Goal: Information Seeking & Learning: Learn about a topic

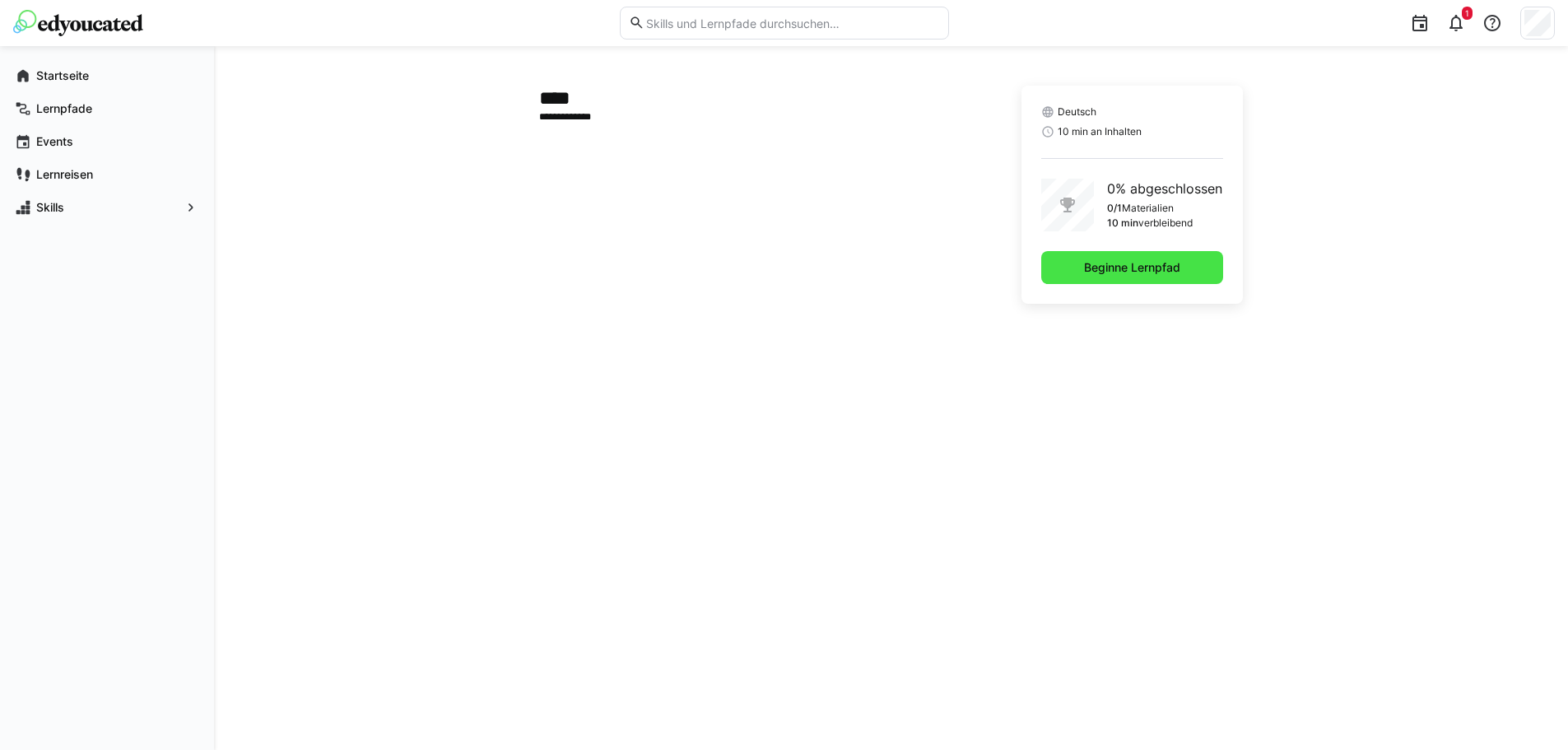
click at [1205, 274] on span "Beginne Lernpfad" at bounding box center [1132, 268] width 182 height 33
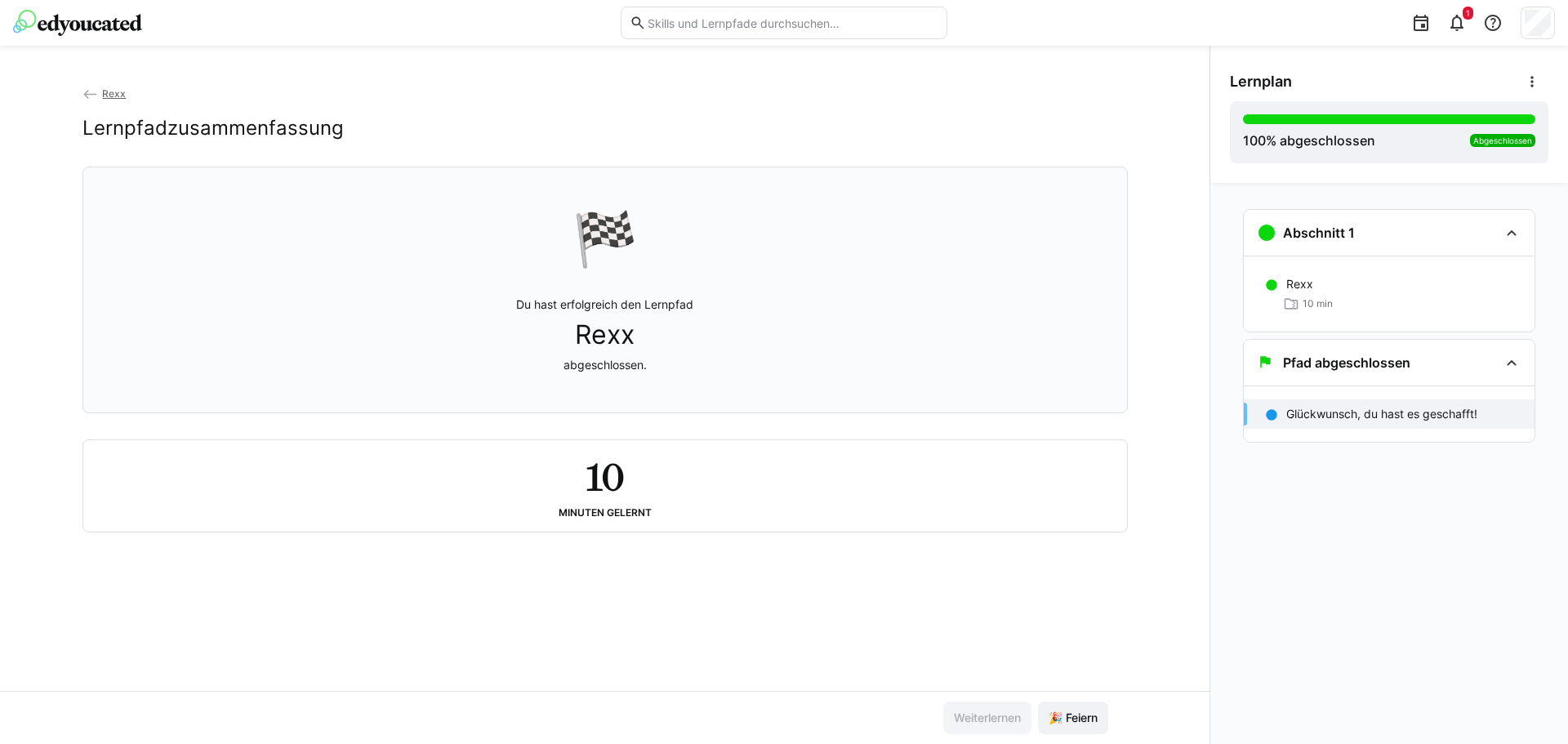
click at [102, 94] on link "Rexx" at bounding box center [105, 93] width 44 height 12
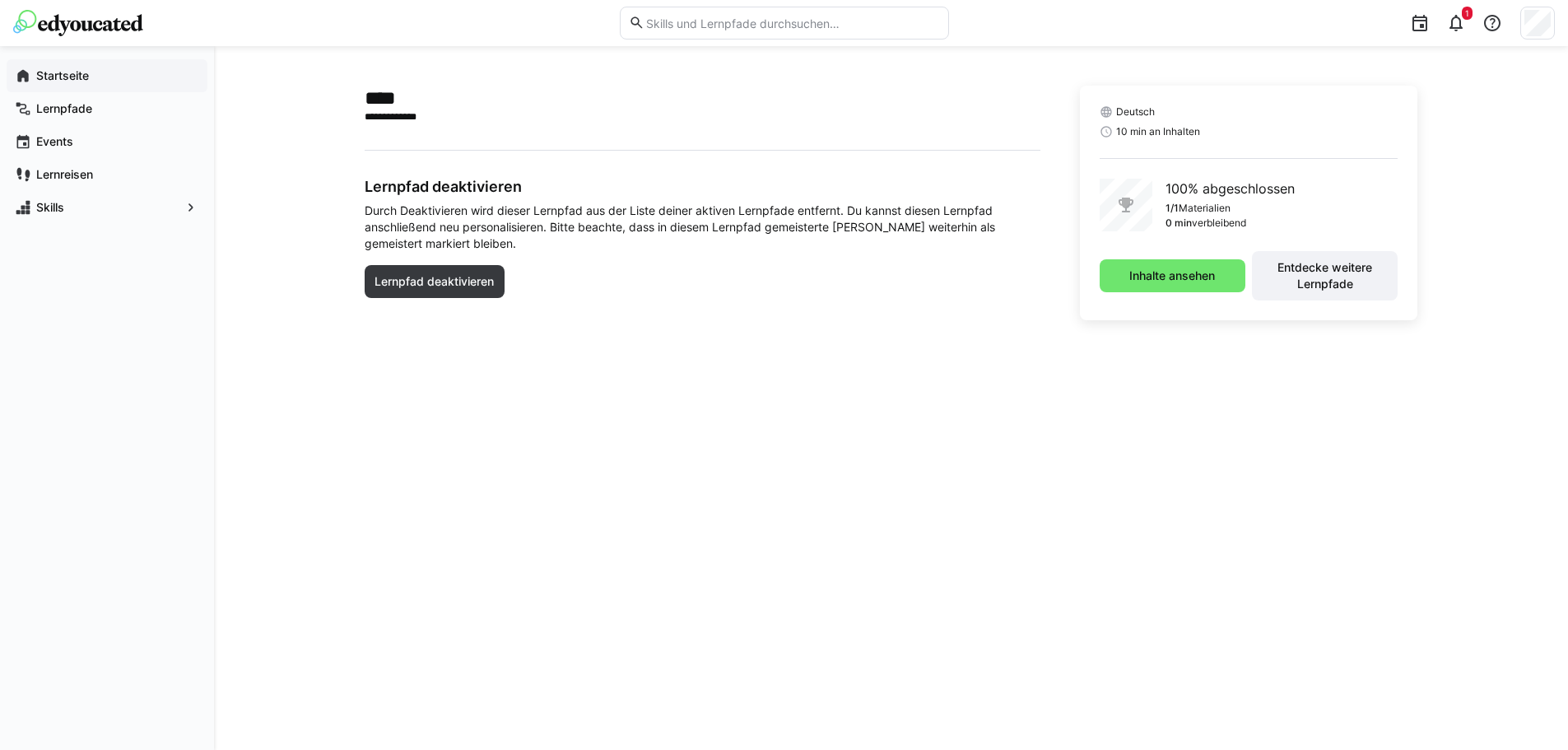
click at [0, 0] on app-navigation-label "Startseite" at bounding box center [0, 0] width 0 height 0
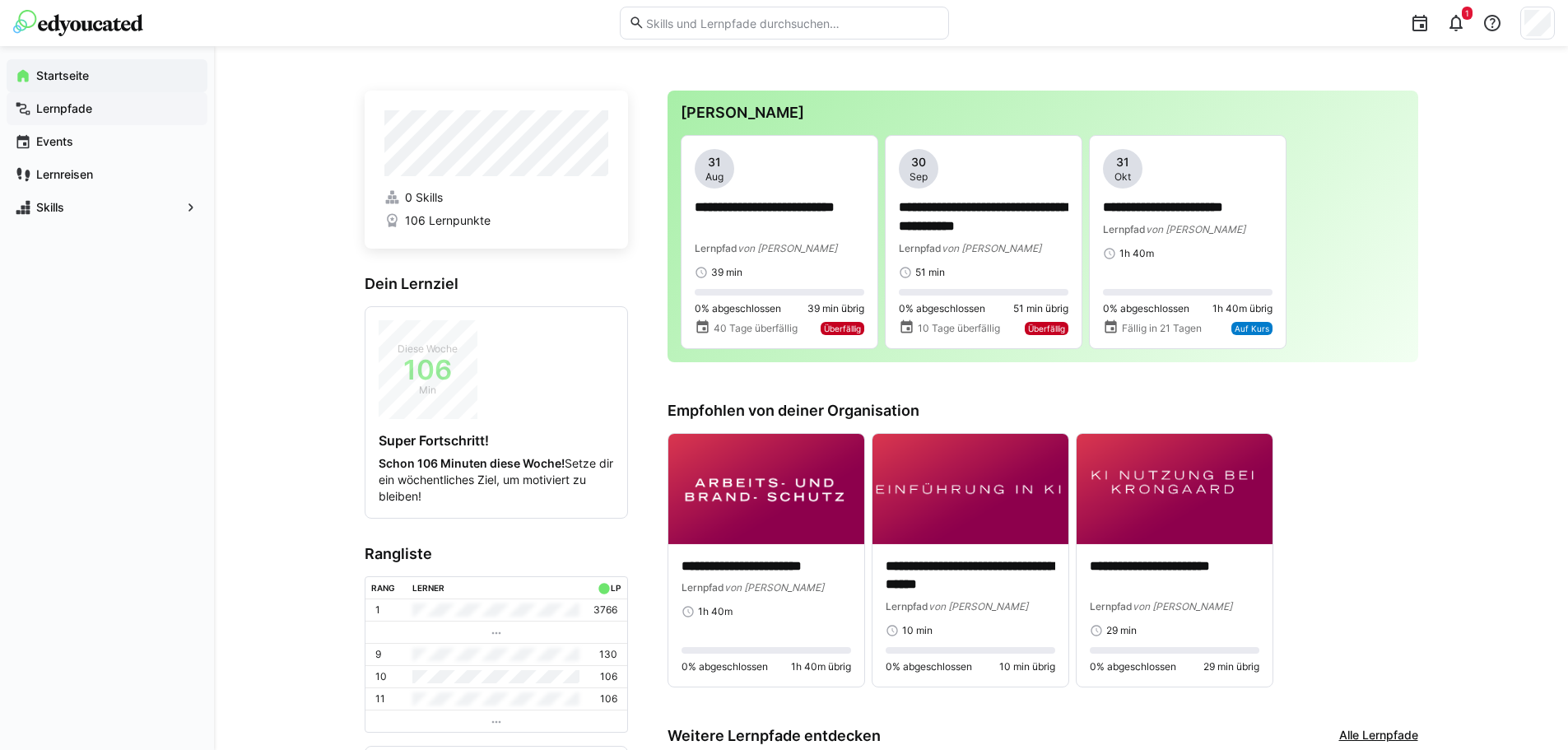
click at [91, 117] on div "Lernpfade" at bounding box center [107, 108] width 201 height 33
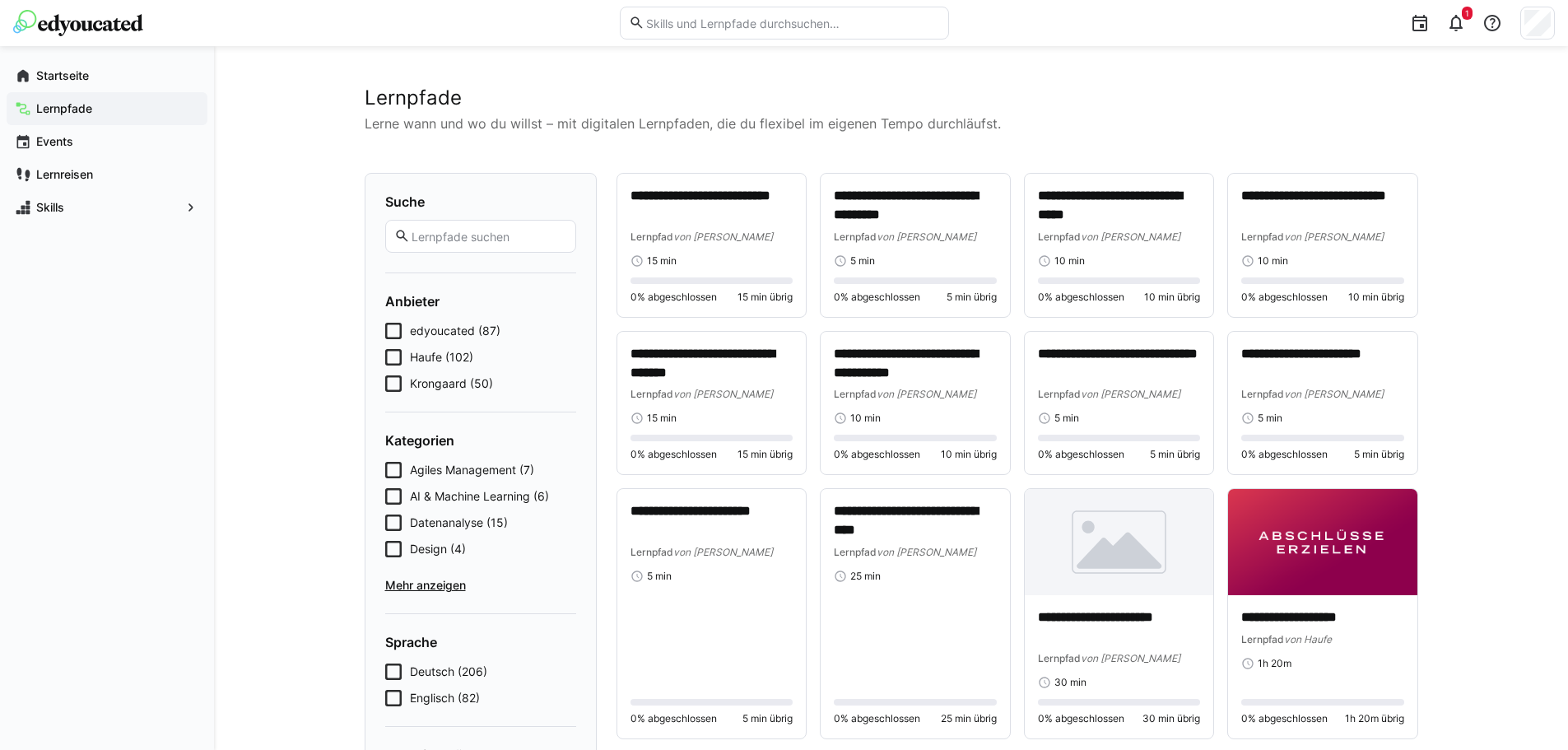
click at [743, 36] on eds-input at bounding box center [784, 23] width 329 height 33
click at [750, 27] on input "text" at bounding box center [791, 22] width 295 height 15
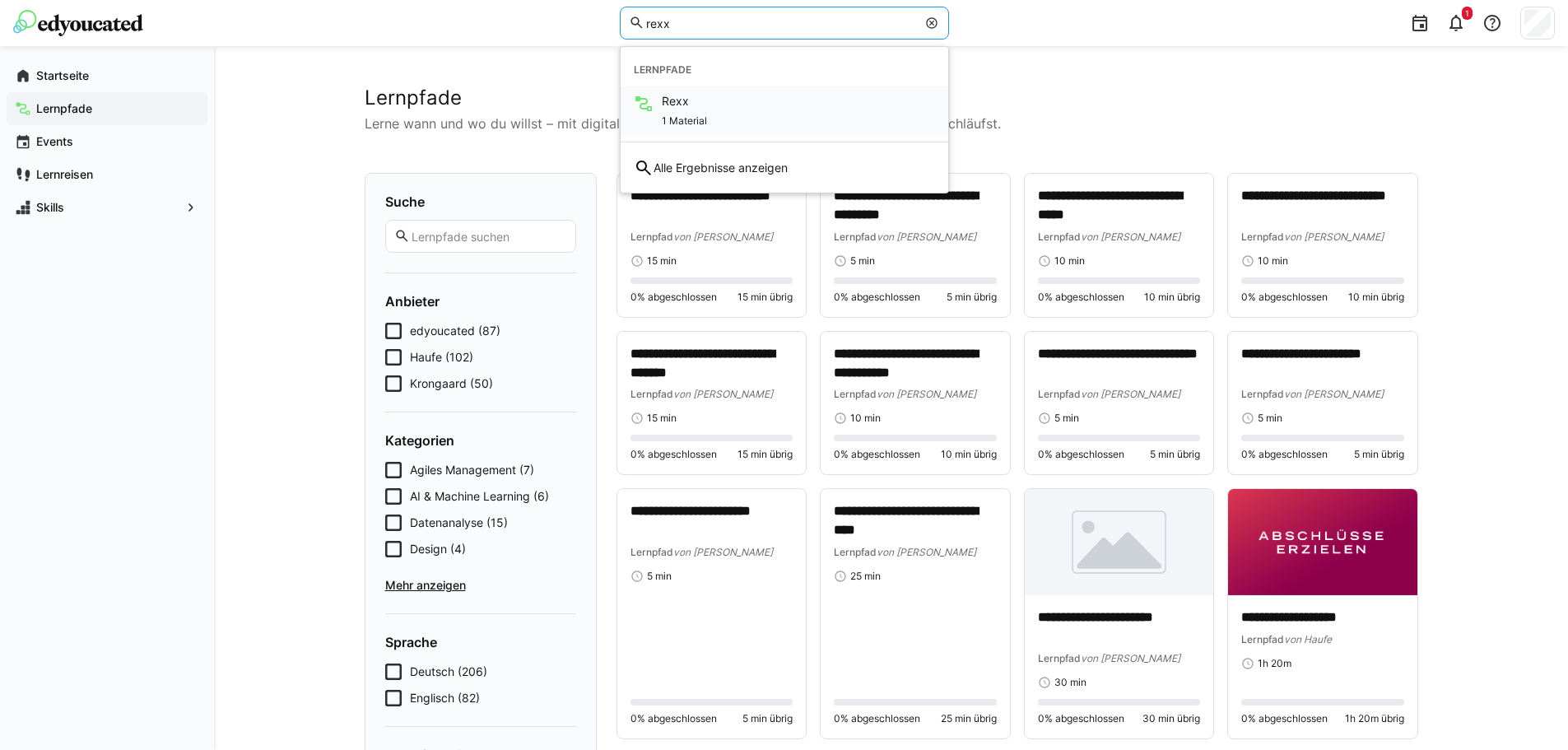
type input "rexx"
click at [707, 106] on div "Rexx 1 Material" at bounding box center [784, 110] width 328 height 49
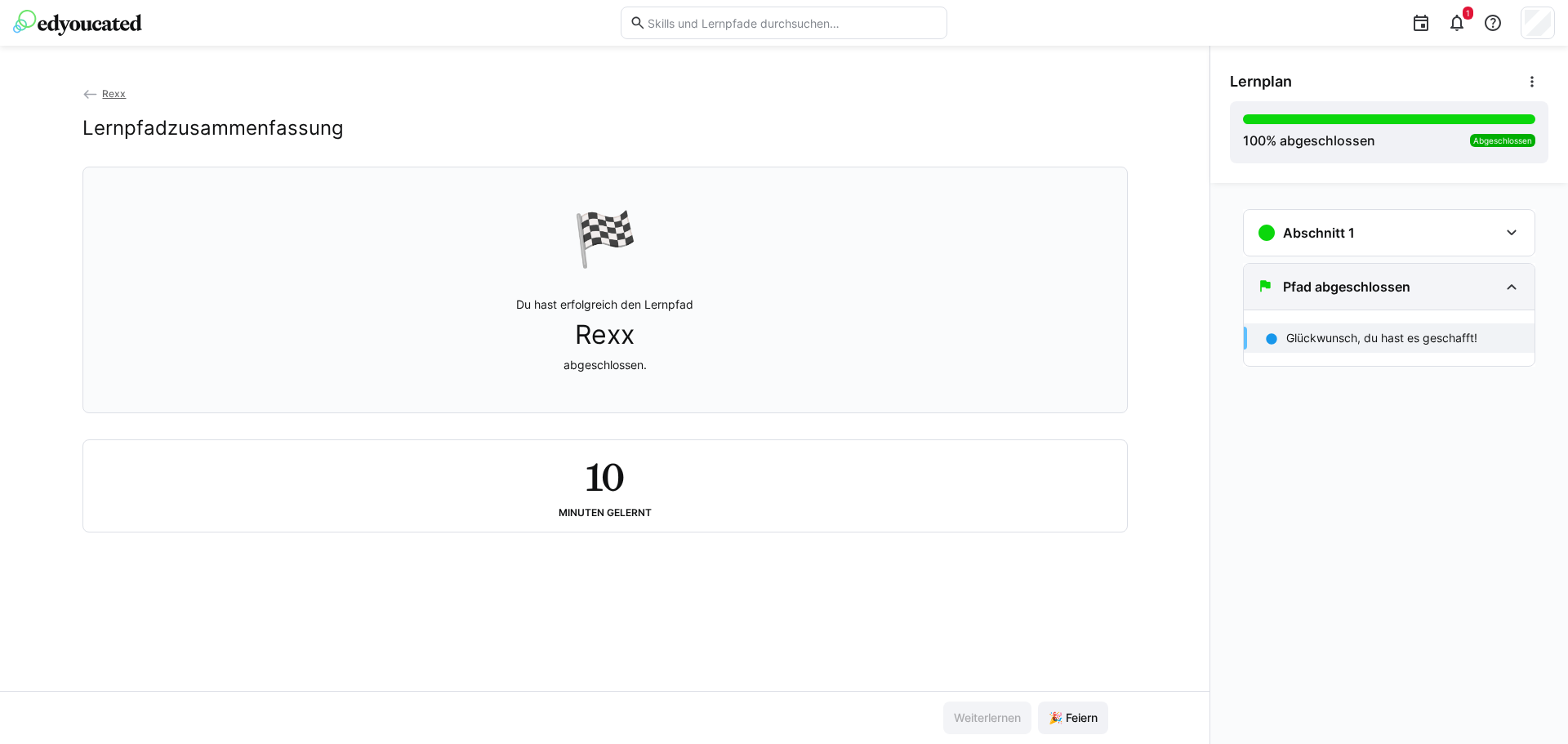
click at [1503, 286] on eds-icon at bounding box center [1511, 286] width 19 height 19
click at [1496, 217] on div "Abschnitt 1" at bounding box center [1389, 233] width 291 height 46
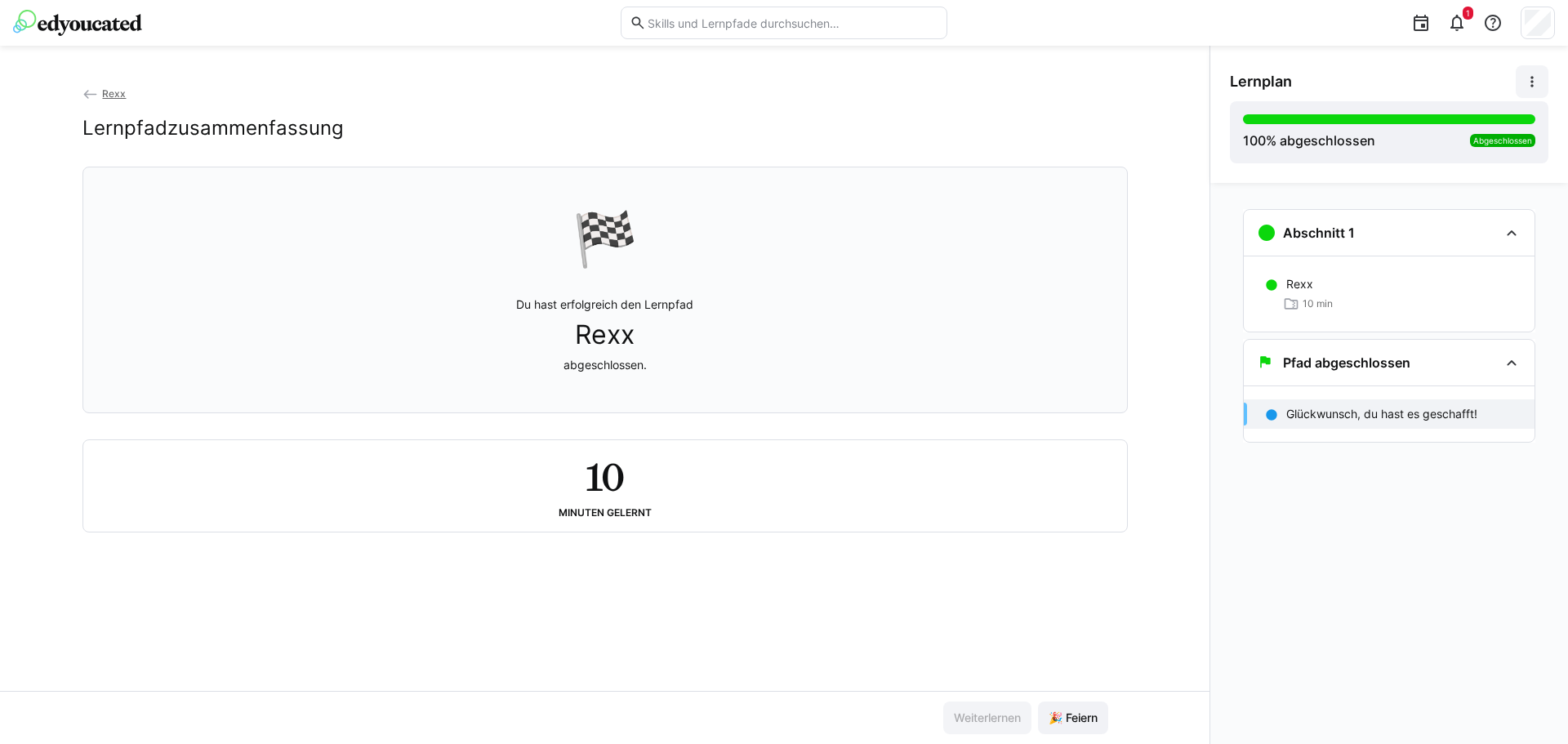
click at [1537, 90] on span at bounding box center [1532, 82] width 33 height 33
click at [122, 95] on span "Rexx" at bounding box center [113, 93] width 24 height 12
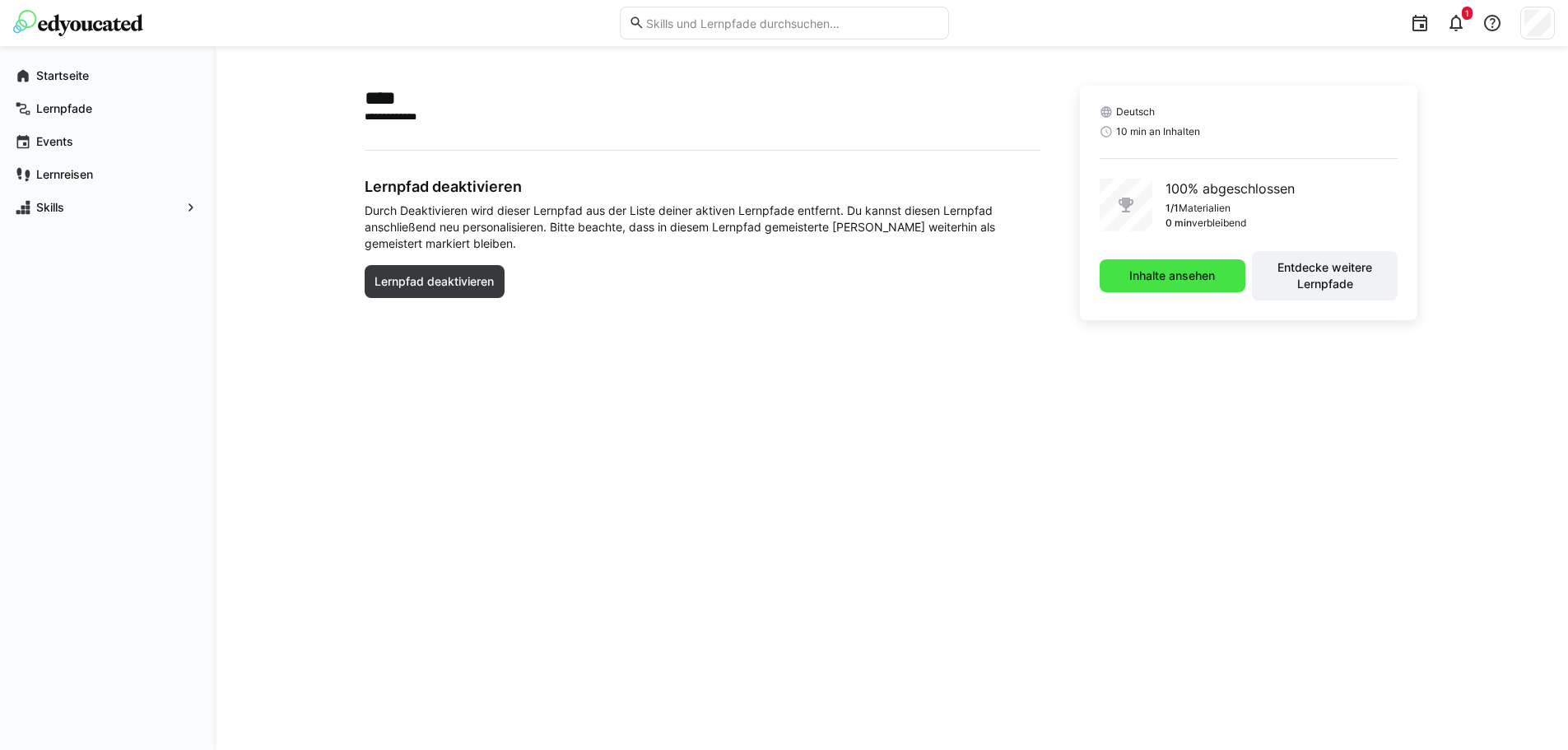
click at [1170, 272] on span "Inhalte ansehen" at bounding box center [1172, 276] width 91 height 16
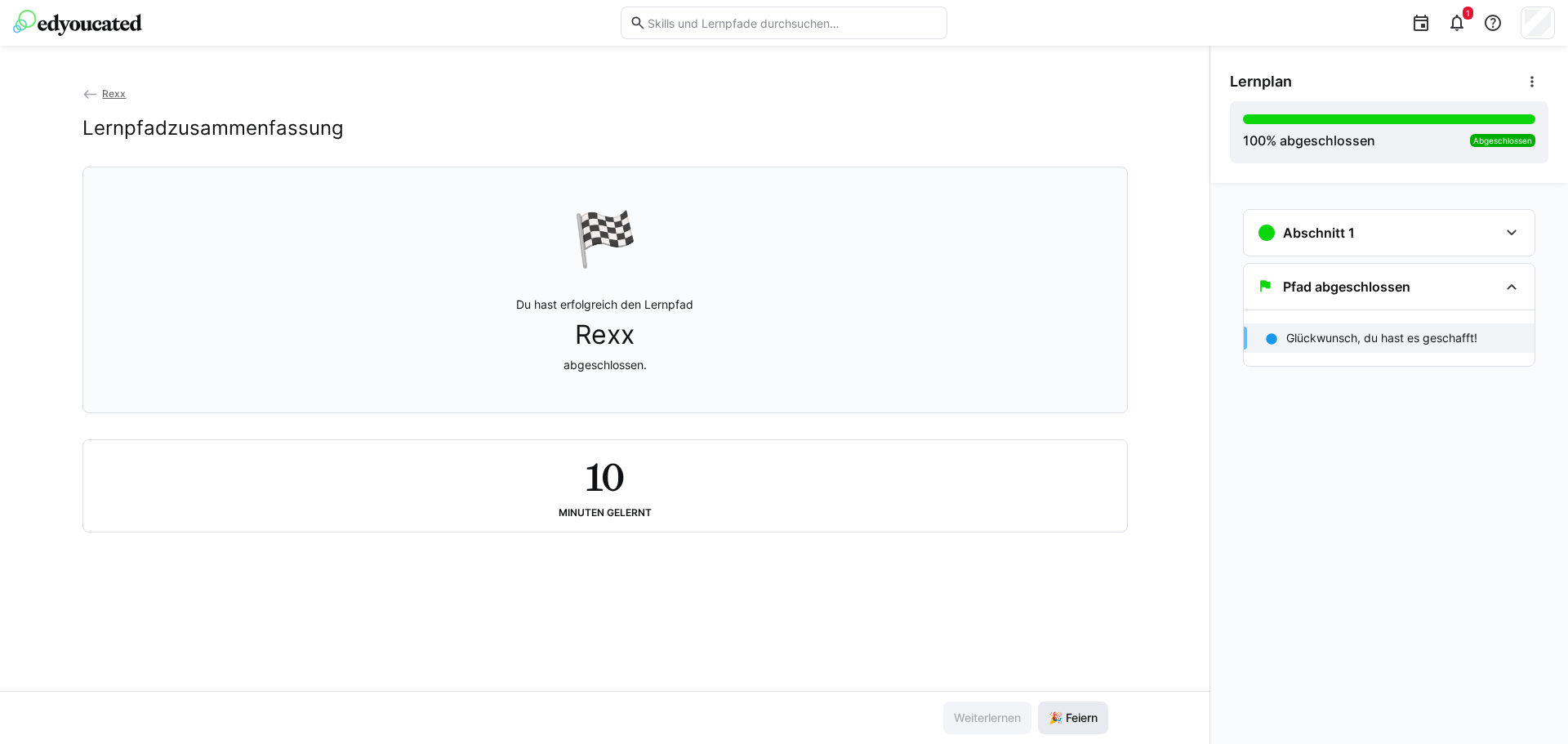
click at [1079, 721] on span "🎉 Feiern" at bounding box center [1073, 718] width 54 height 16
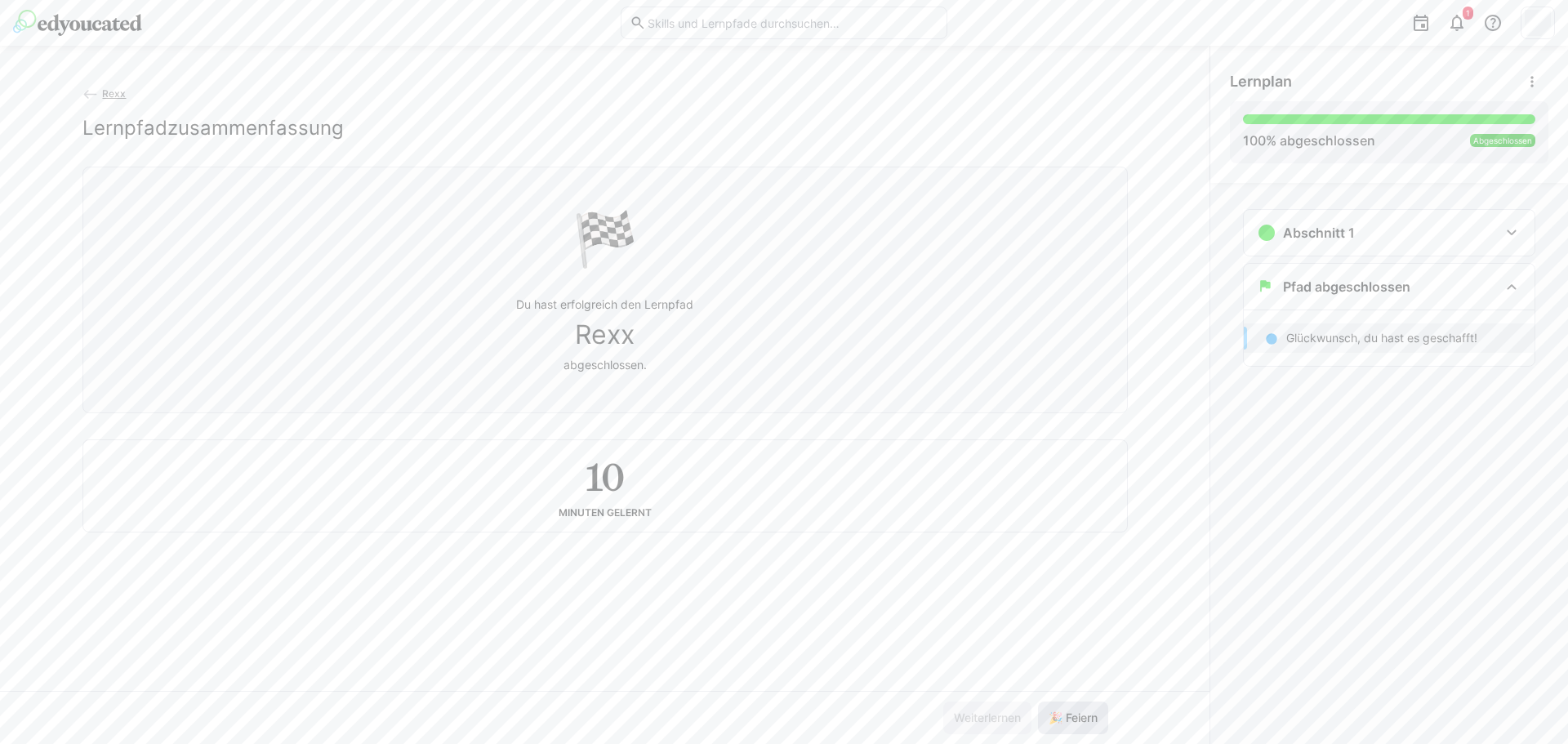
click at [1079, 721] on span "🎉 Feiern" at bounding box center [1073, 718] width 54 height 16
click at [116, 84] on div "Rexx Lernpfadzusammenfassung 🏁 Du hast erfolgreich den Lernpfad Rexx abgeschlos…" at bounding box center [605, 396] width 1209 height 699
click at [110, 92] on span "Rexx" at bounding box center [113, 93] width 24 height 12
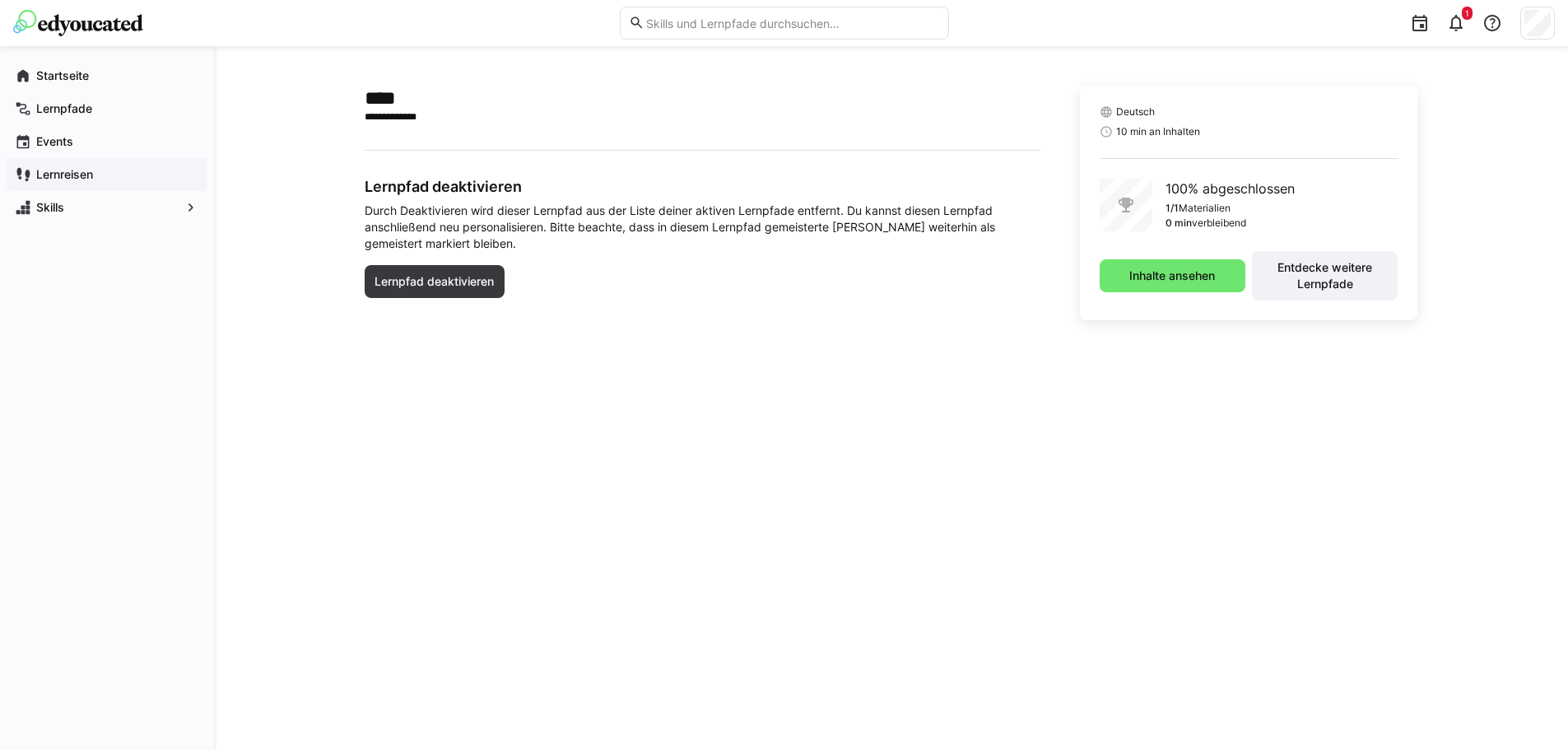
click at [123, 163] on div "Lernreisen" at bounding box center [107, 174] width 201 height 33
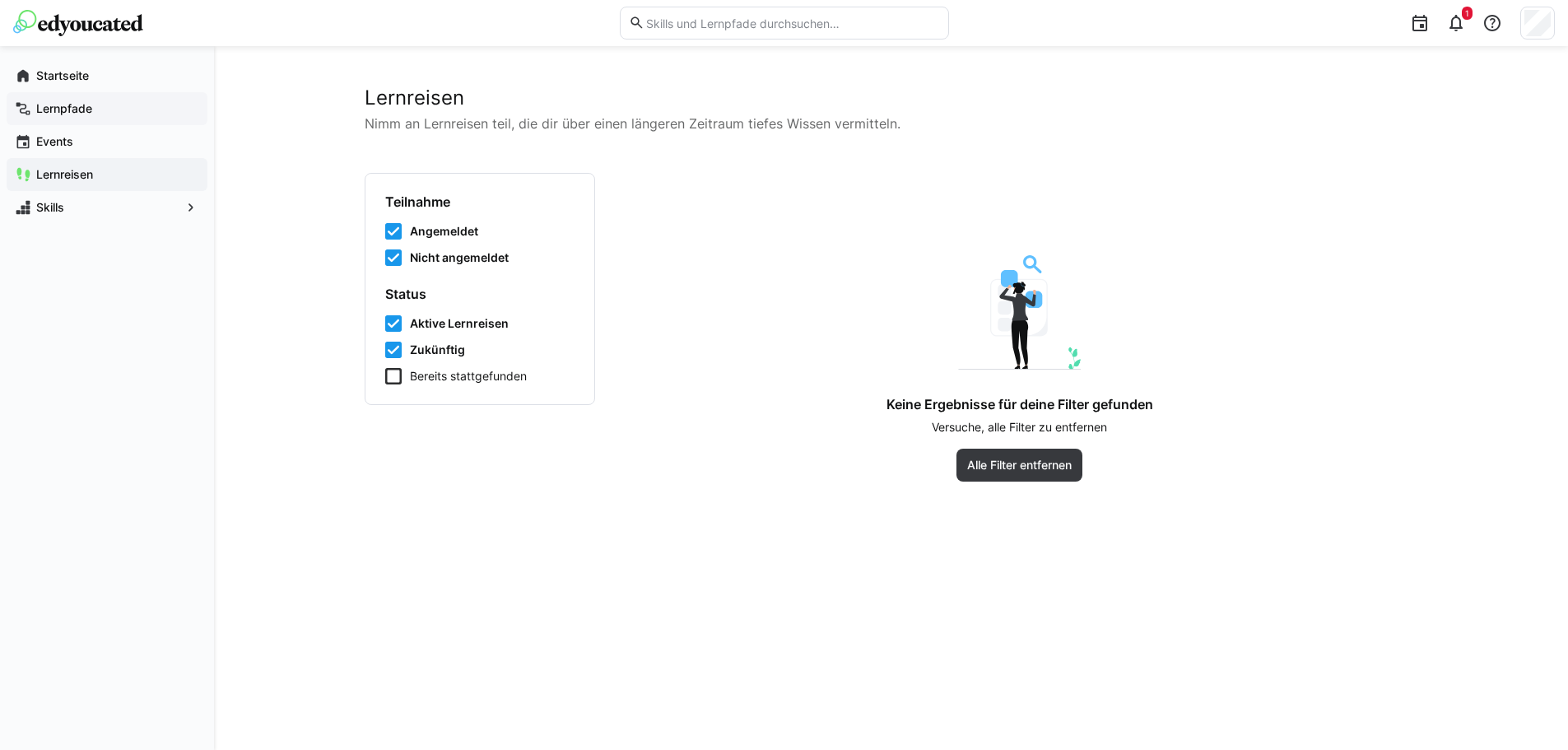
click at [58, 97] on div "Lernpfade" at bounding box center [107, 108] width 201 height 33
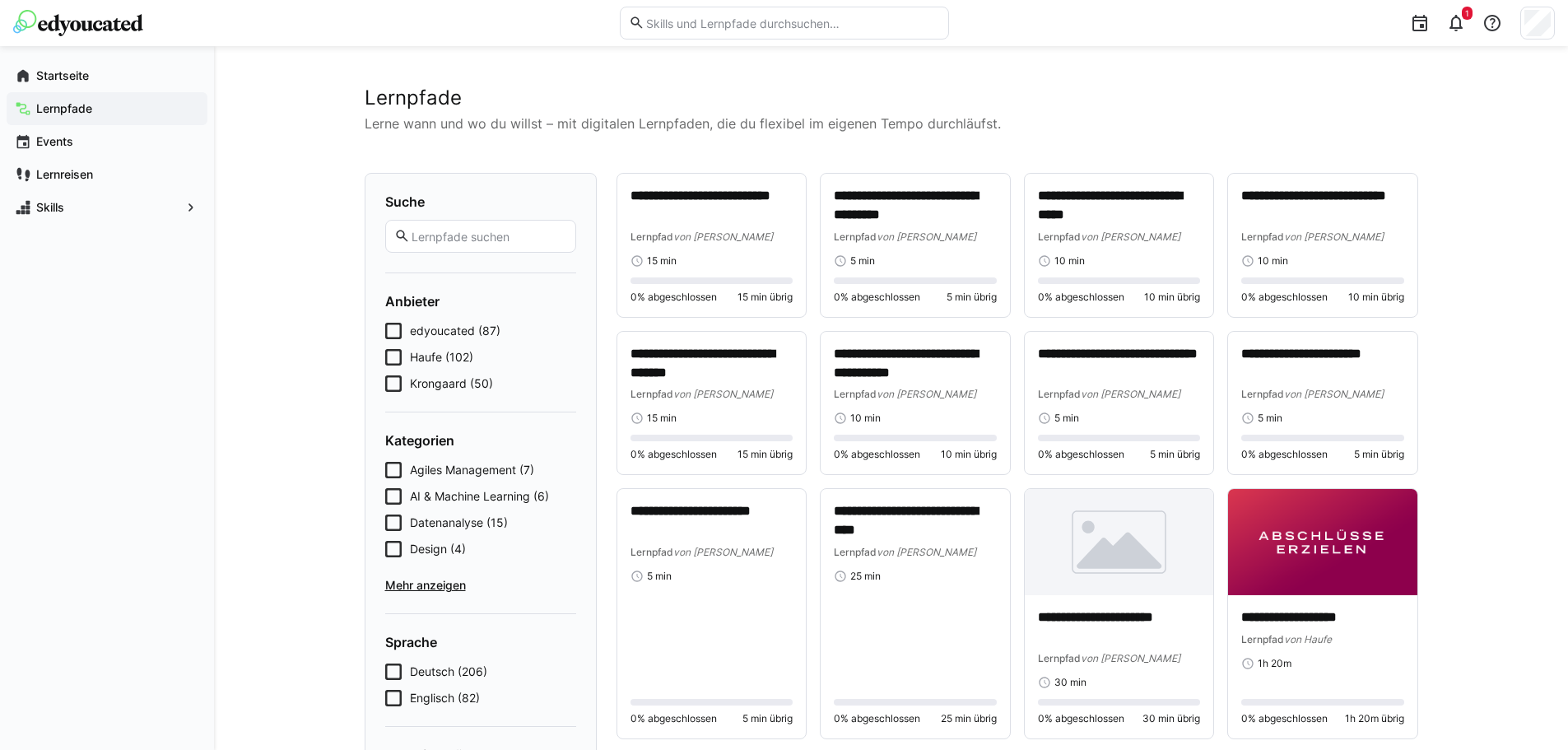
click at [681, 30] on input "text" at bounding box center [791, 22] width 295 height 15
click at [687, 25] on input "text" at bounding box center [791, 22] width 295 height 15
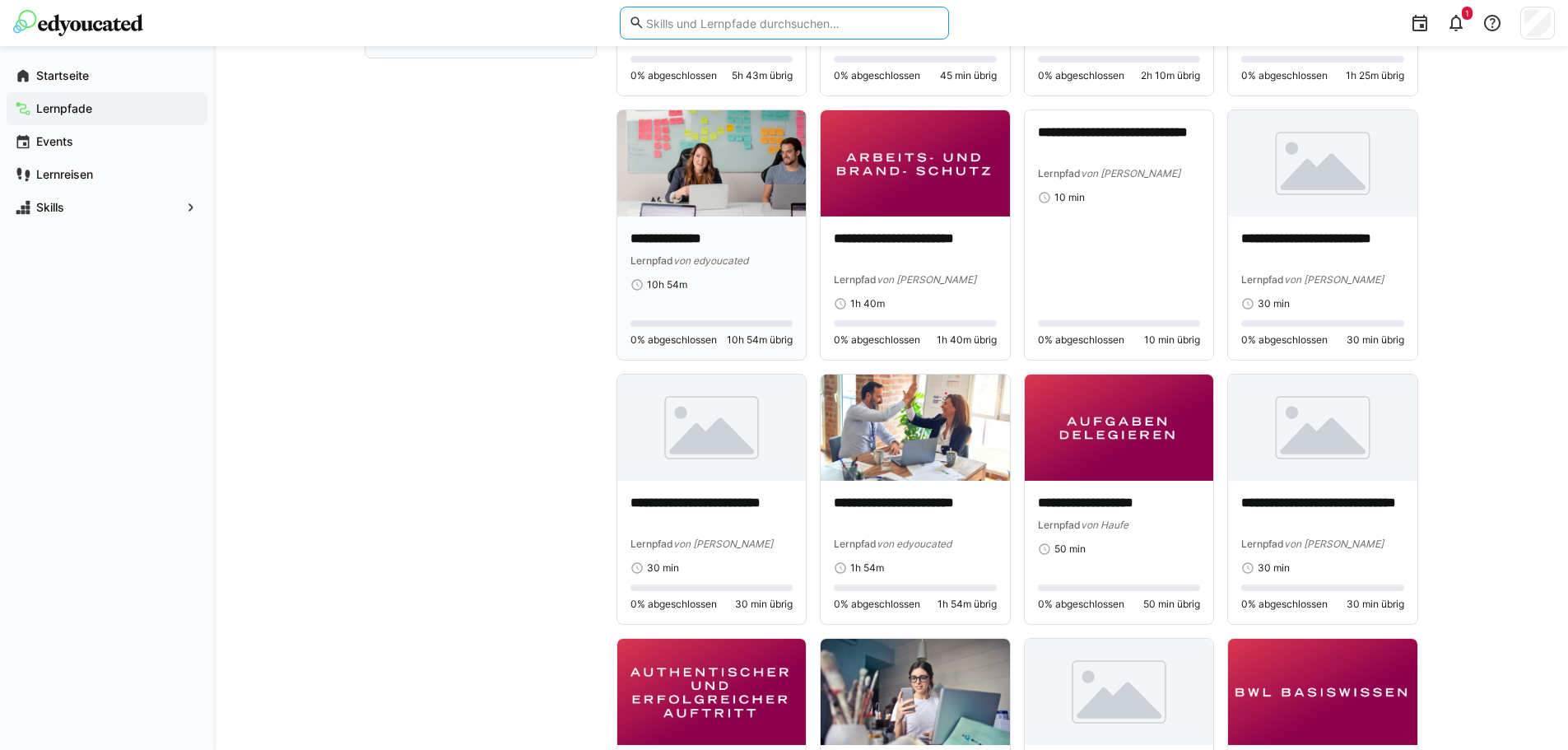
scroll to position [906, 0]
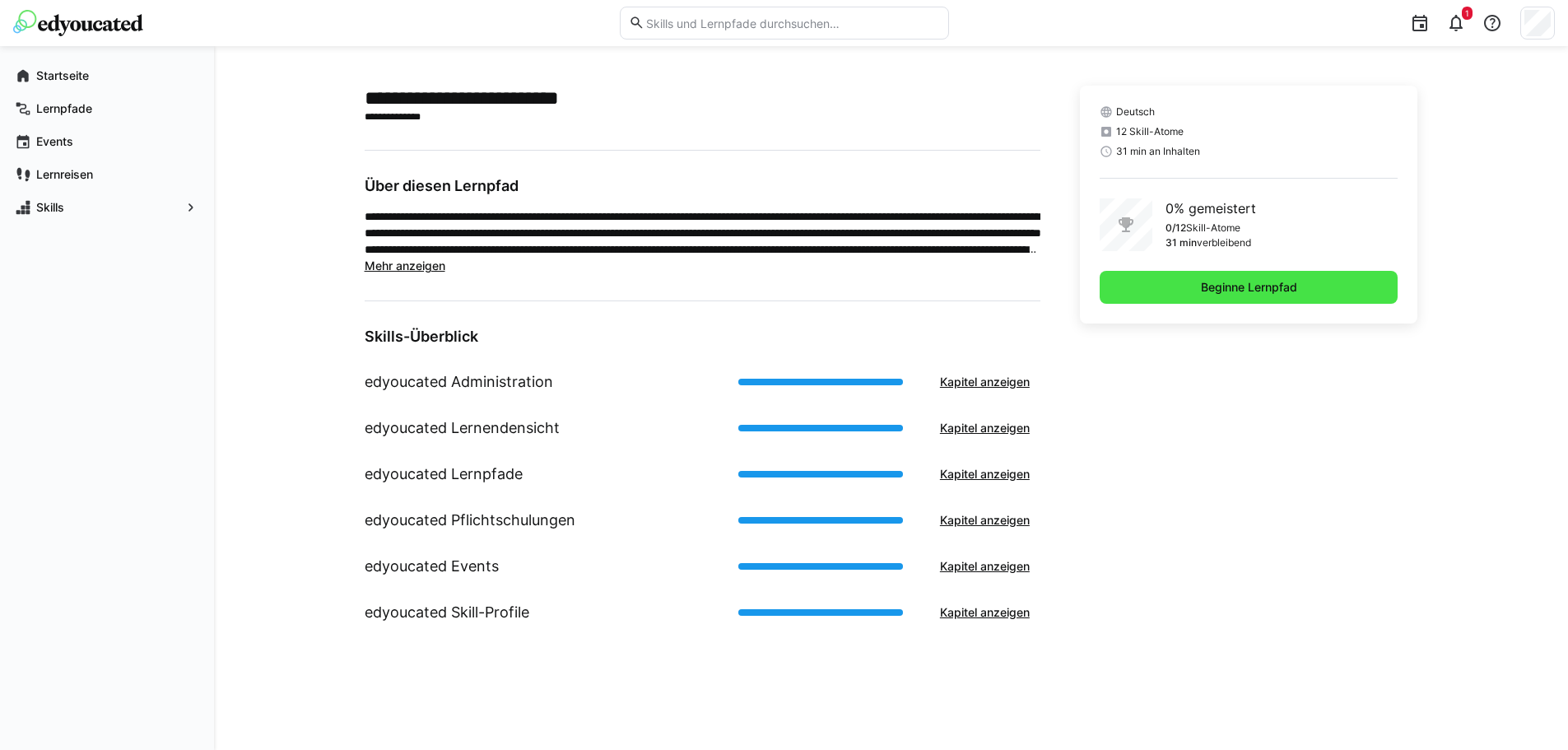
click at [1214, 297] on span "Beginne Lernpfad" at bounding box center [1249, 287] width 299 height 33
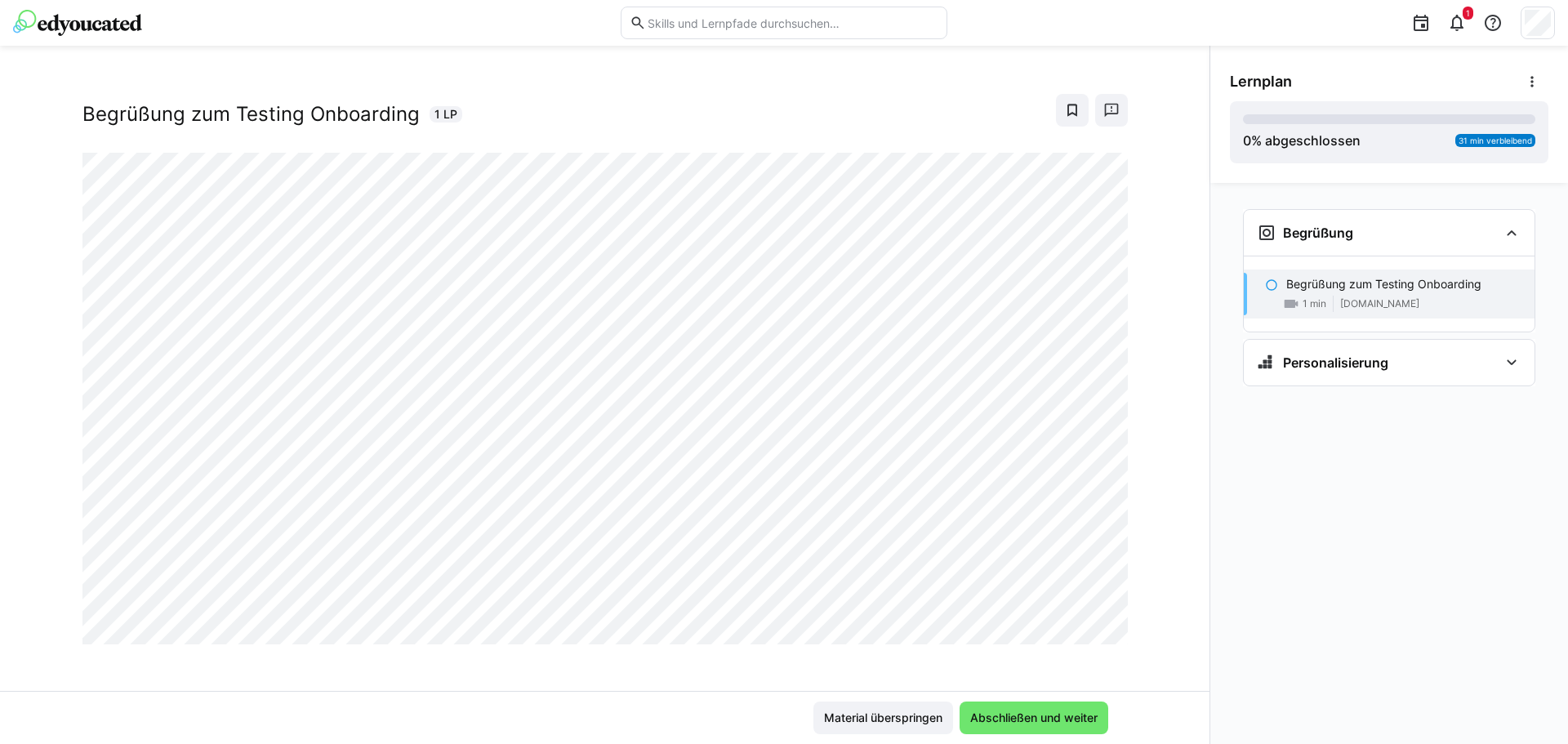
scroll to position [28, 0]
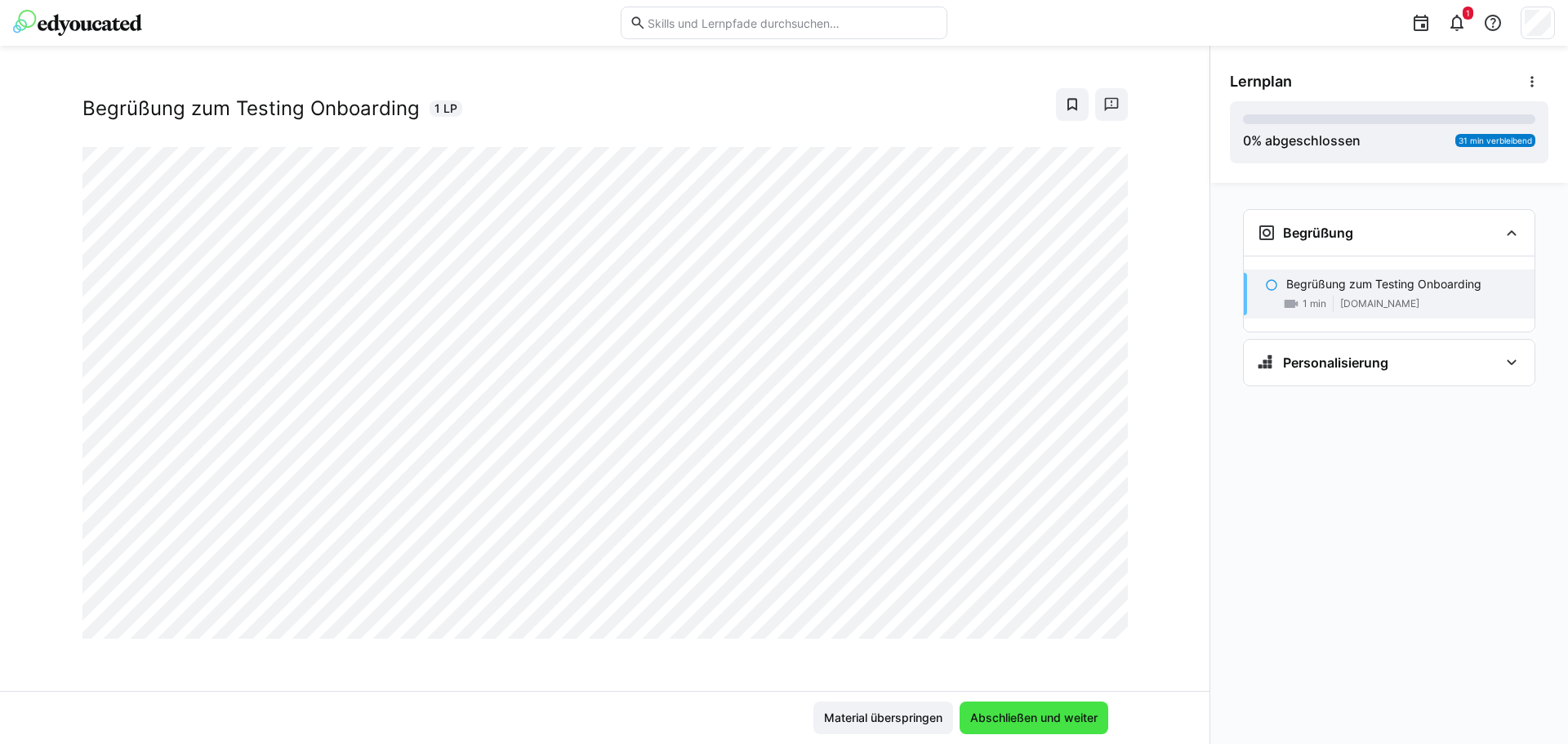
click at [1061, 718] on span "Abschließen und weiter" at bounding box center [1033, 718] width 132 height 16
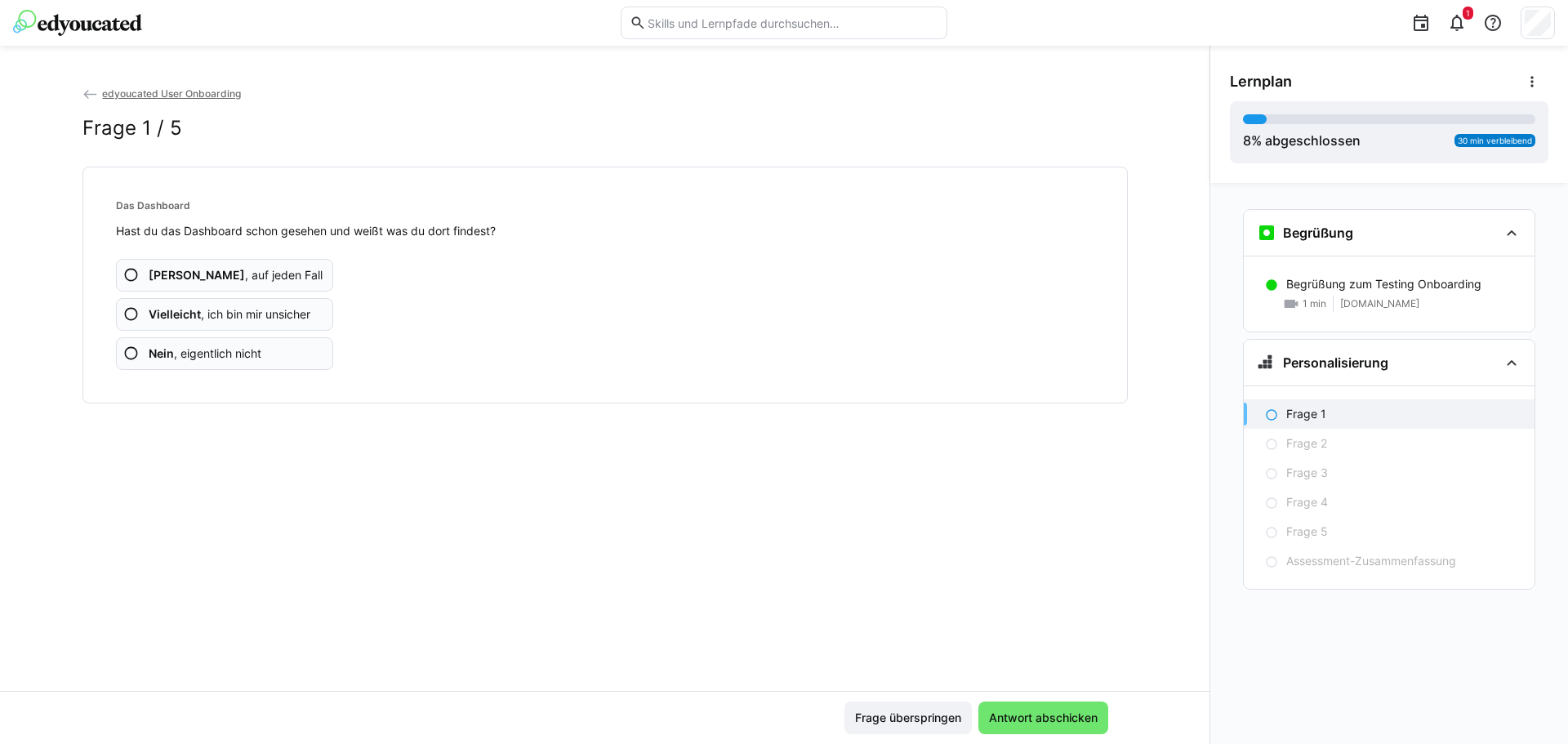
click at [269, 273] on app-assessment-question-radio "Ja , auf jeden Fall" at bounding box center [225, 276] width 218 height 33
click at [240, 264] on app-assessment-question-radio "Ja , auf jeden Fall" at bounding box center [225, 276] width 218 height 33
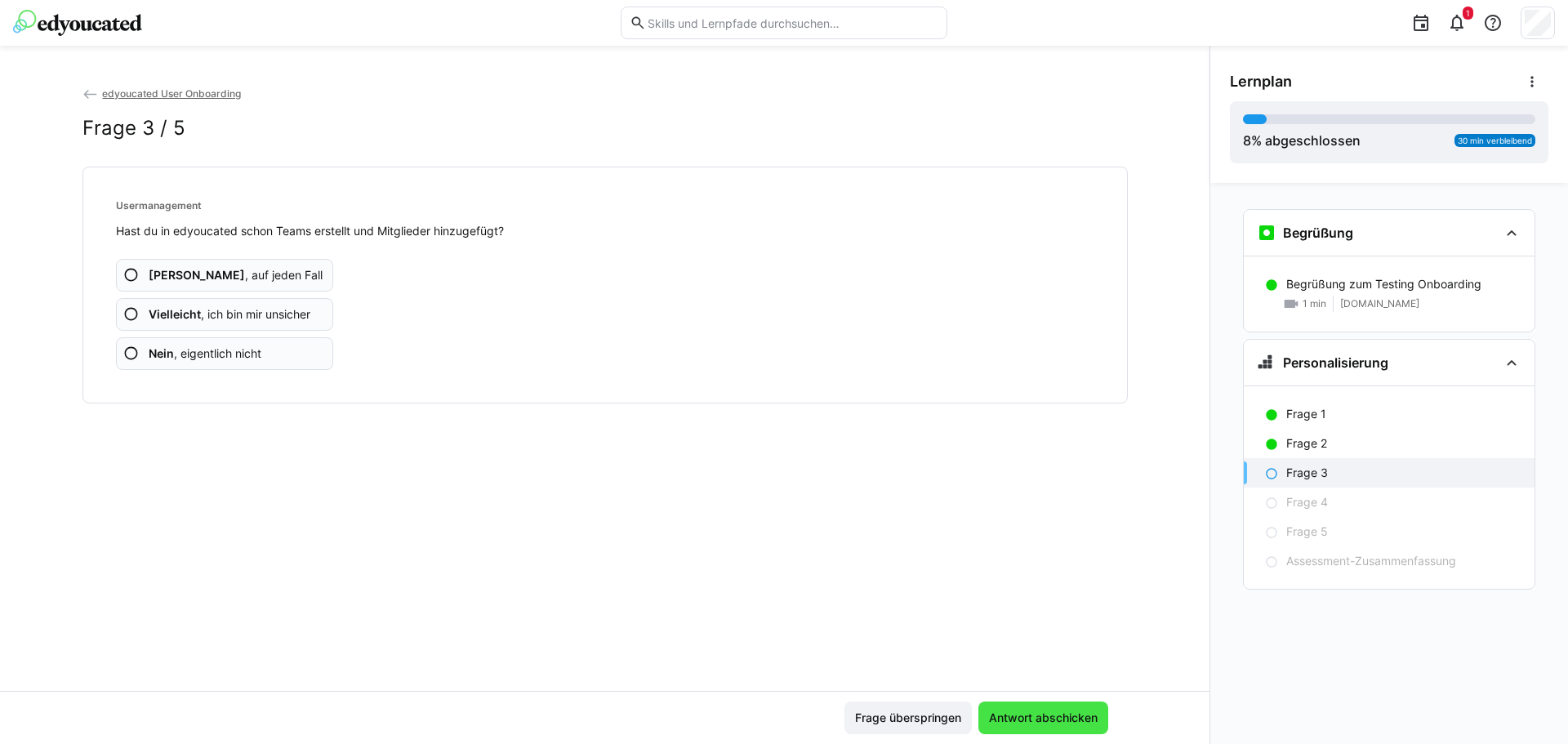
click at [1095, 711] on span "Antwort abschicken" at bounding box center [1043, 718] width 113 height 16
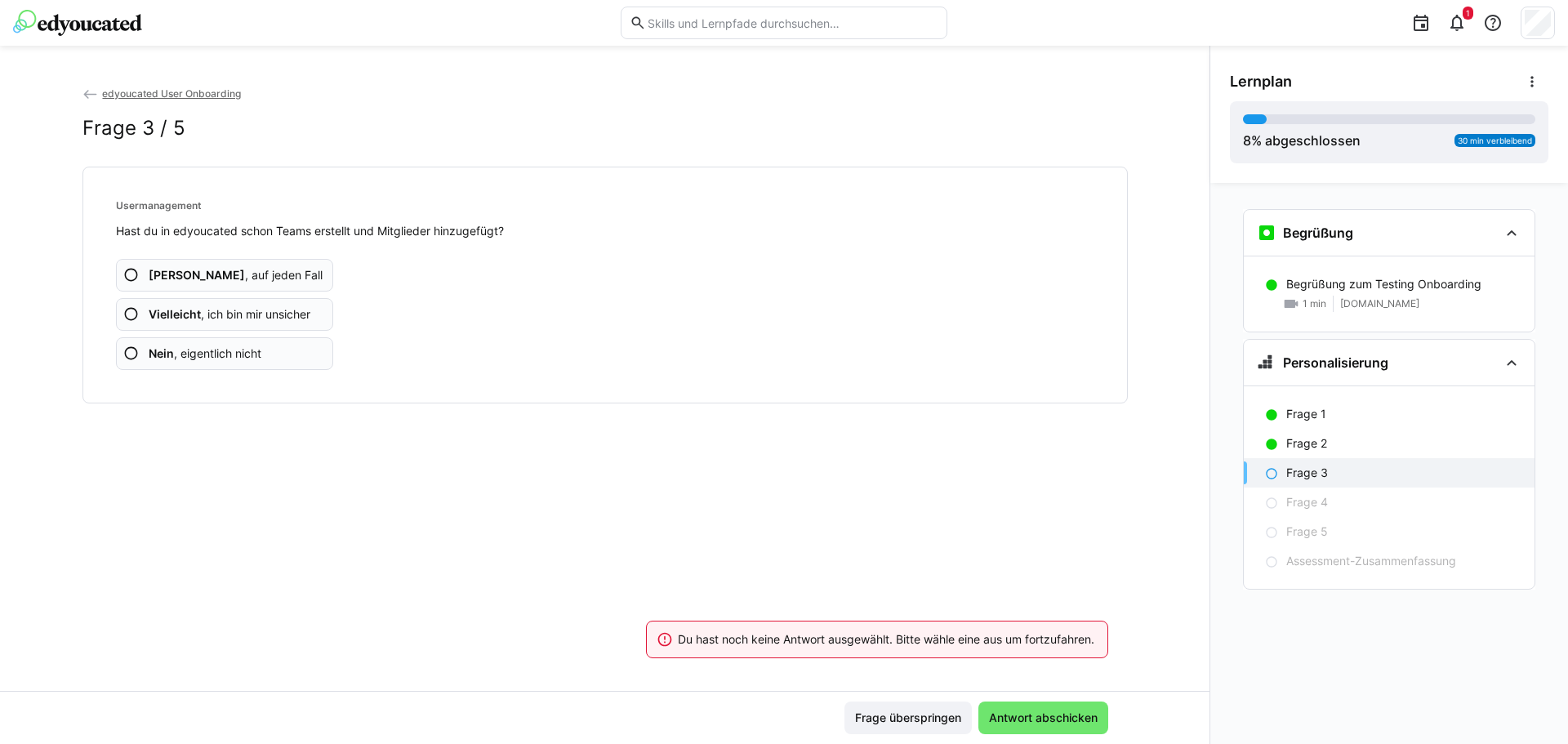
click at [131, 276] on eds-icon at bounding box center [131, 275] width 16 height 16
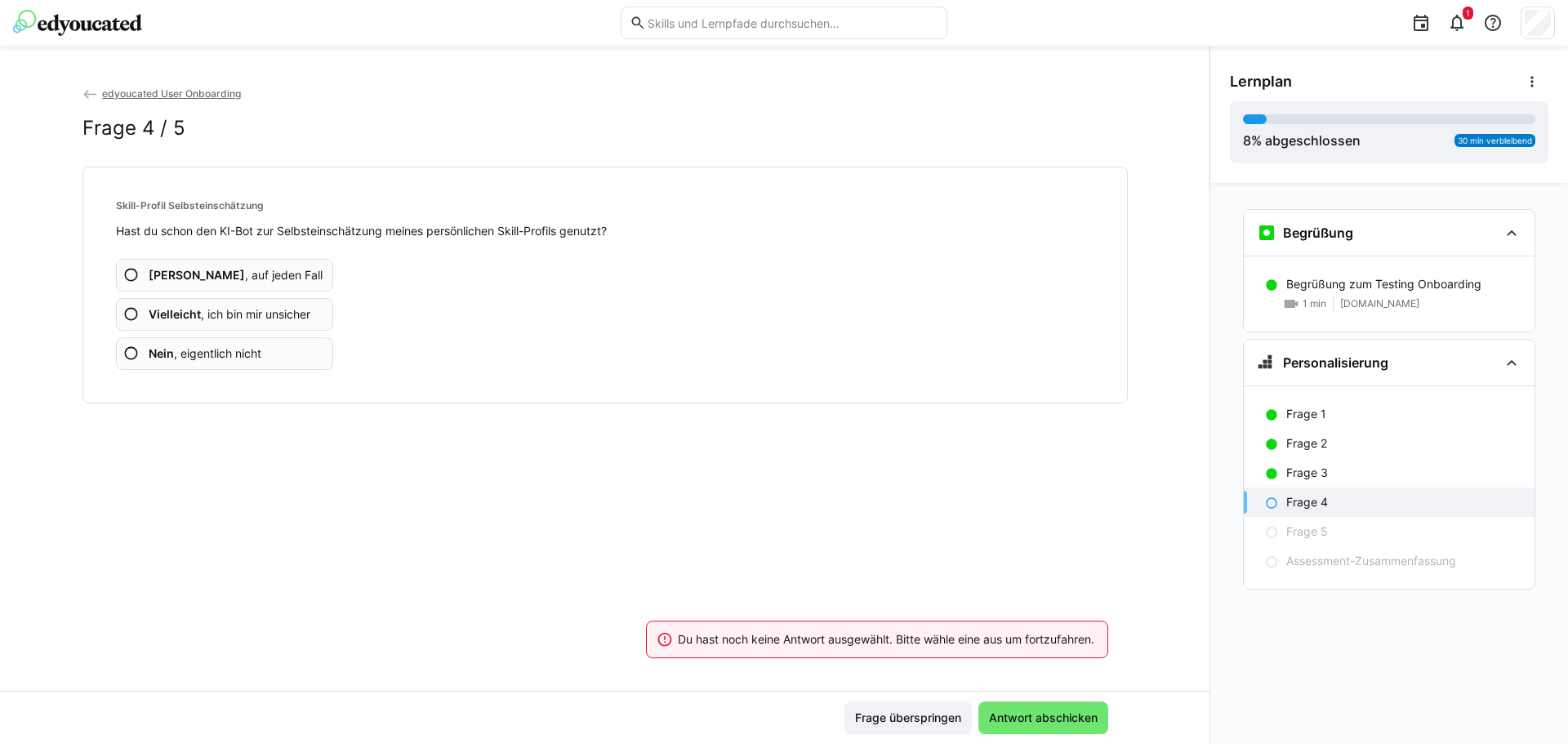
click at [131, 276] on eds-icon at bounding box center [131, 275] width 16 height 16
click at [1319, 496] on p "Frage 4" at bounding box center [1306, 502] width 41 height 16
click at [1317, 466] on p "Frage 3" at bounding box center [1306, 472] width 41 height 16
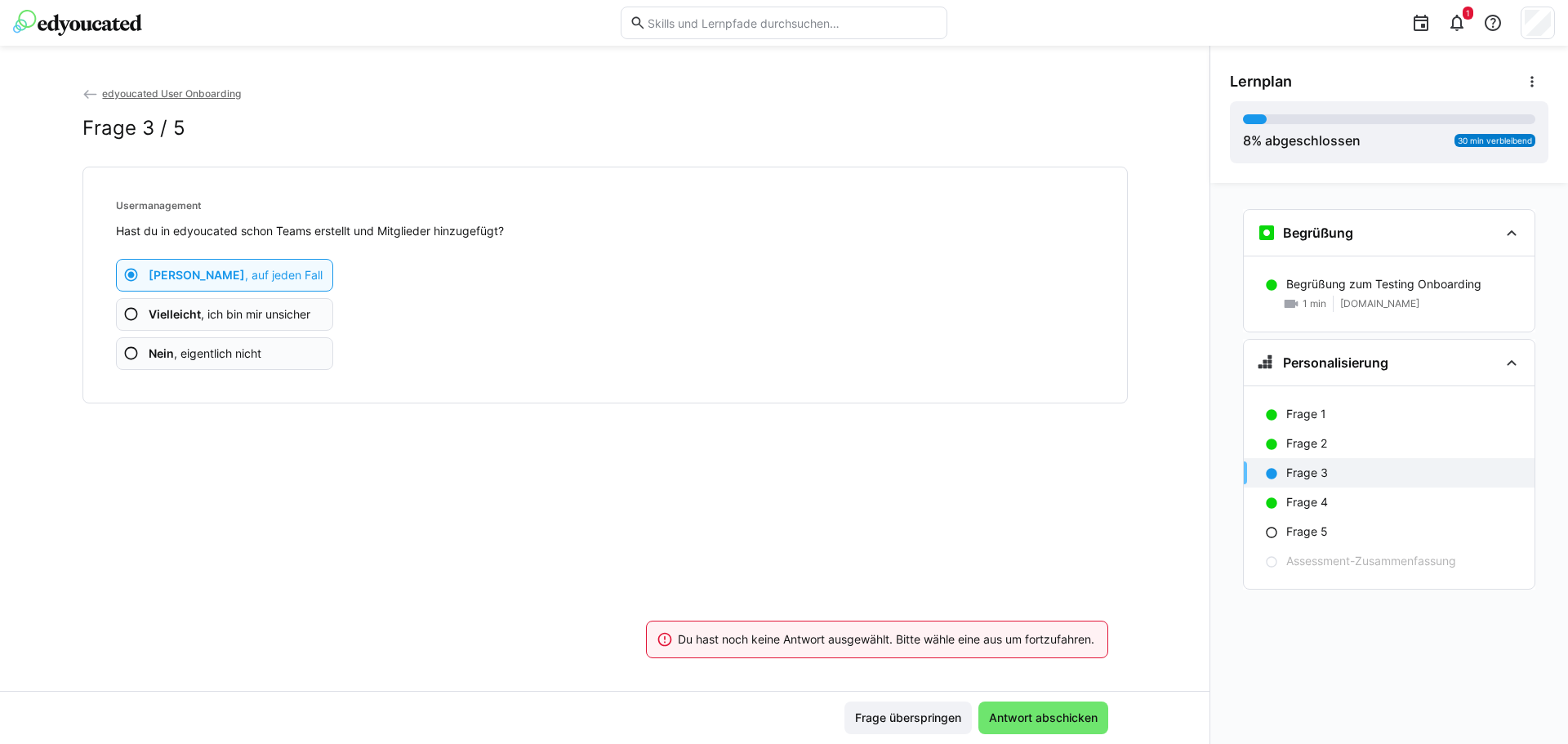
click at [136, 351] on eds-icon at bounding box center [131, 353] width 16 height 16
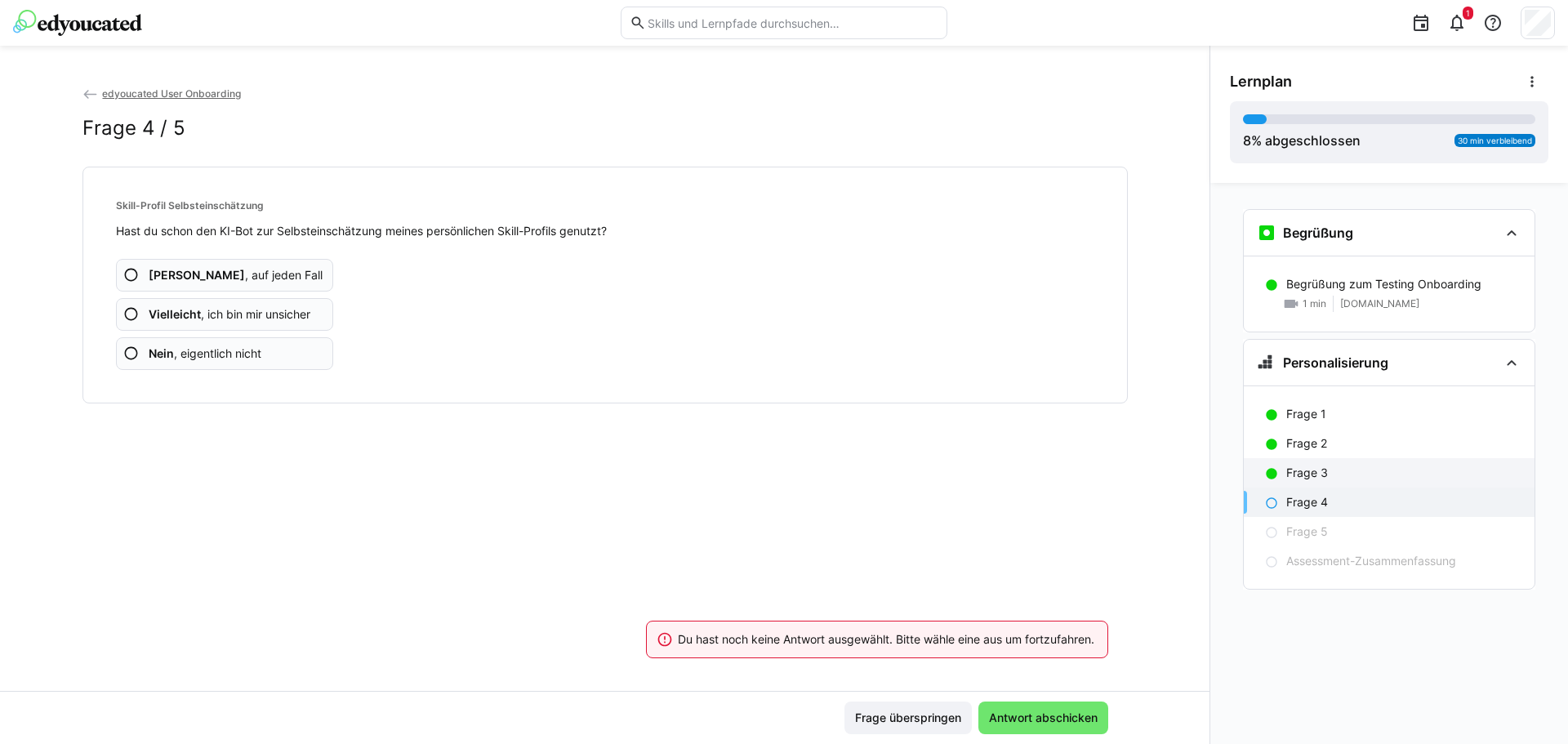
click at [1290, 474] on p "Frage 3" at bounding box center [1306, 472] width 41 height 16
click at [1350, 494] on div "Frage 4" at bounding box center [1403, 502] width 235 height 16
click at [191, 361] on span "Nein , eigentlich nicht" at bounding box center [204, 353] width 112 height 16
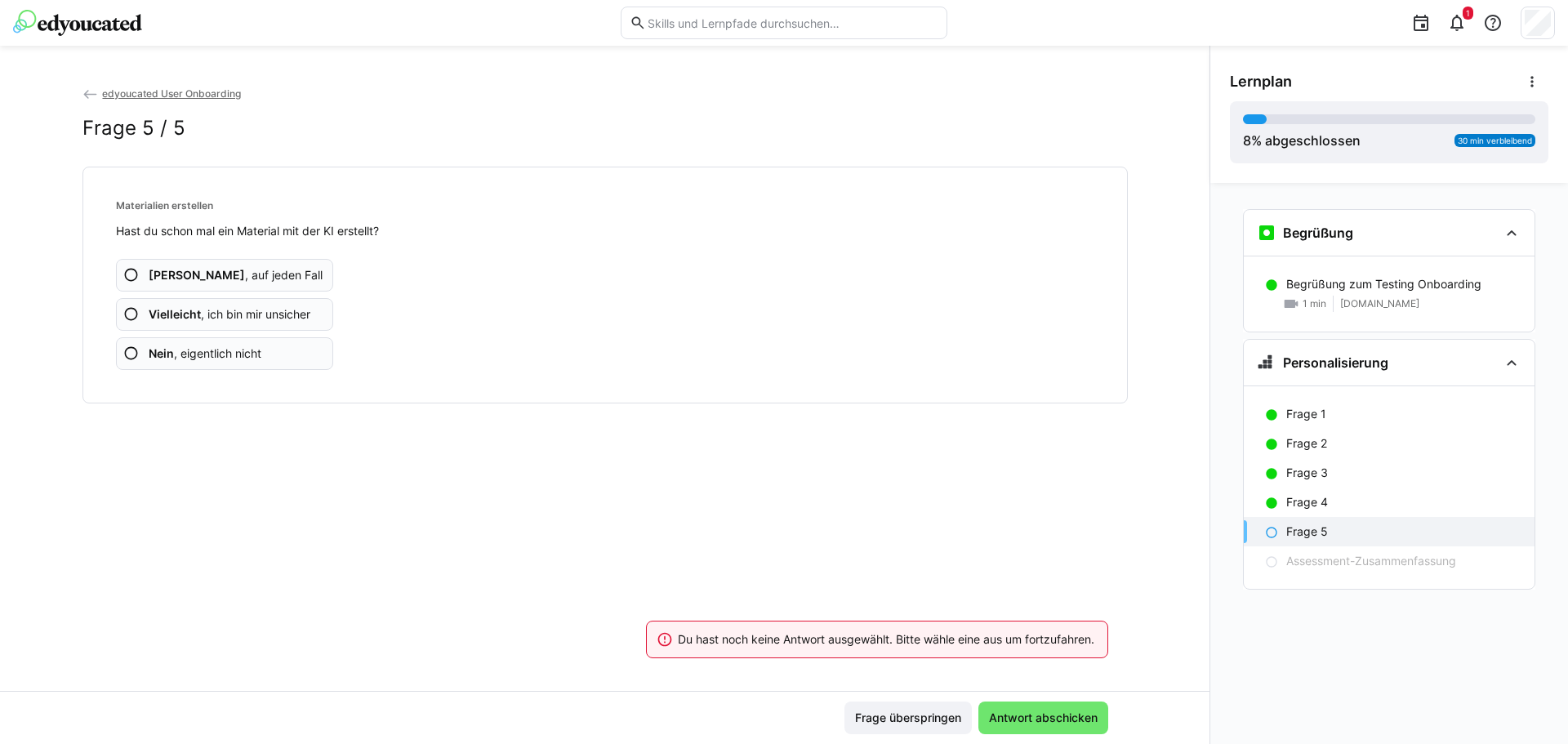
click at [243, 351] on span "Nein , eigentlich nicht" at bounding box center [204, 353] width 112 height 16
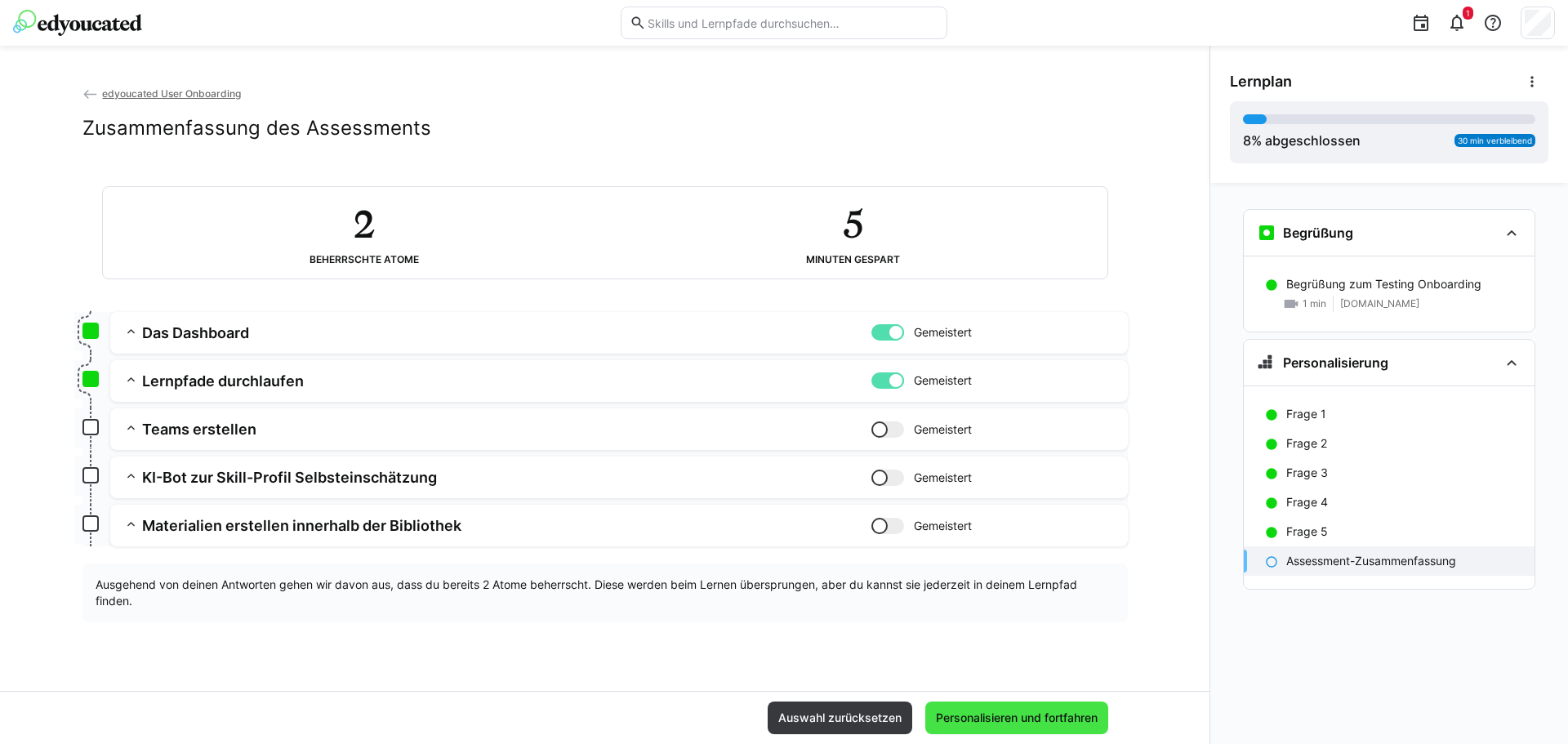
click at [1068, 715] on span "Personalisieren und fortfahren" at bounding box center [1017, 718] width 167 height 16
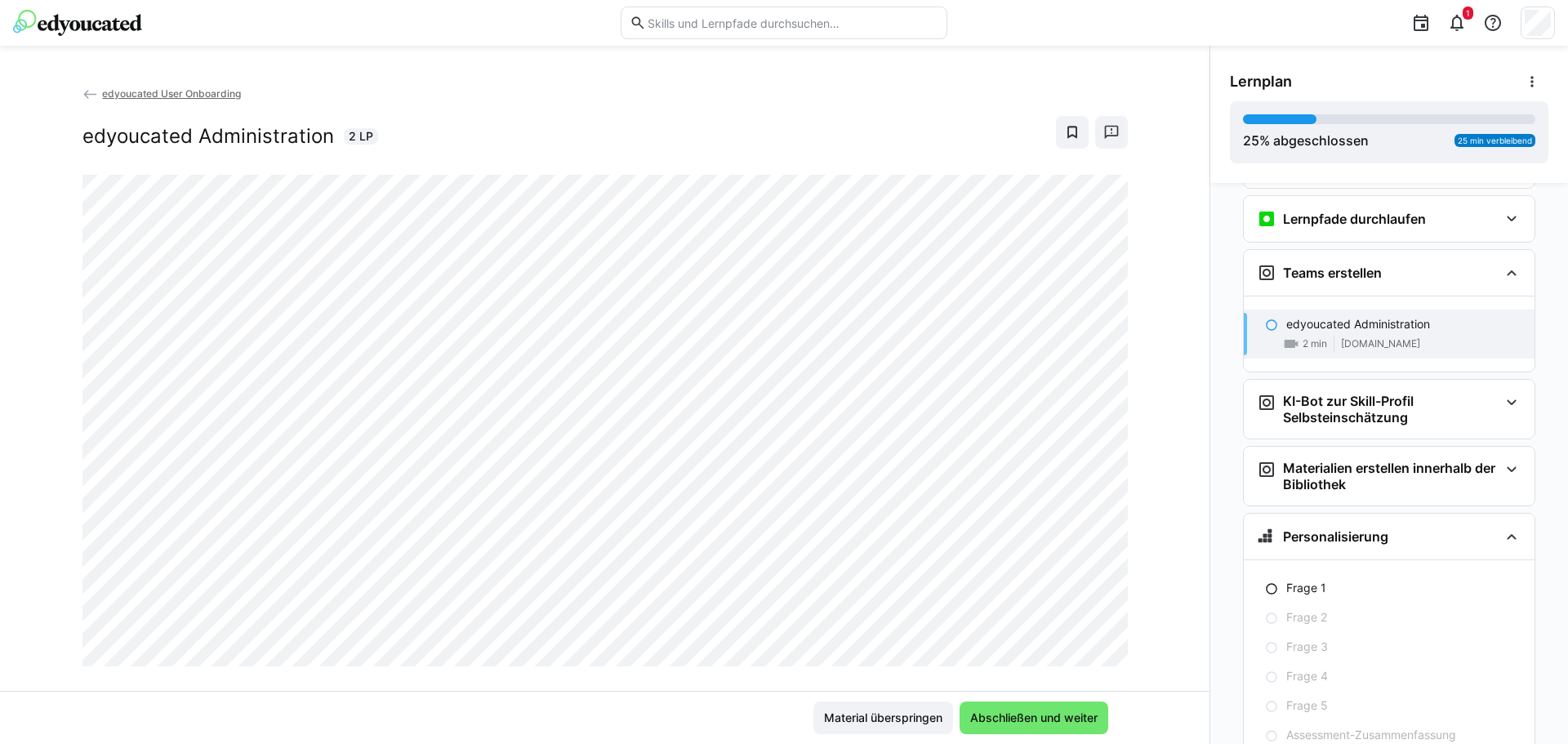
scroll to position [254, 0]
click at [1065, 719] on span "Abschließen und weiter" at bounding box center [1033, 718] width 132 height 16
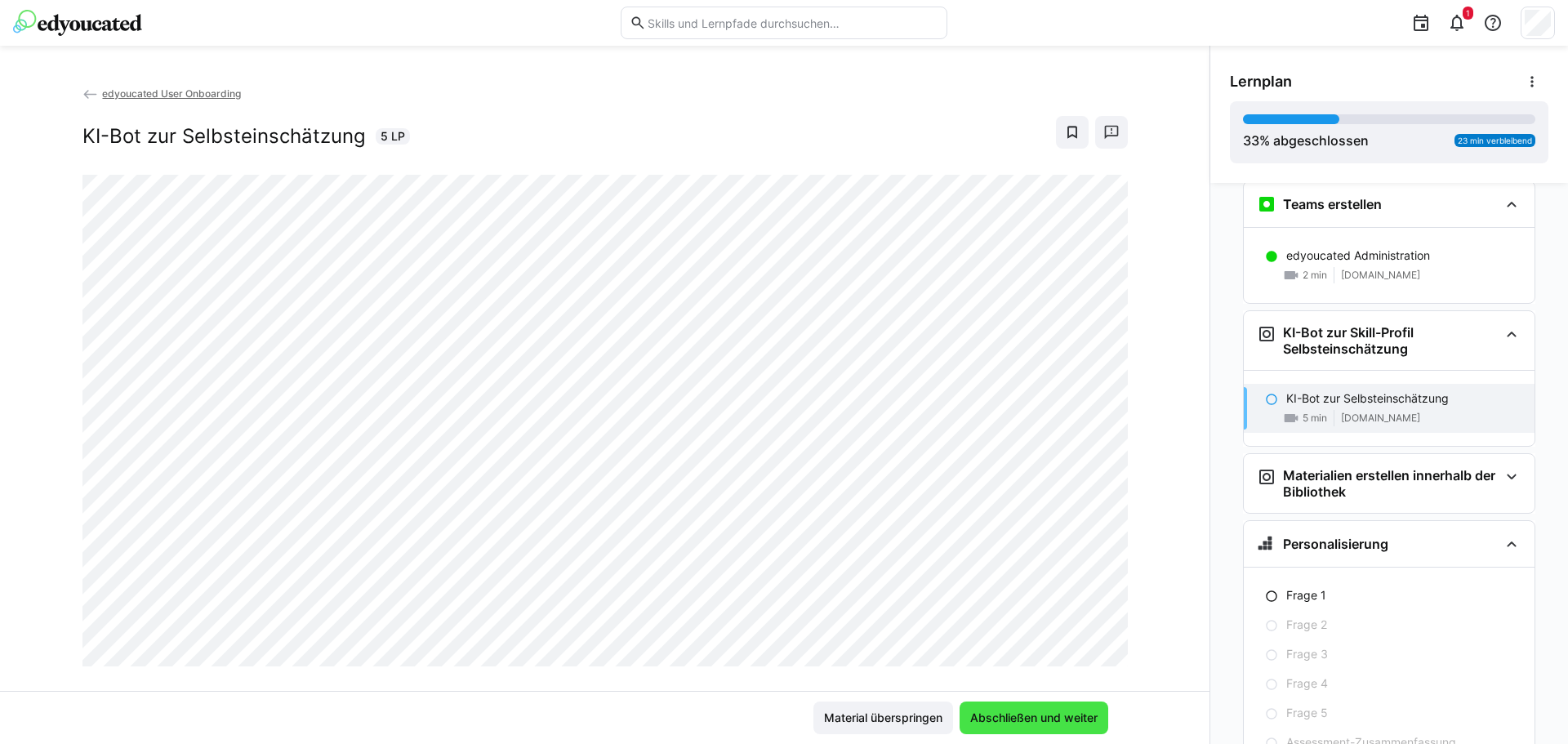
scroll to position [322, 0]
click at [1080, 732] on span "Abschließen und weiter" at bounding box center [1033, 718] width 149 height 33
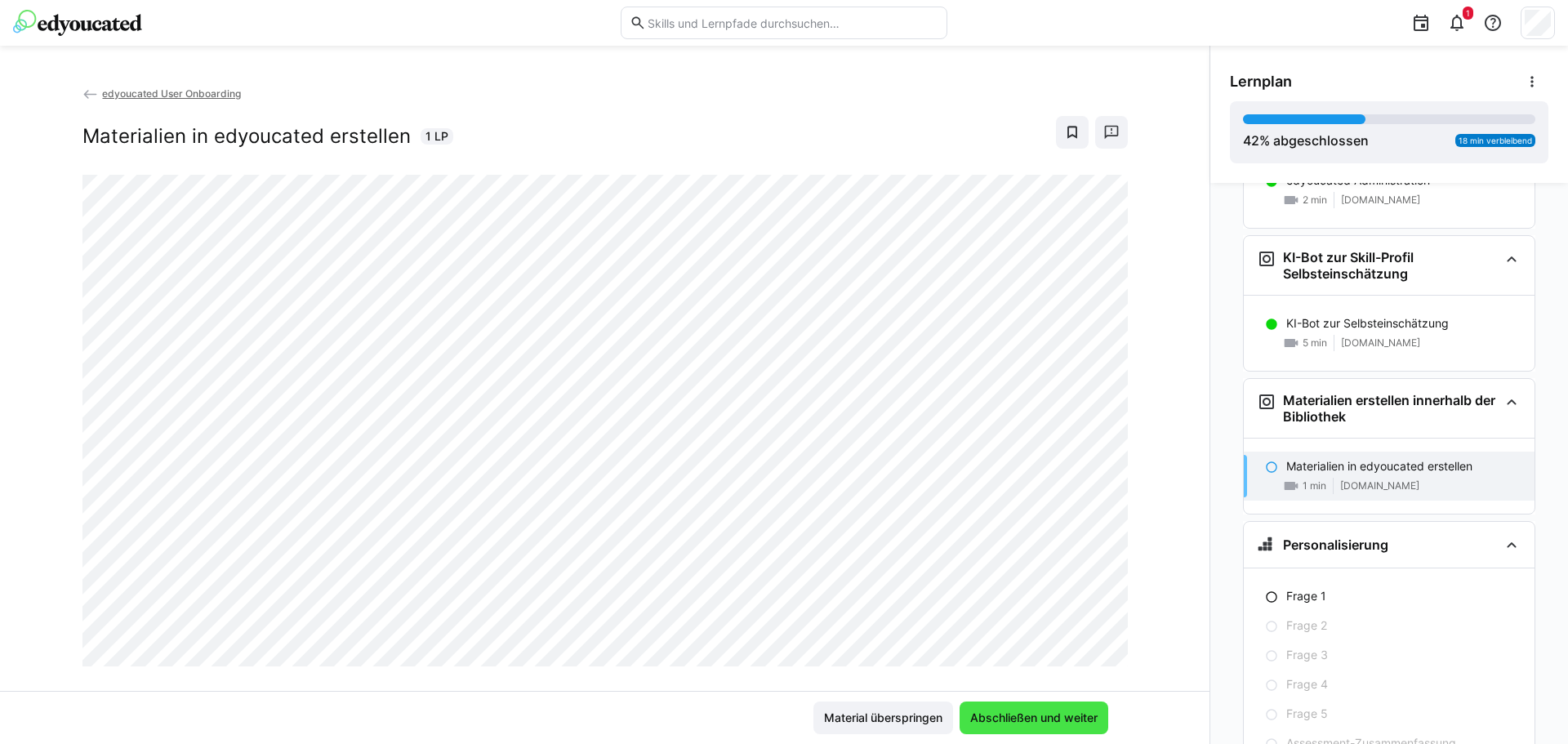
scroll to position [397, 0]
click at [1042, 725] on span "Abschließen und weiter" at bounding box center [1033, 718] width 132 height 16
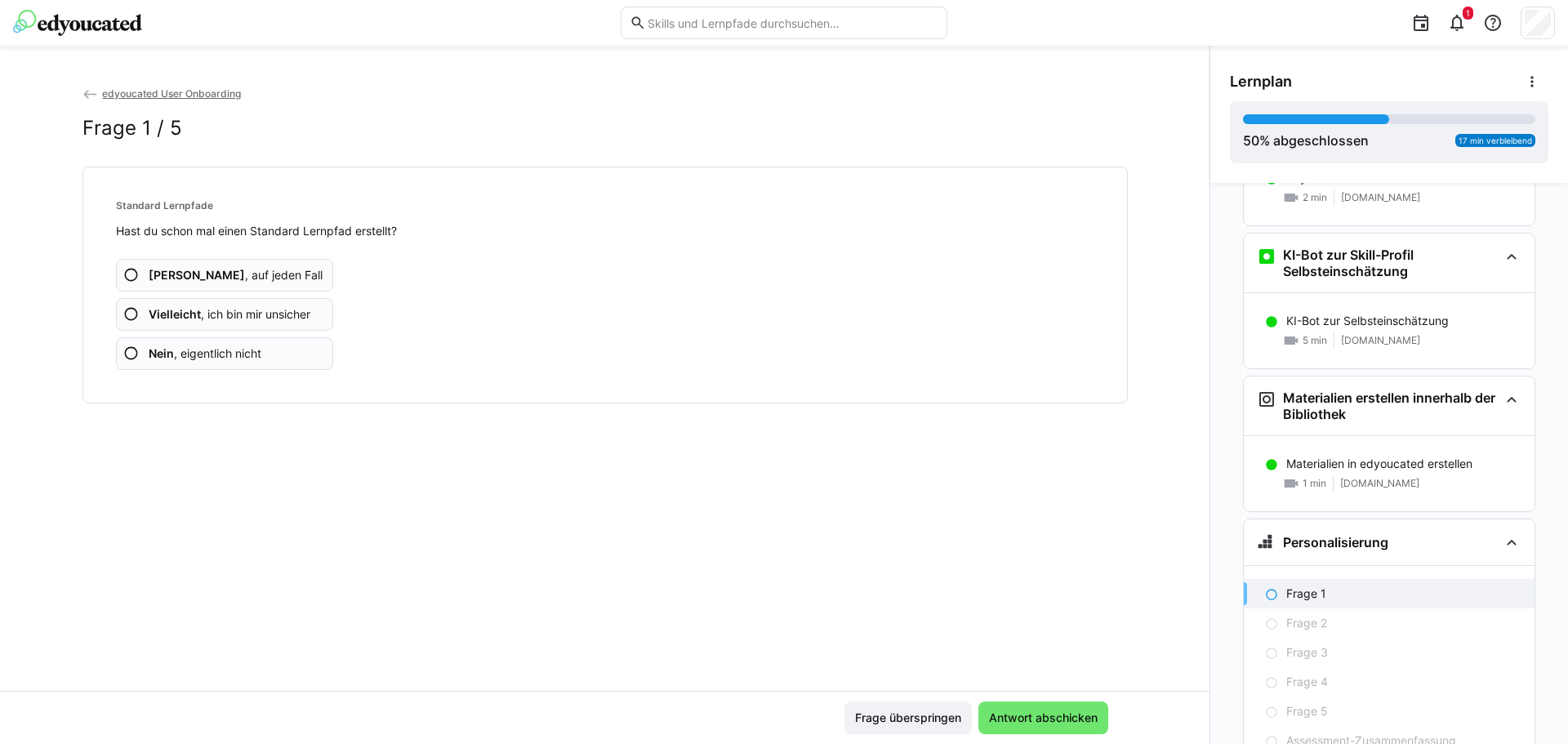
scroll to position [474, 0]
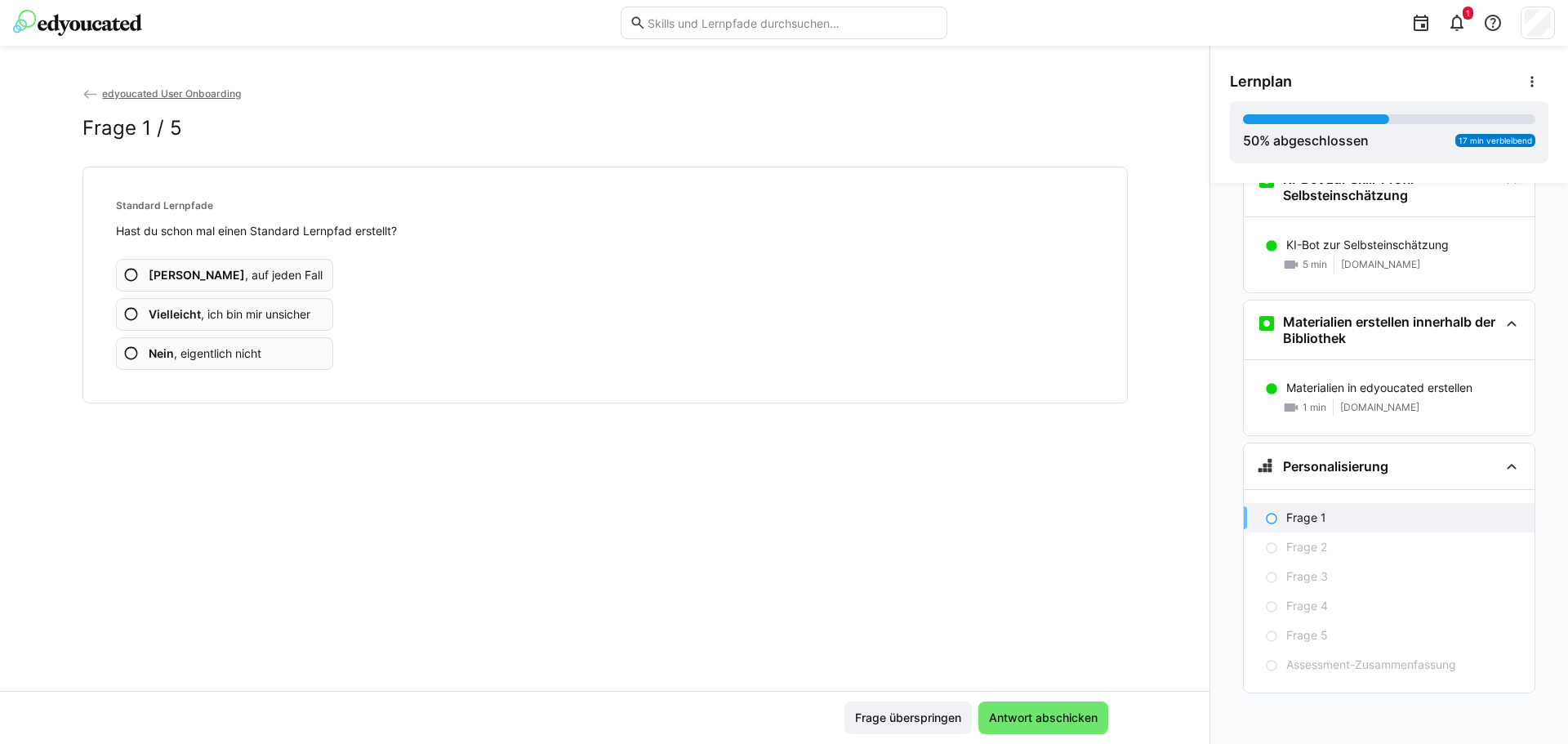
click at [182, 352] on span "Nein , eigentlich nicht" at bounding box center [204, 353] width 112 height 16
click at [182, 347] on span "Nein , eigentlich nicht" at bounding box center [204, 353] width 112 height 16
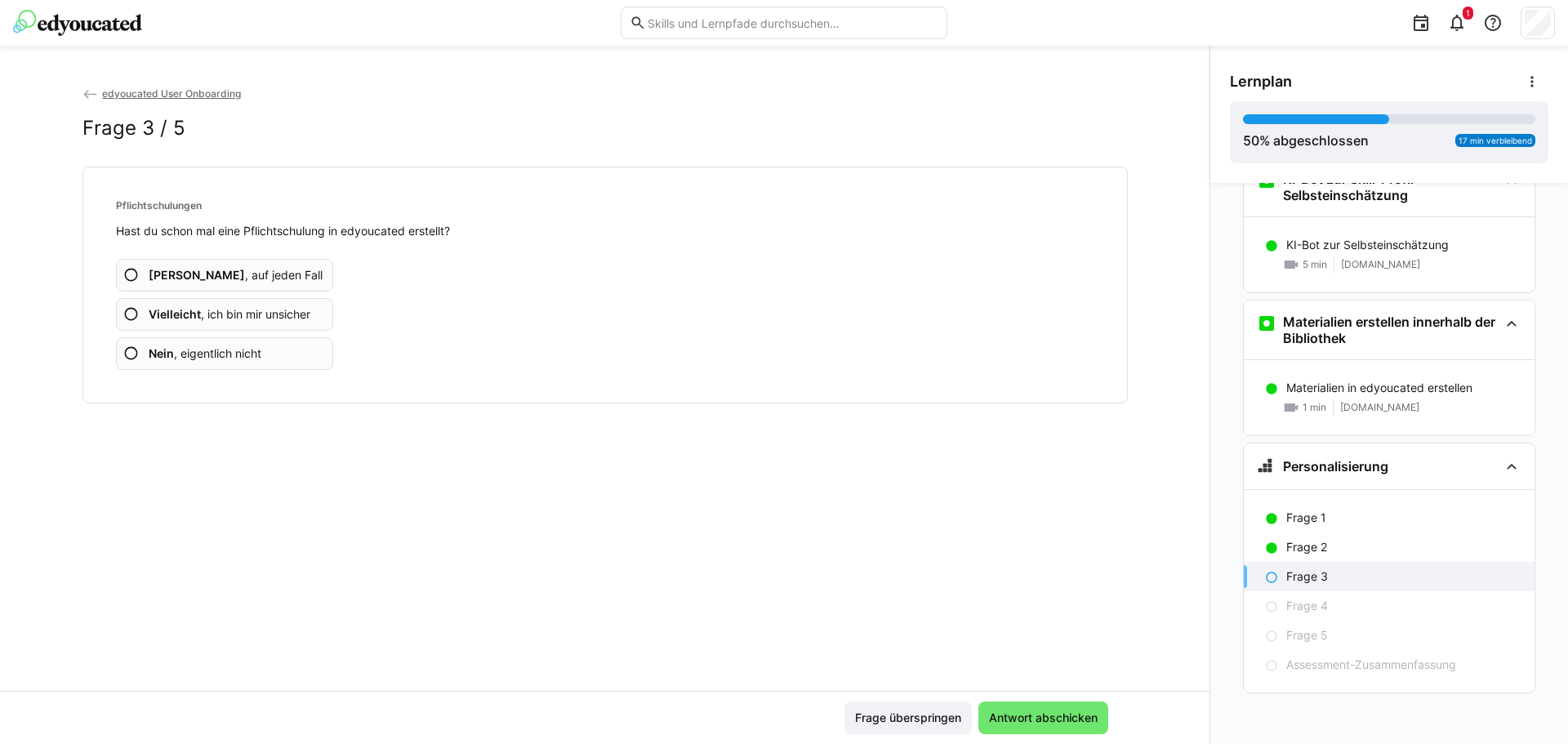
click at [242, 337] on app-assessment-question-radio "Nein , eigentlich nicht" at bounding box center [225, 353] width 218 height 33
click at [291, 337] on app-assessment-question-radio "Nein , eigentlich nicht" at bounding box center [225, 353] width 218 height 33
click at [281, 342] on app-assessment-question-radio "Nein , eigentlich nicht" at bounding box center [225, 353] width 218 height 33
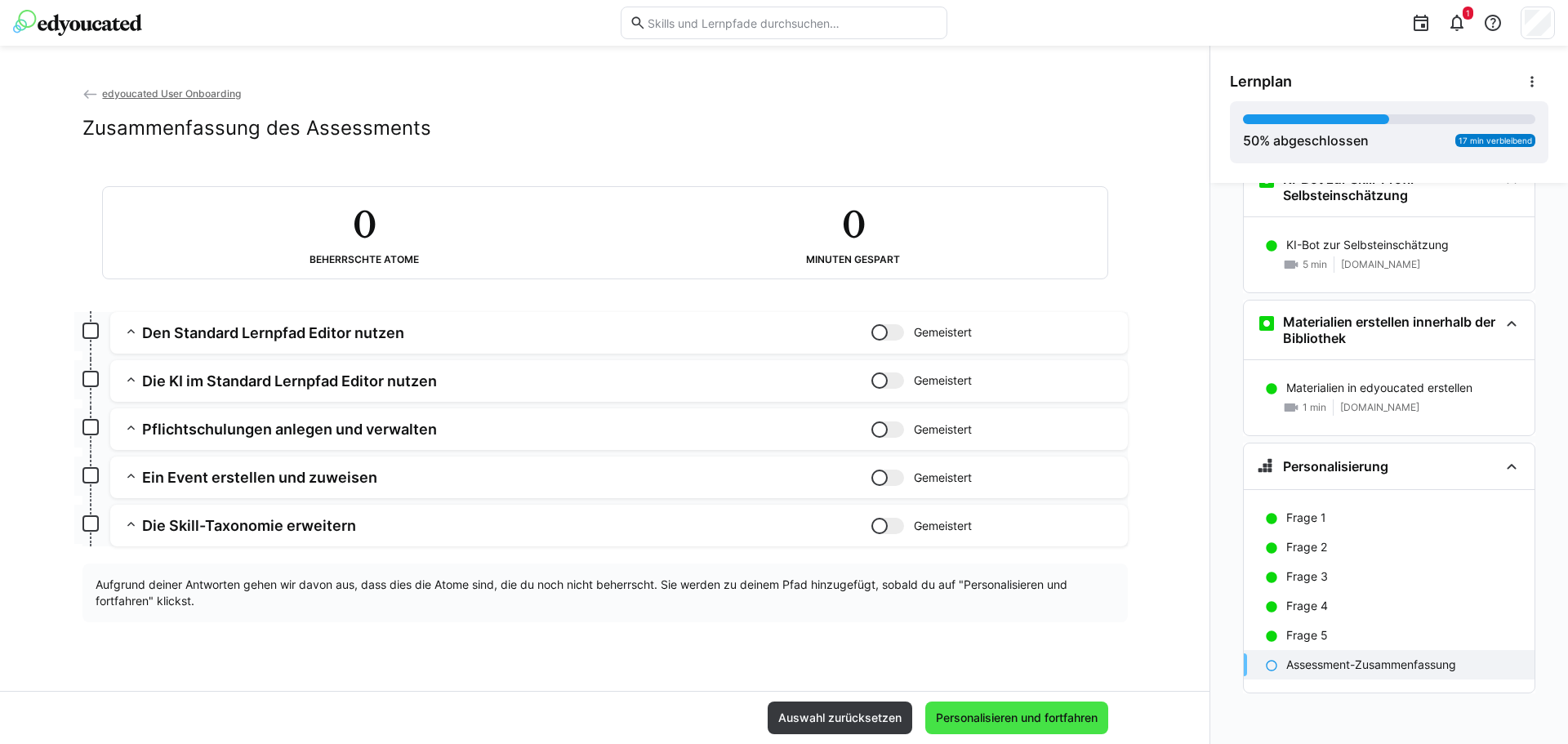
click at [952, 729] on span "Personalisieren und fortfahren" at bounding box center [1016, 718] width 183 height 33
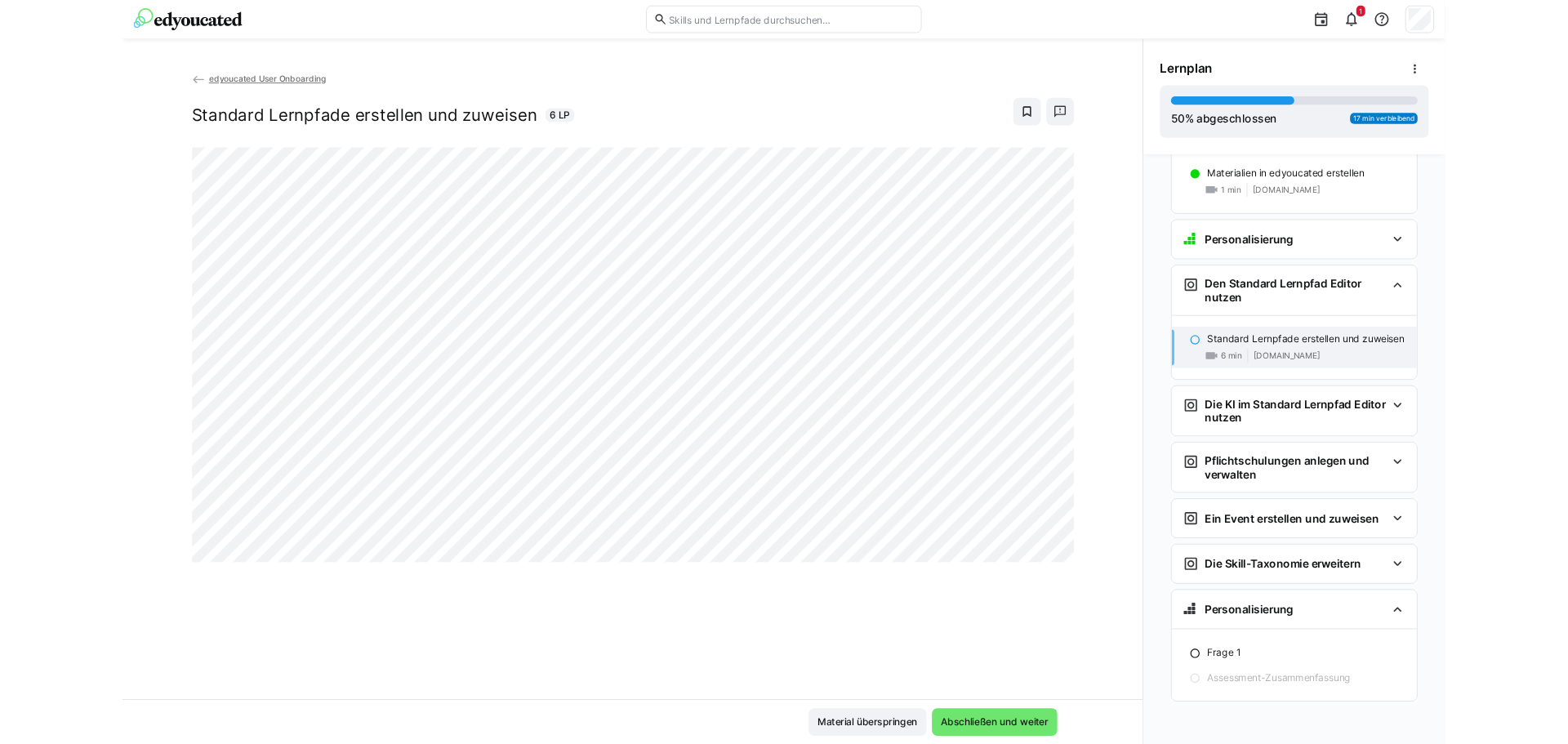
scroll to position [787, 0]
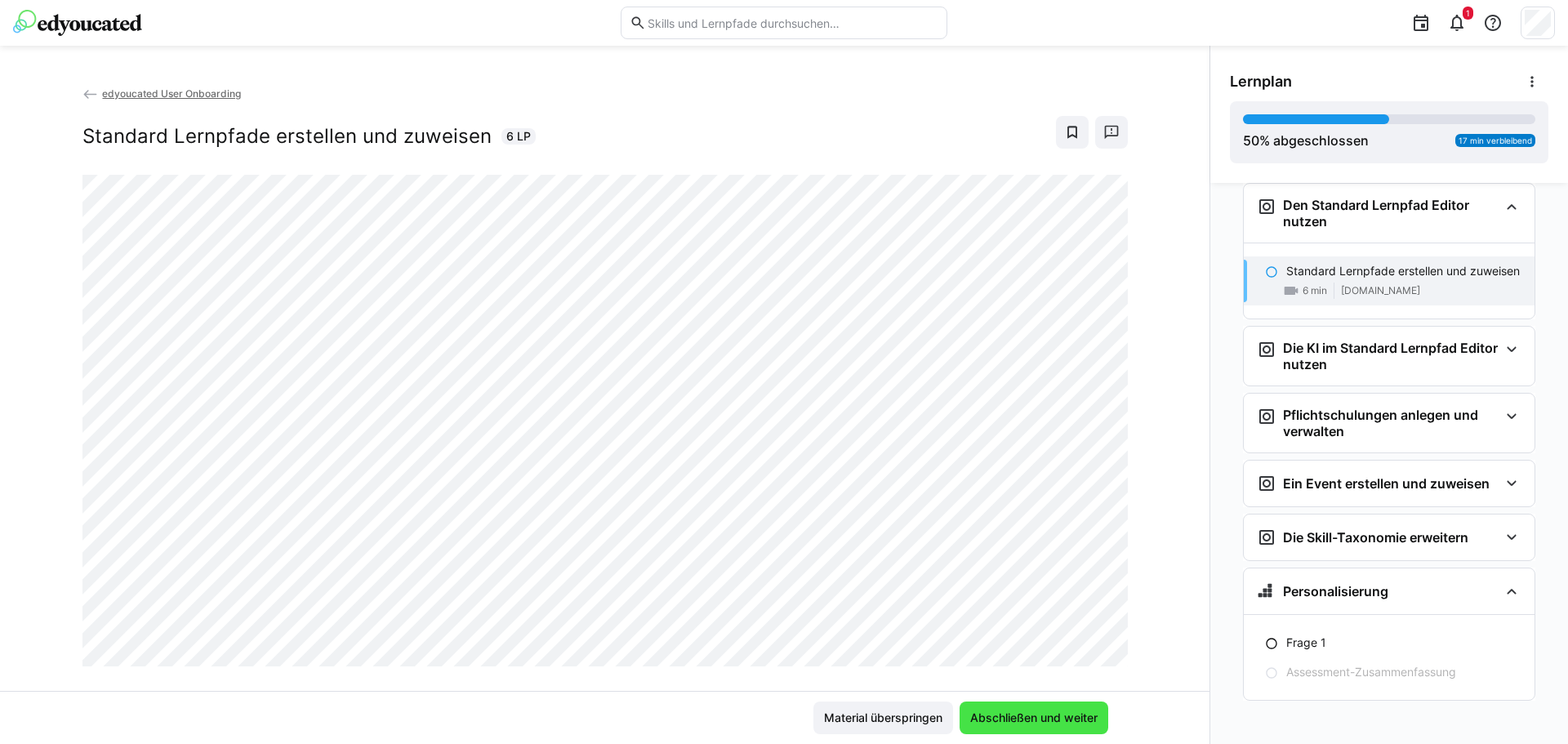
click at [1055, 710] on span "Abschließen und weiter" at bounding box center [1033, 718] width 132 height 16
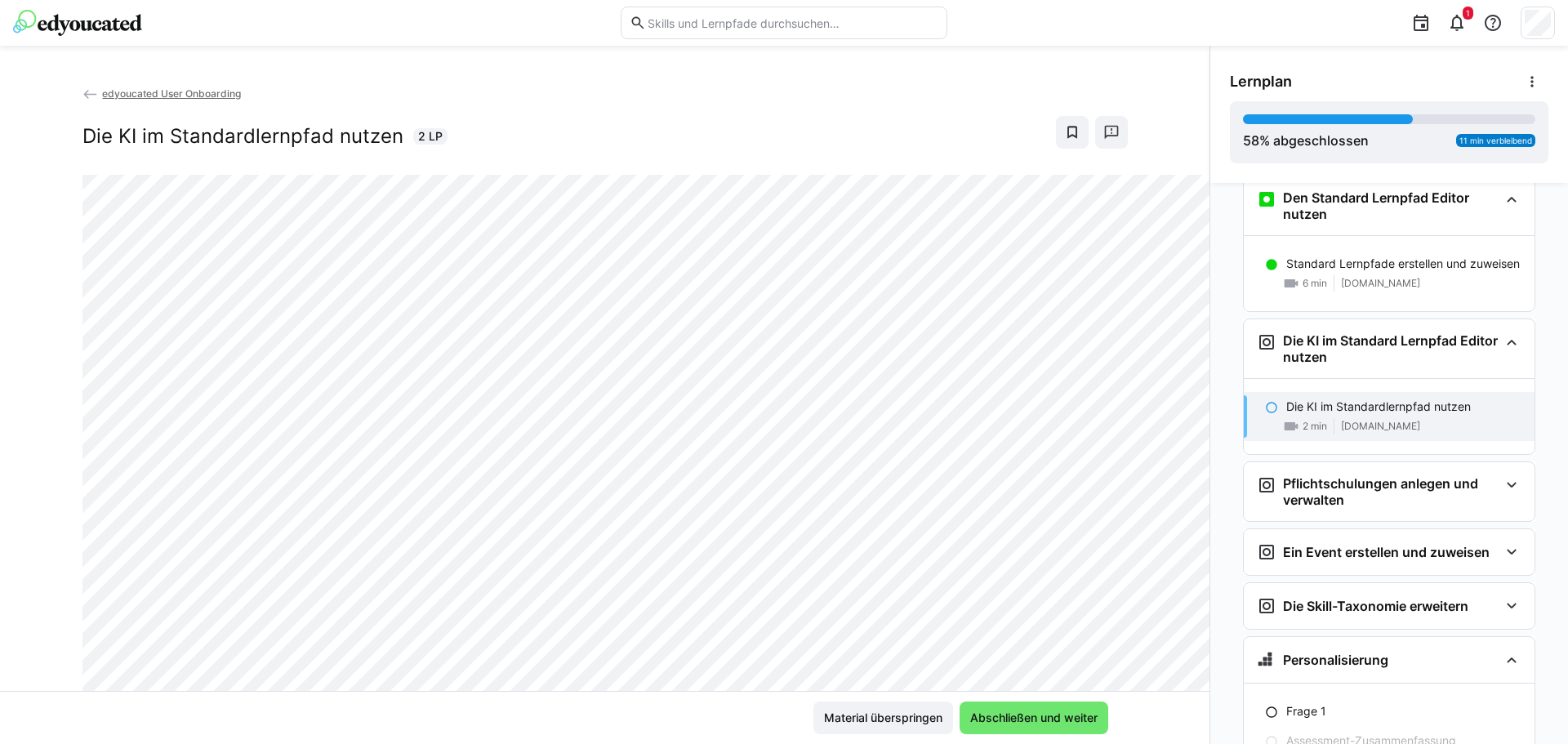
scroll to position [732, 0]
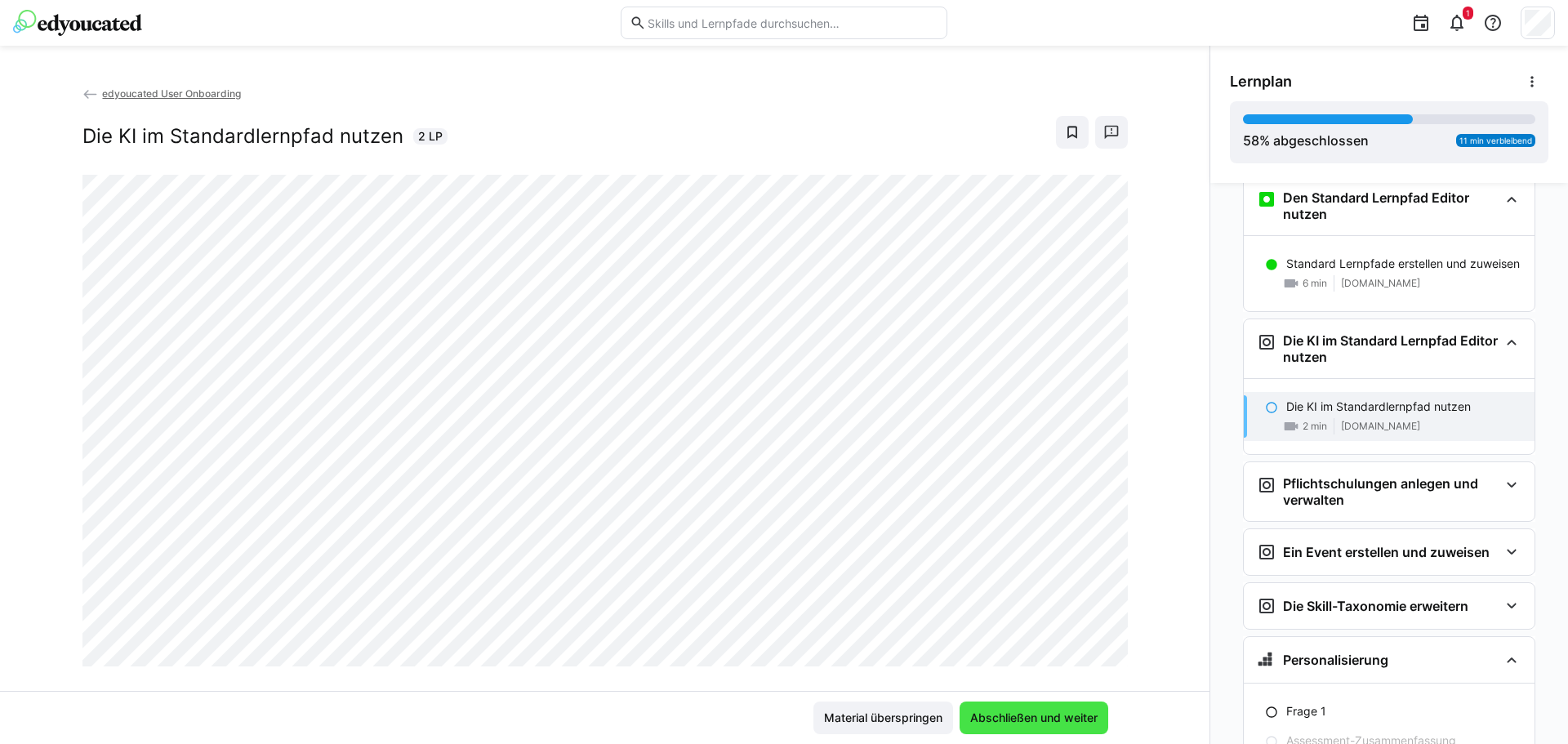
click at [1069, 702] on span "Abschließen und weiter" at bounding box center [1033, 718] width 149 height 33
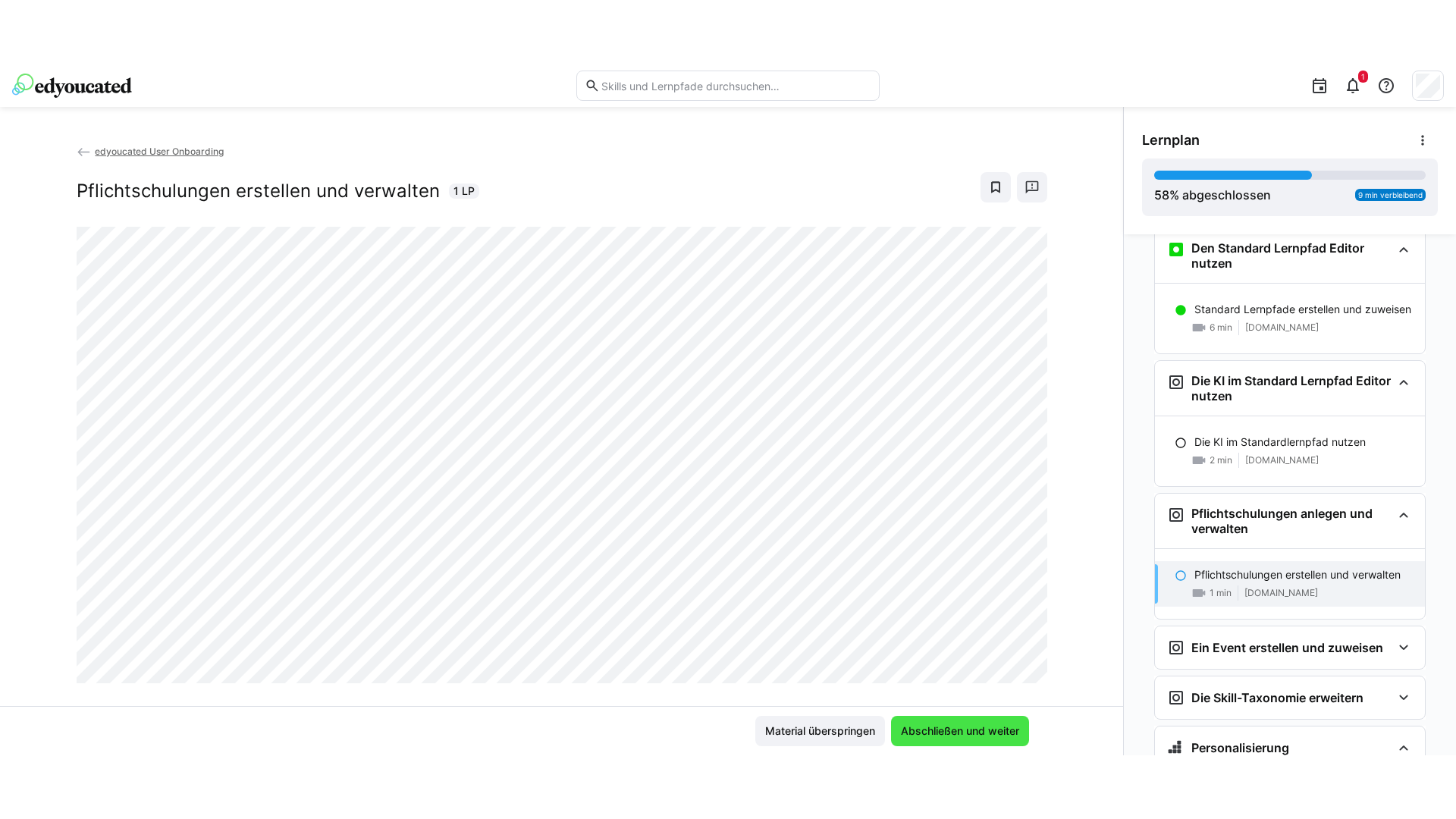
scroll to position [808, 0]
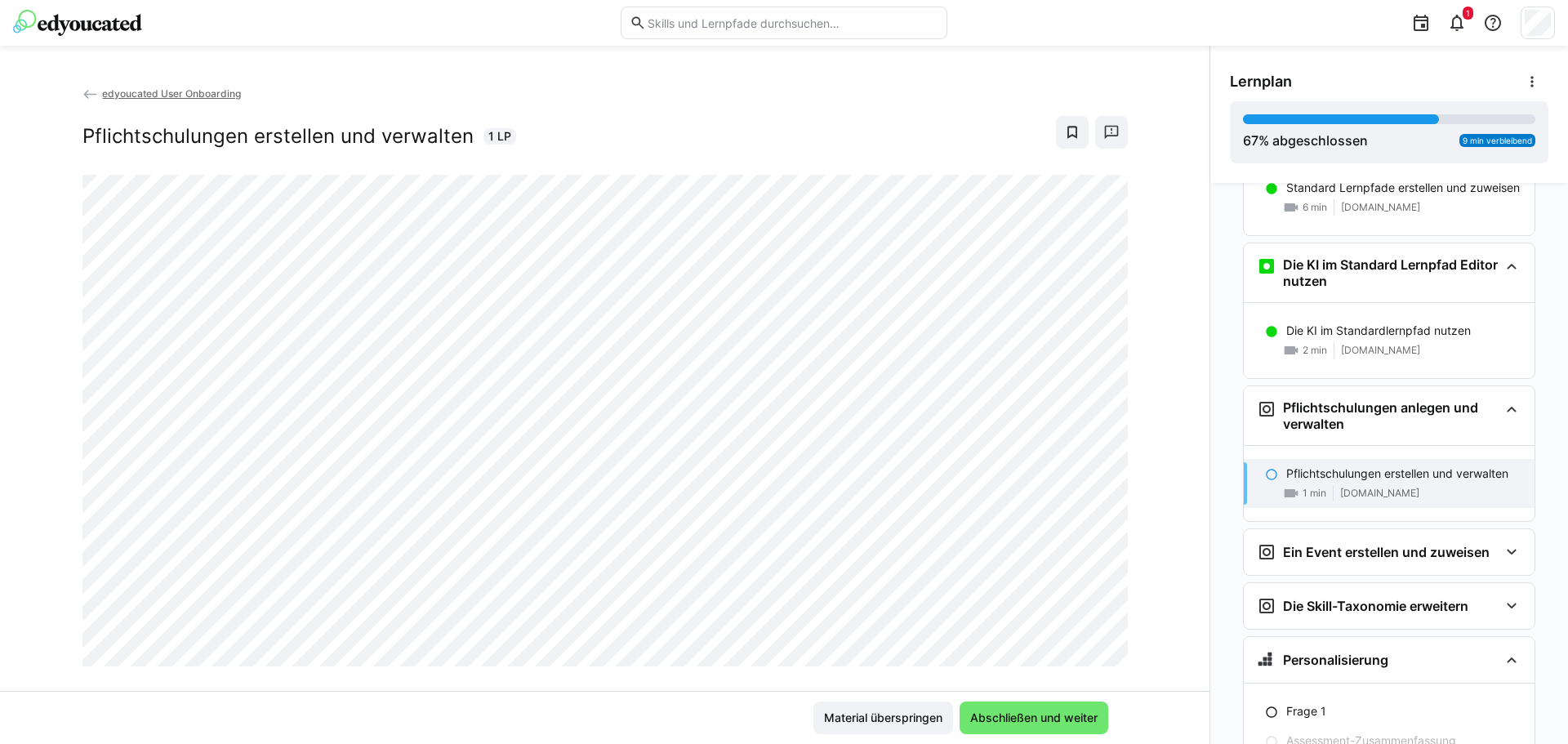
click at [1088, 636] on div at bounding box center [1107, 621] width 39 height 35
click at [1050, 729] on span "Abschließen und weiter" at bounding box center [1033, 718] width 149 height 33
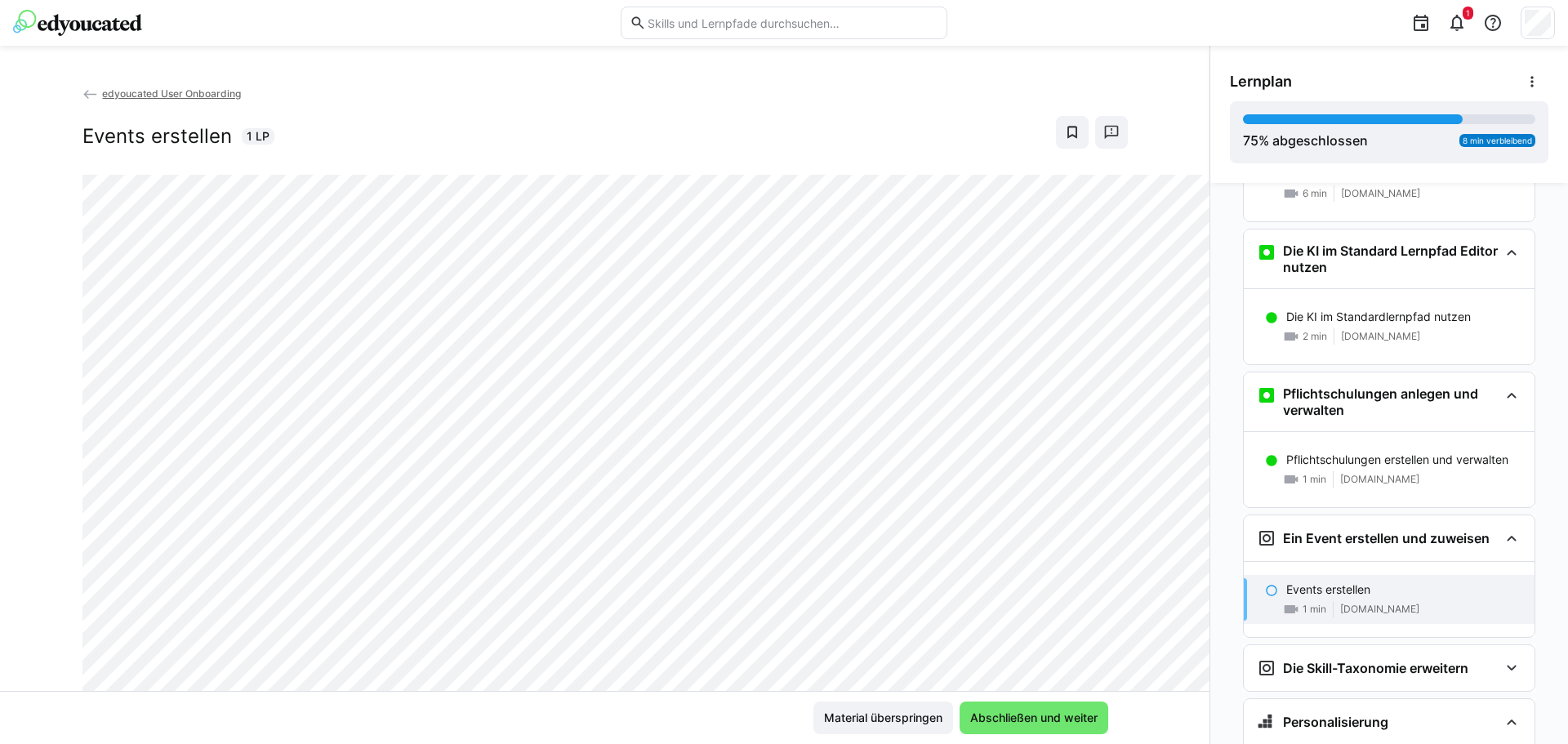
scroll to position [947, 0]
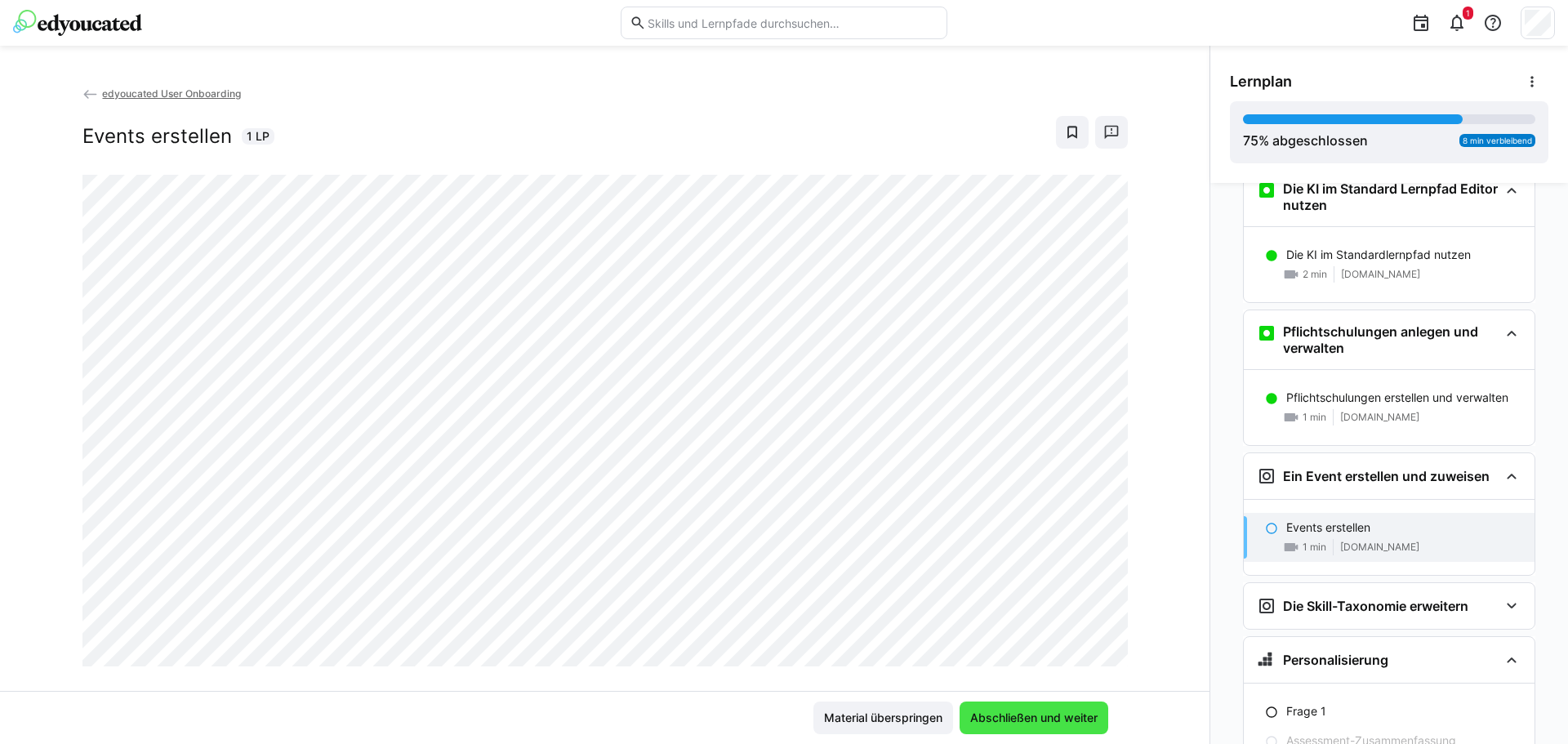
click at [1006, 707] on span "Abschließen und weiter" at bounding box center [1033, 718] width 149 height 33
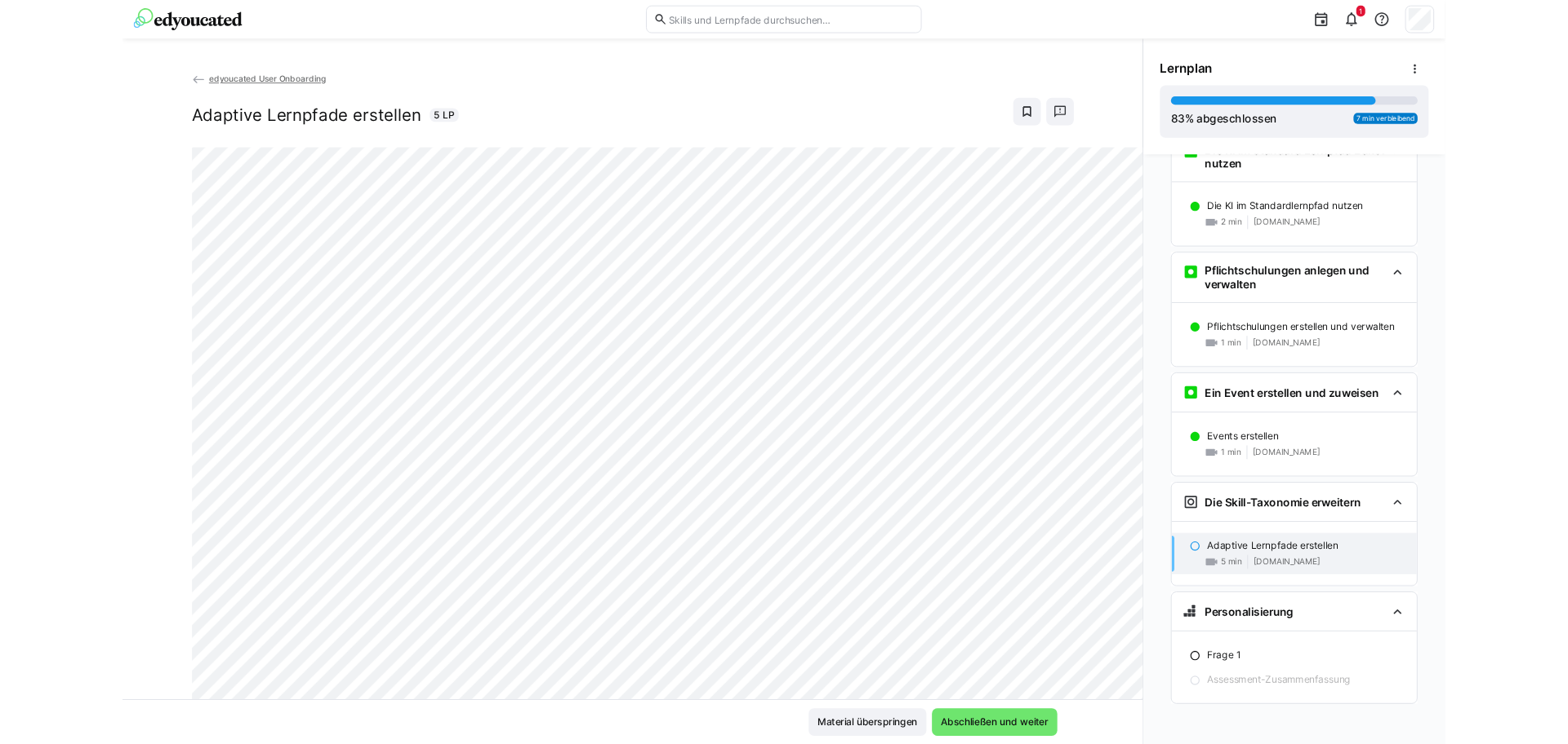
scroll to position [1022, 0]
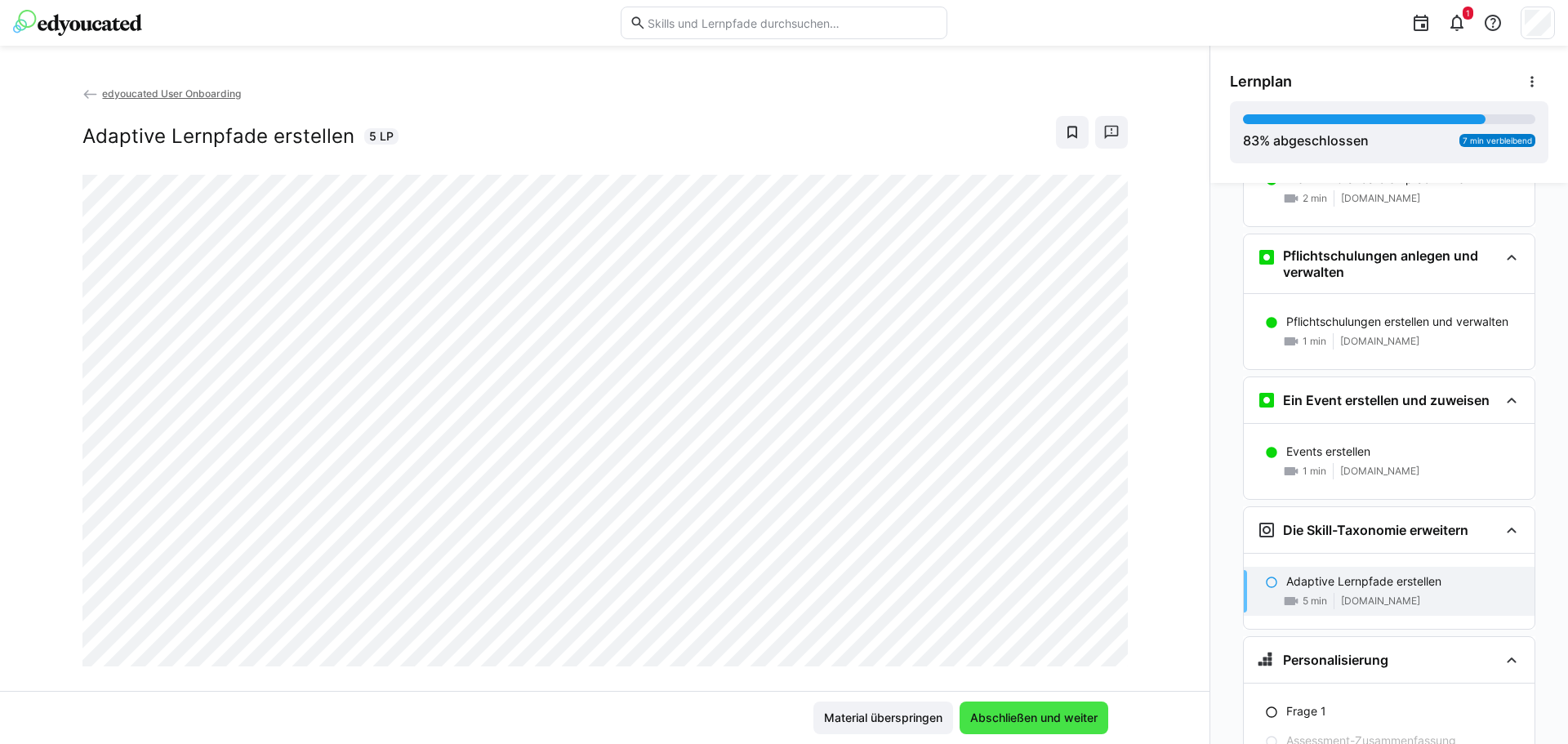
click at [1094, 714] on span "Abschließen und weiter" at bounding box center [1033, 718] width 132 height 16
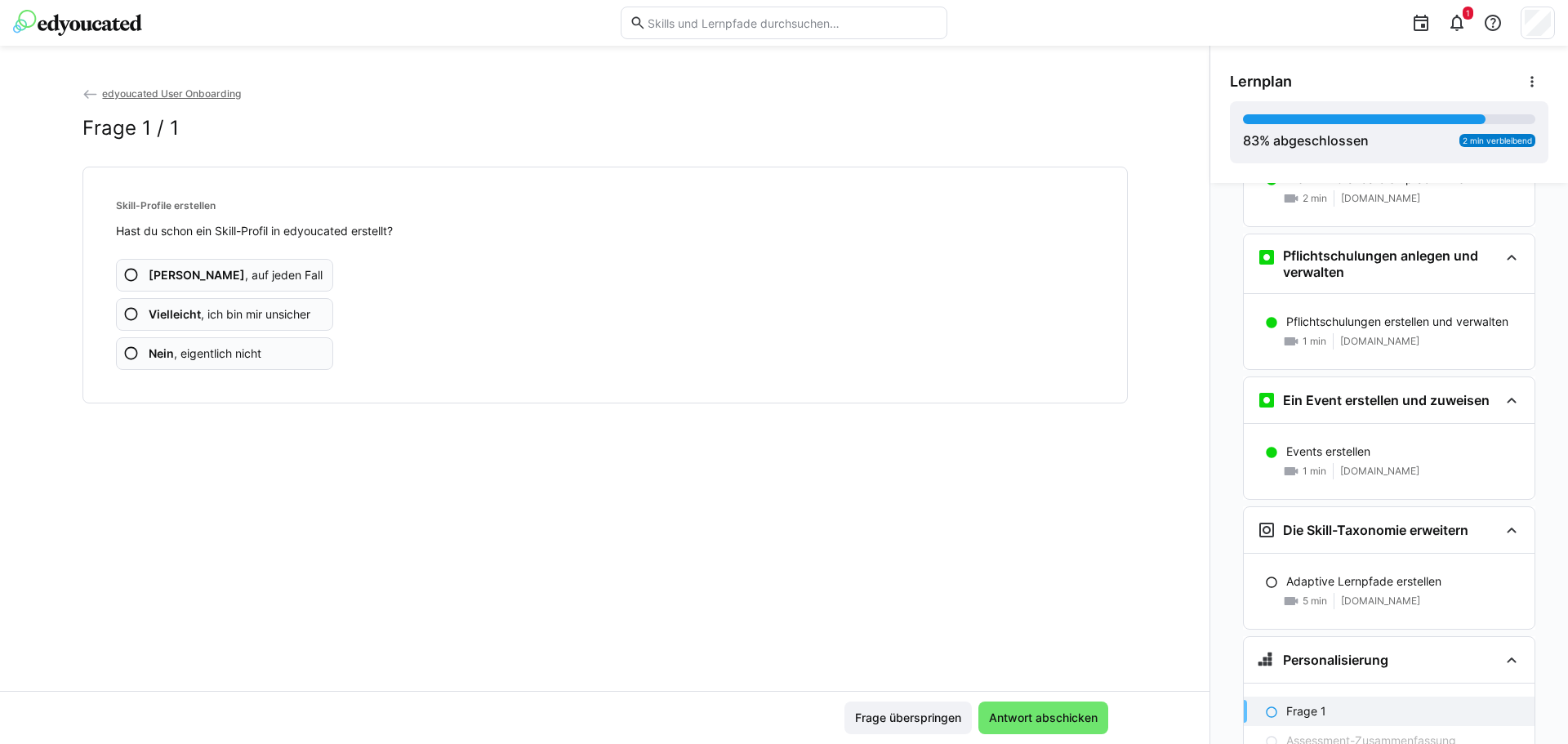
scroll to position [1099, 0]
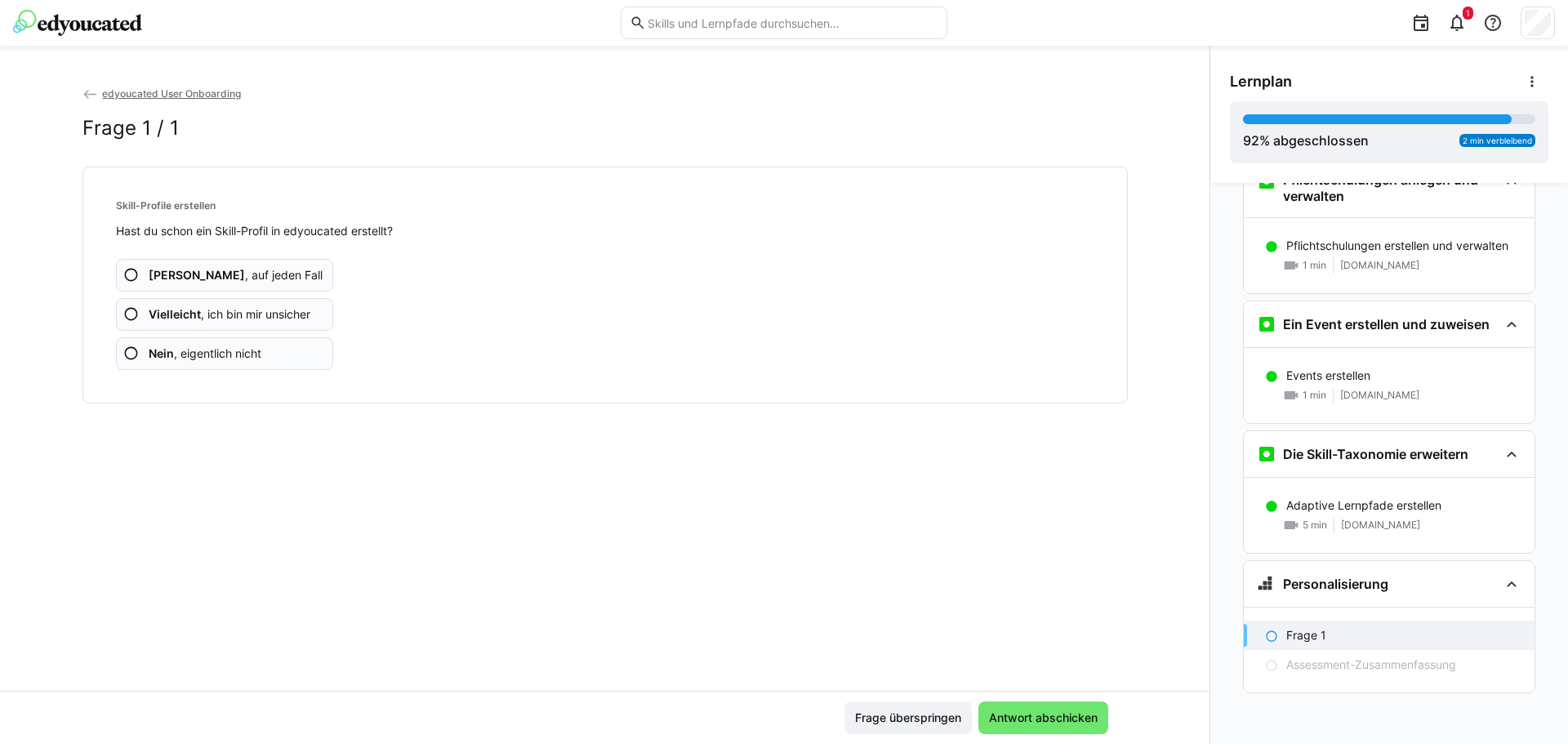
click at [135, 348] on app-assessment-question-radio "Nein , eigentlich nicht" at bounding box center [225, 353] width 218 height 33
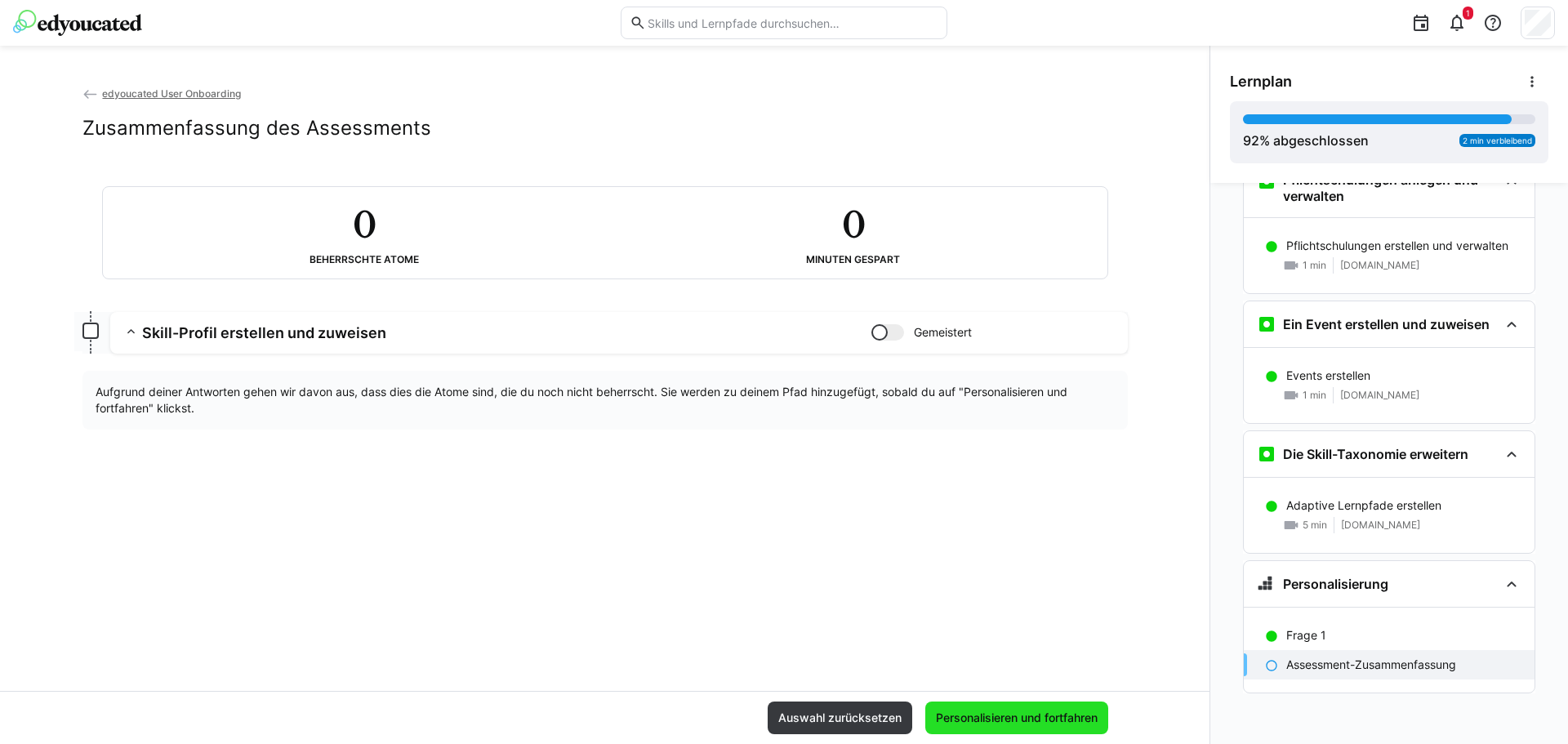
click at [1046, 723] on span "Personalisieren und fortfahren" at bounding box center [1017, 718] width 167 height 16
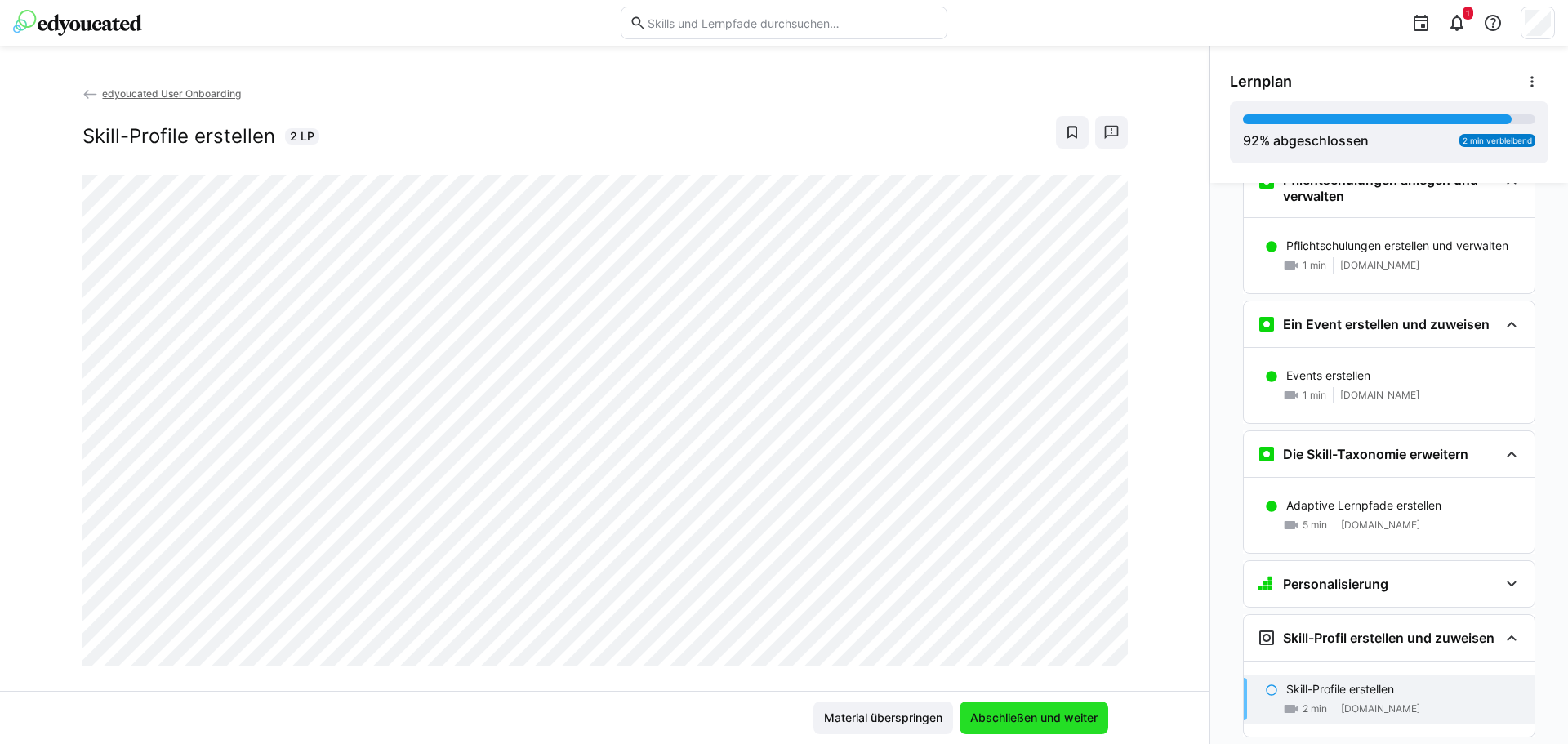
click at [1084, 708] on span "Abschließen und weiter" at bounding box center [1033, 718] width 149 height 33
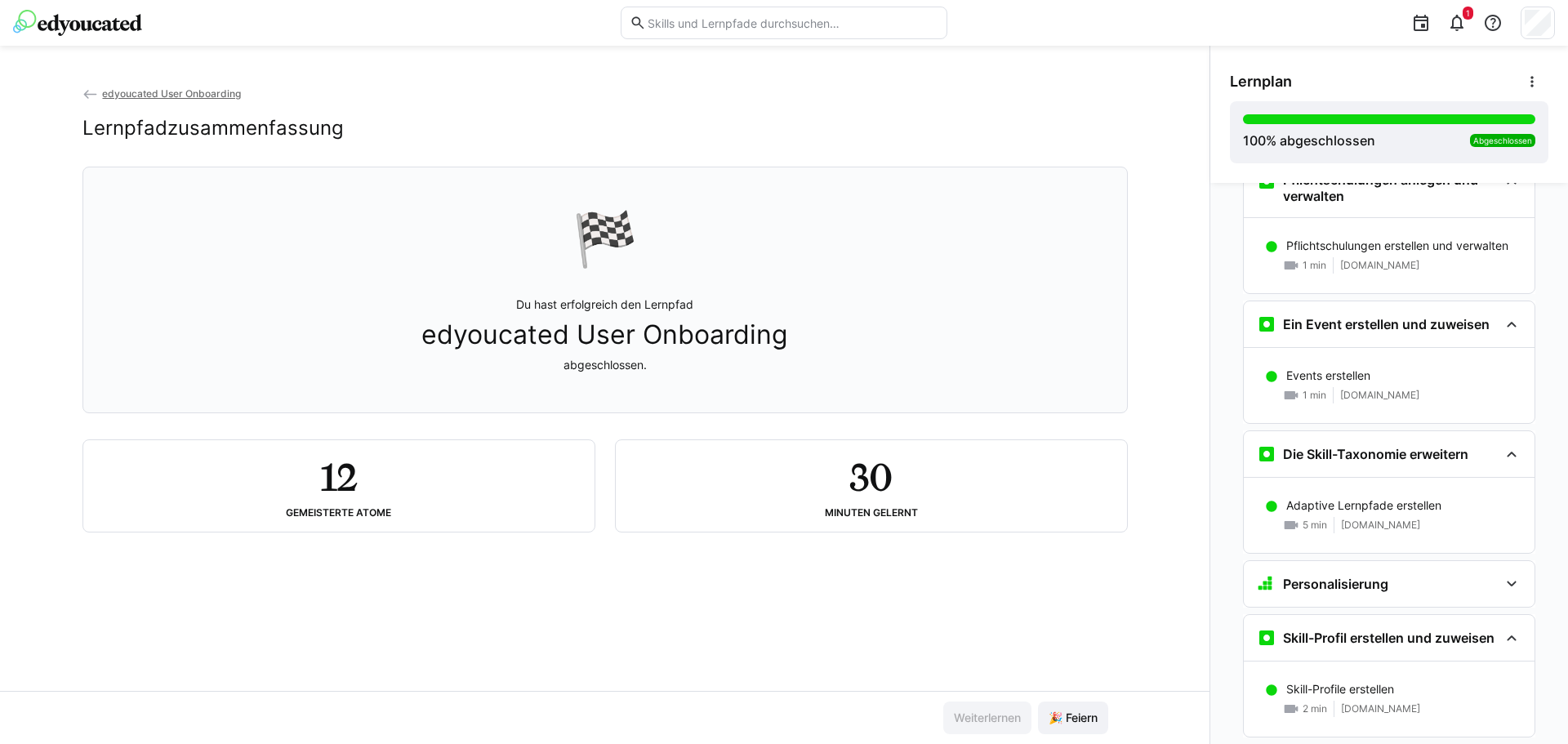
scroll to position [1198, 0]
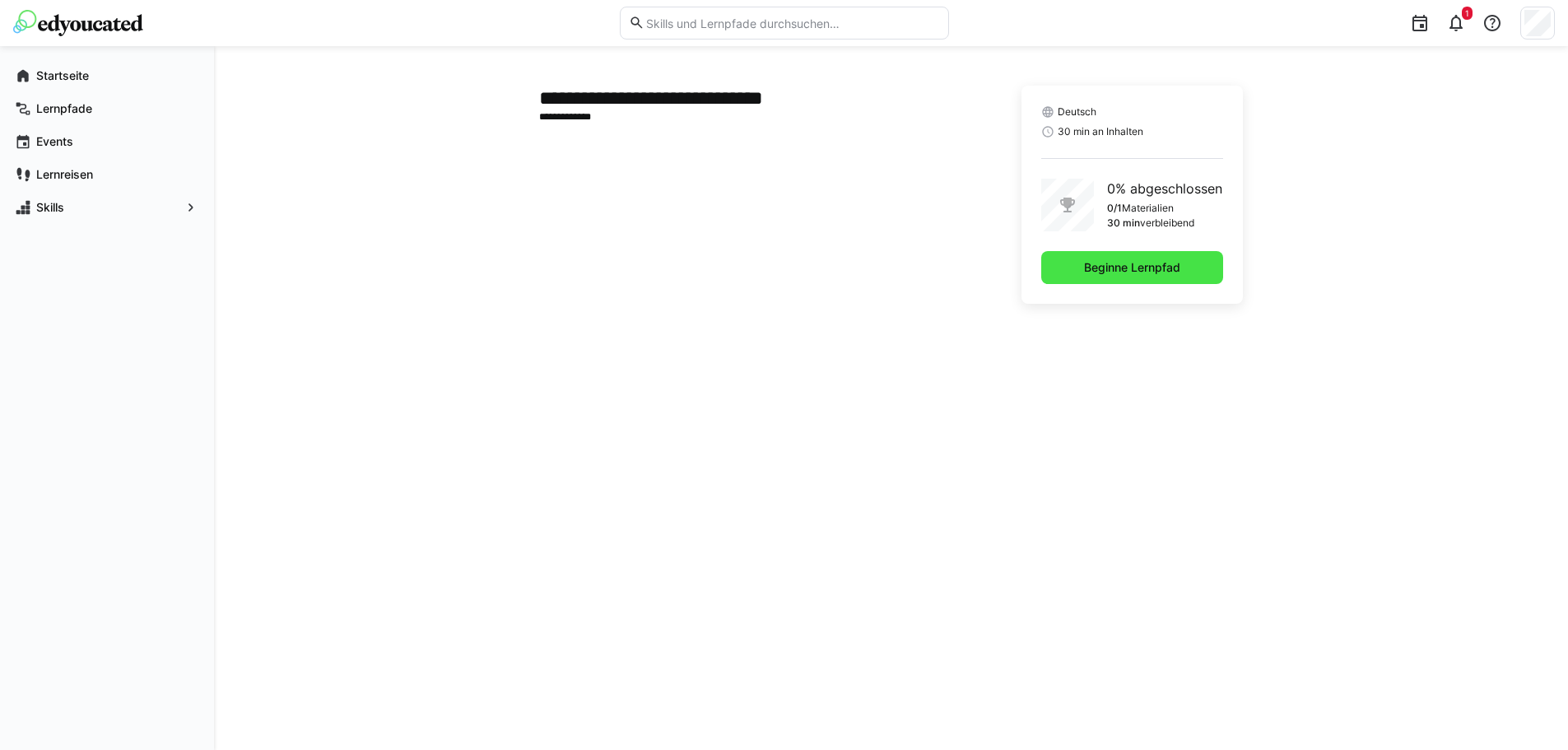
click at [1109, 275] on span "Beginne Lernpfad" at bounding box center [1132, 267] width 102 height 16
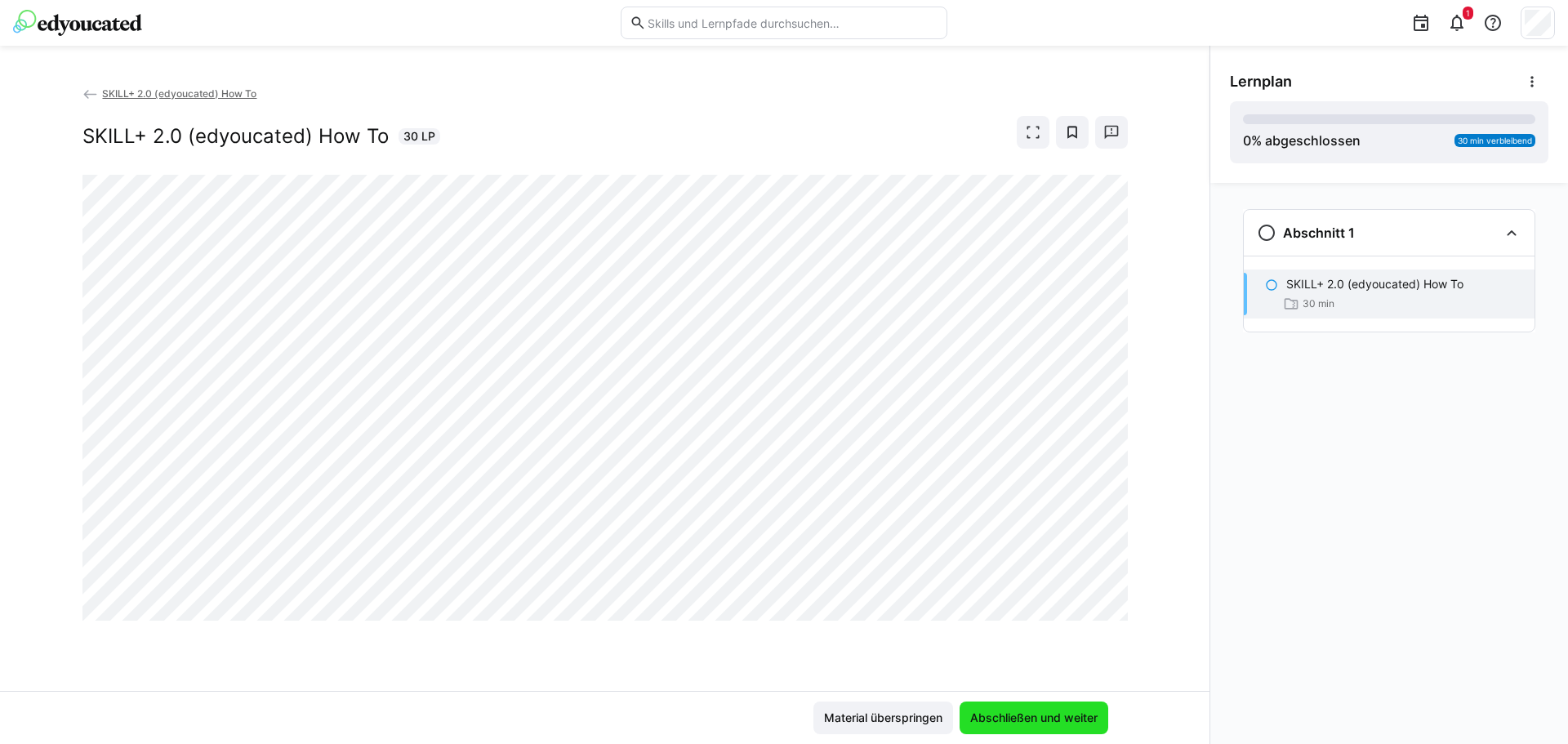
click at [1047, 720] on span "Abschließen und weiter" at bounding box center [1033, 718] width 132 height 16
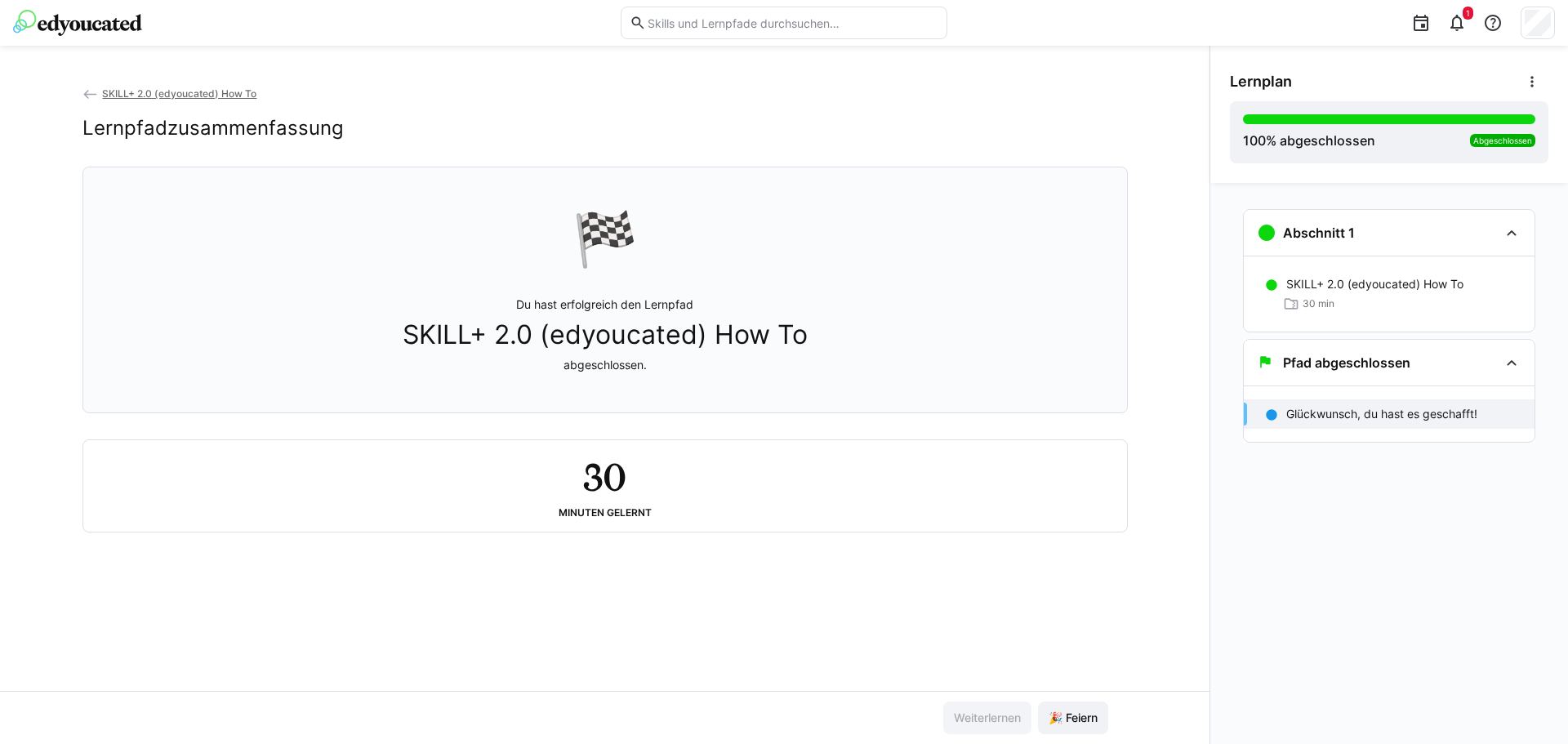
click at [100, 93] on link "SKILL+ 2.0 (edyoucated) How To" at bounding box center [170, 93] width 175 height 12
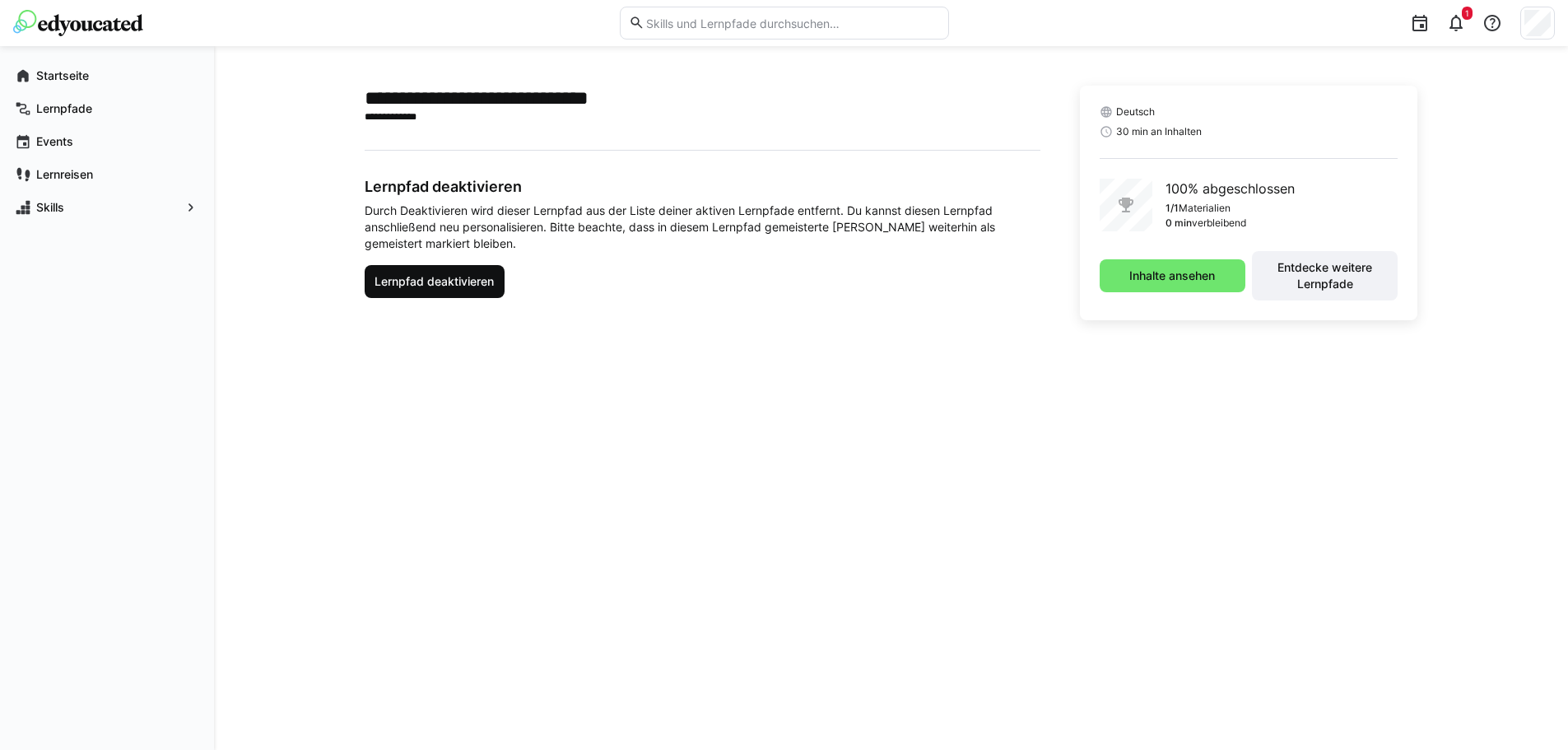
click at [444, 274] on span "Lernpfad deaktivieren" at bounding box center [434, 282] width 124 height 16
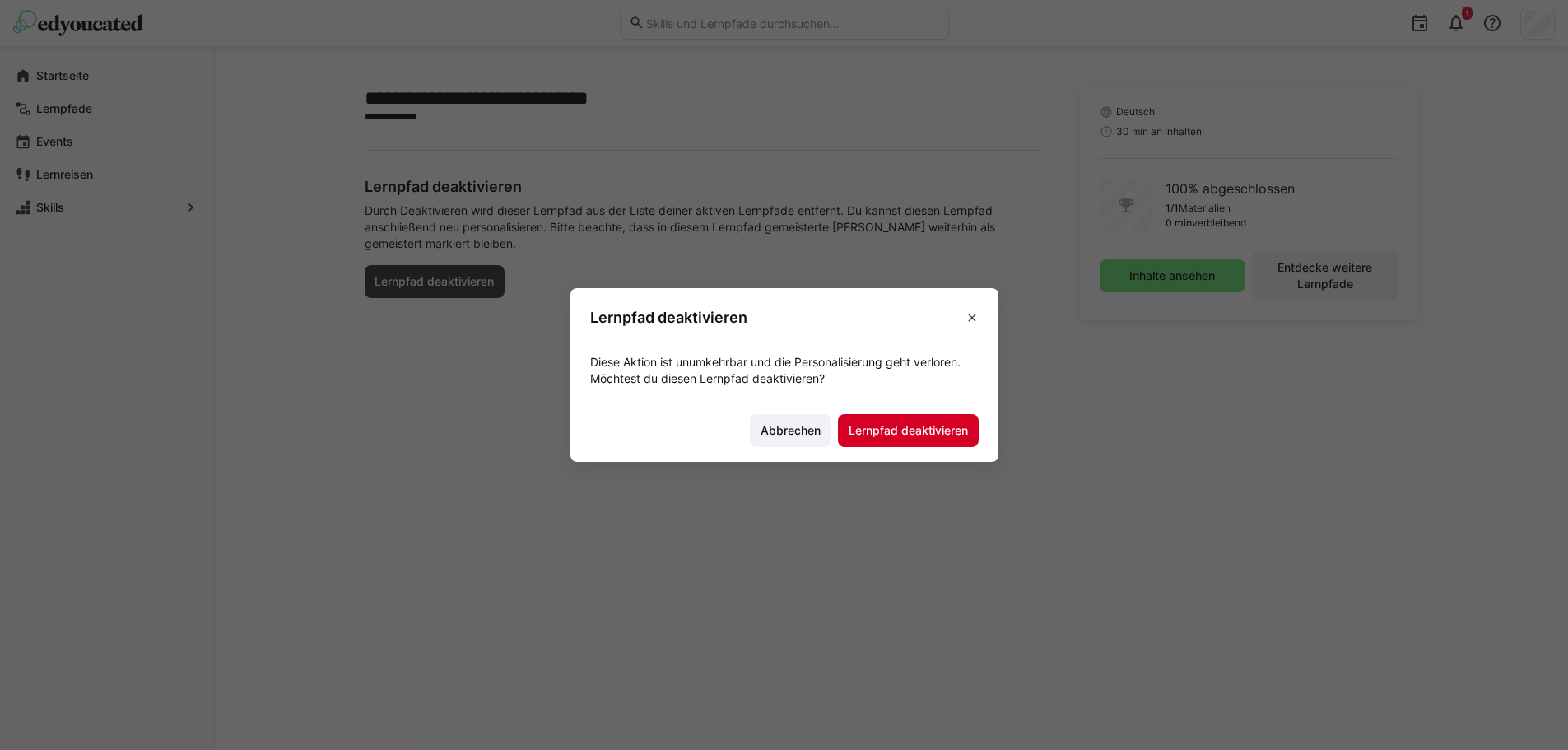
click at [953, 435] on span "Lernpfad deaktivieren" at bounding box center [908, 431] width 124 height 16
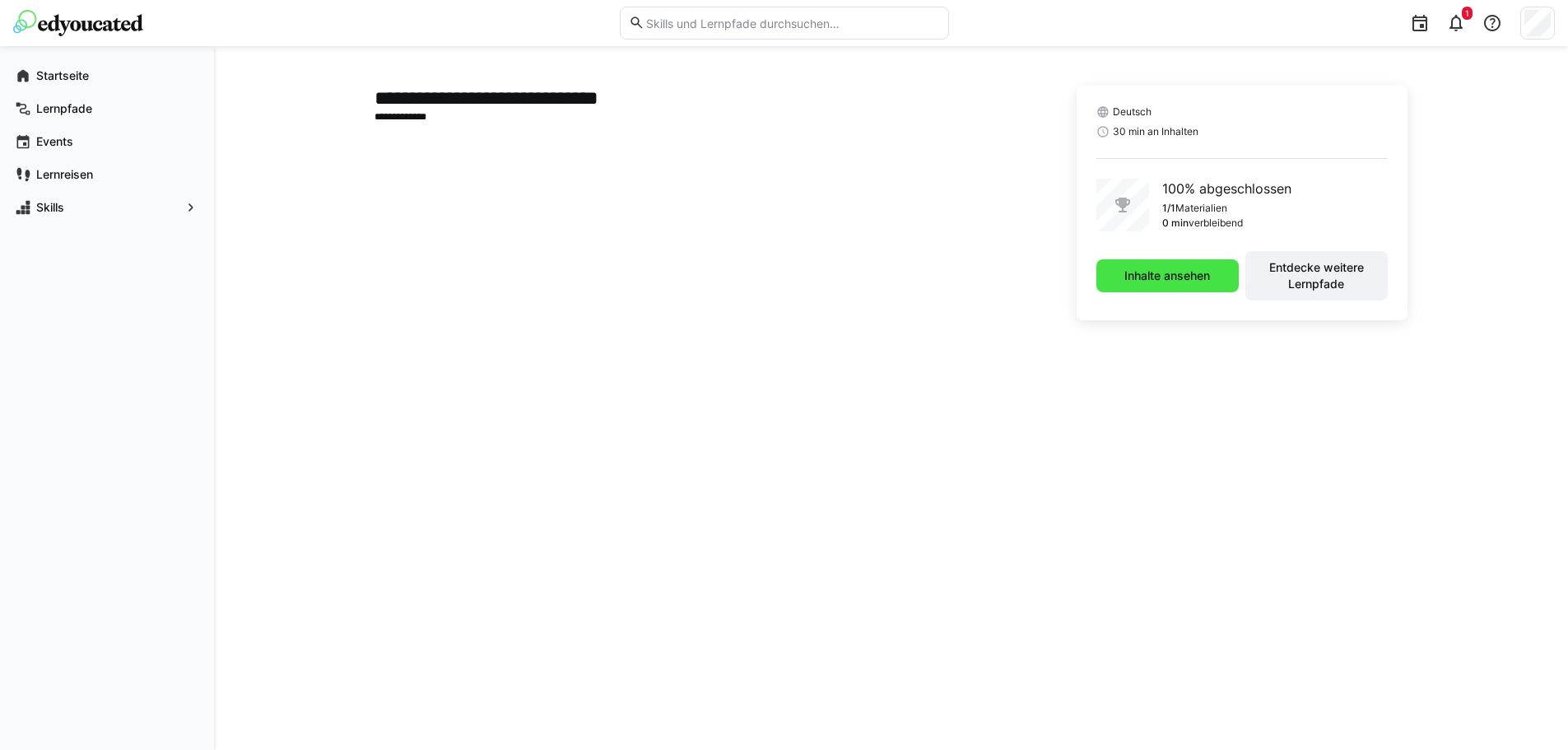
click at [1210, 274] on span "Inhalte ansehen" at bounding box center [1168, 276] width 91 height 16
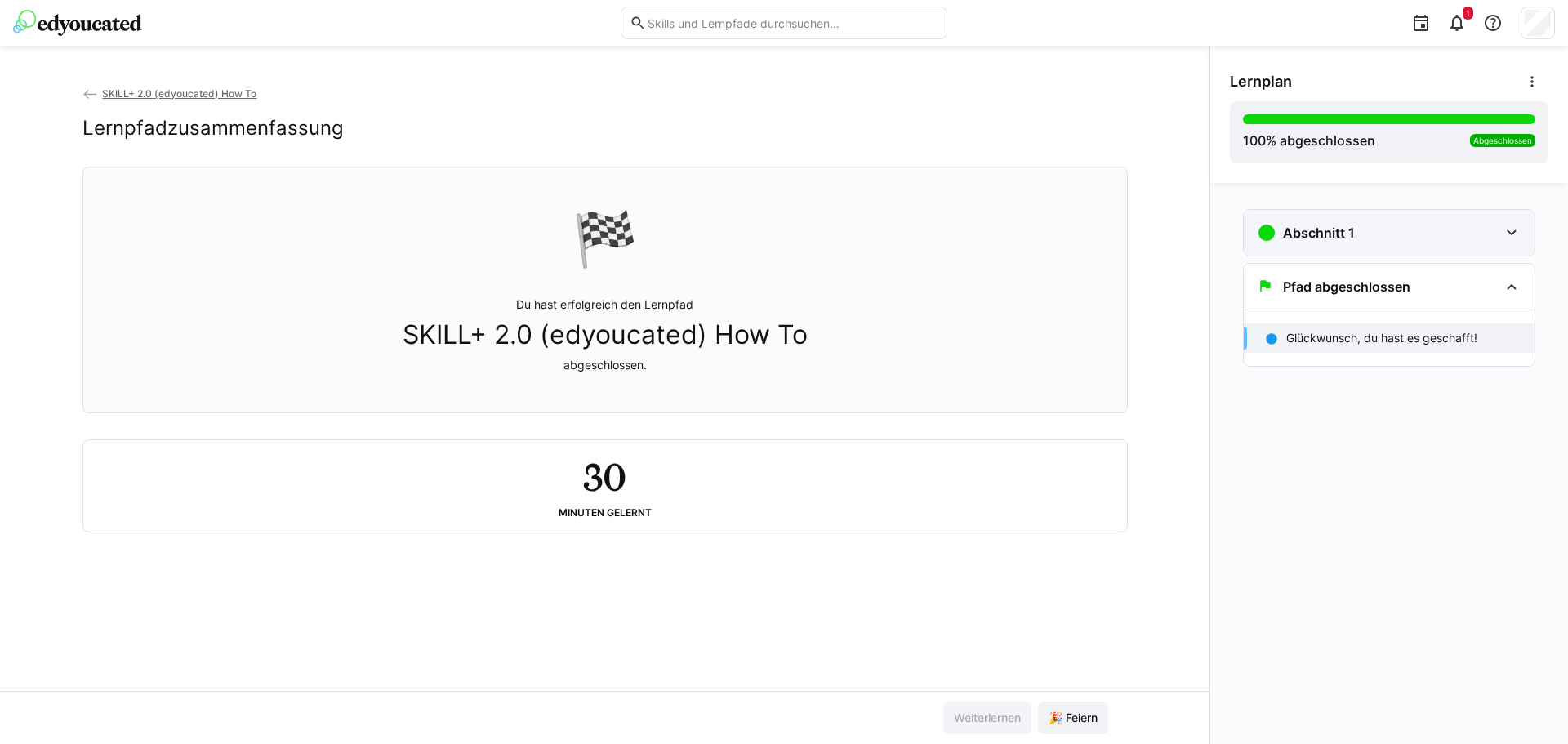
click at [1380, 228] on div "Abschnitt 1" at bounding box center [1378, 232] width 242 height 19
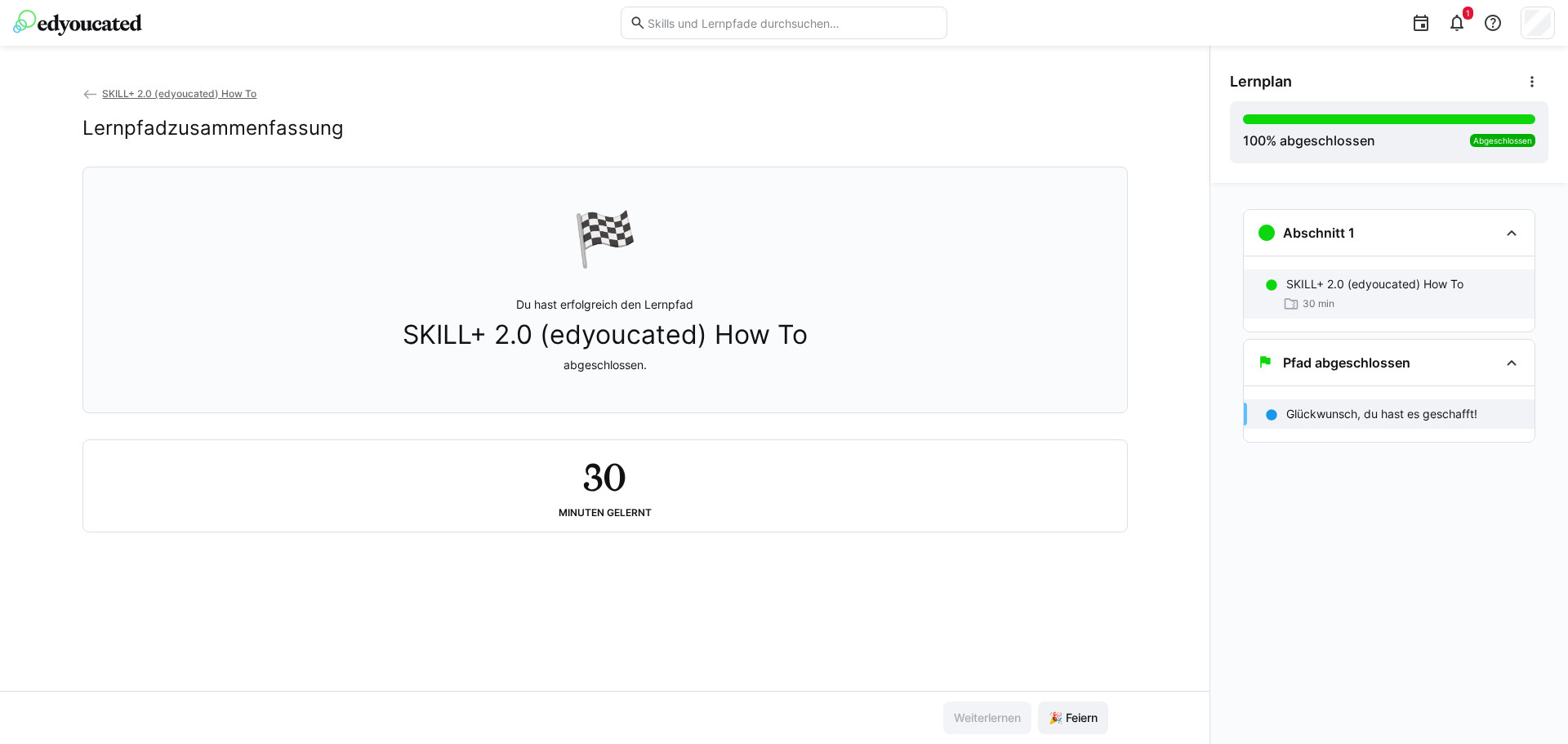
click at [1379, 286] on p "SKILL+ 2.0 (edyoucated) How To" at bounding box center [1374, 284] width 178 height 16
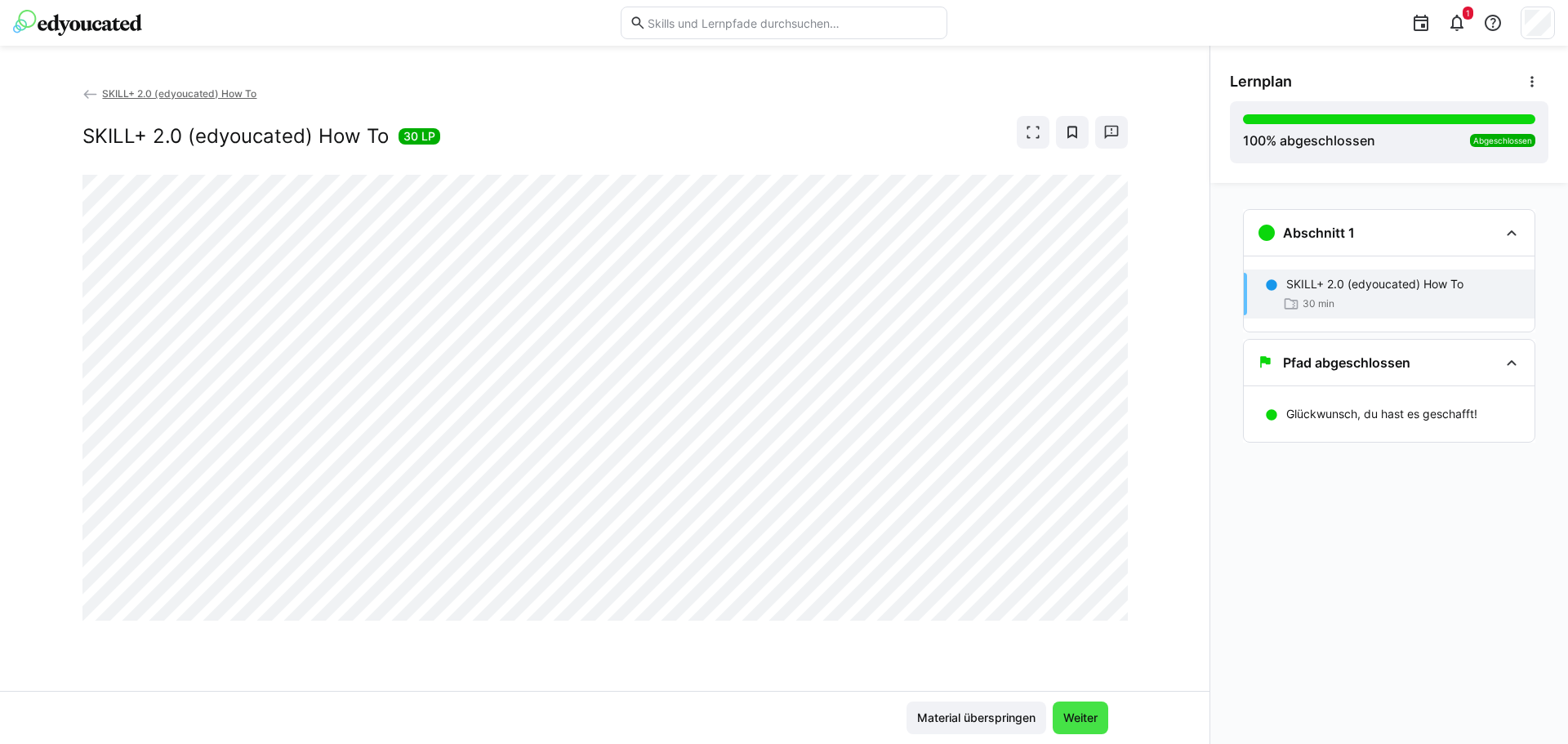
click at [1092, 722] on span "Weiter" at bounding box center [1080, 718] width 39 height 16
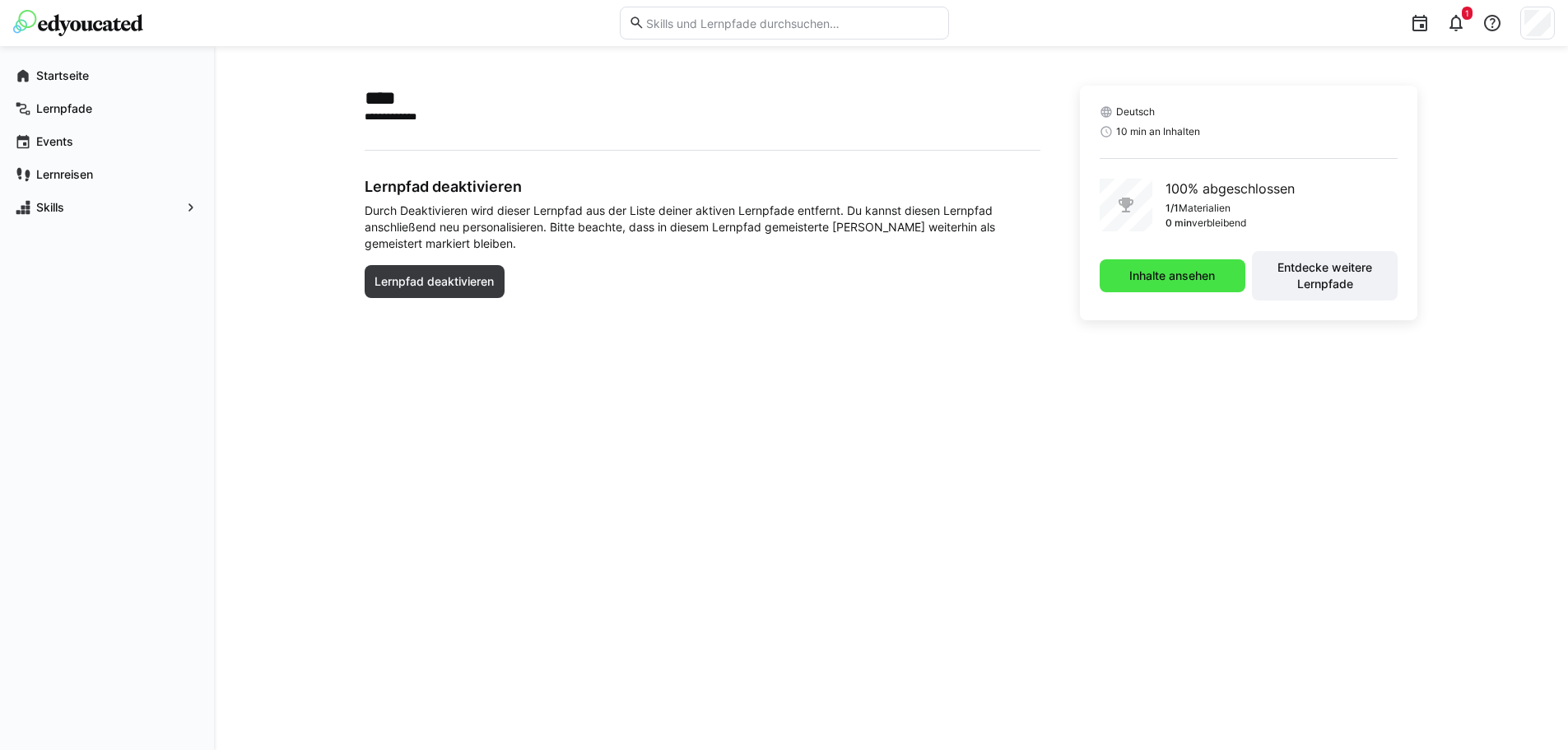
click at [1219, 262] on span "Inhalte ansehen" at bounding box center [1172, 276] width 146 height 33
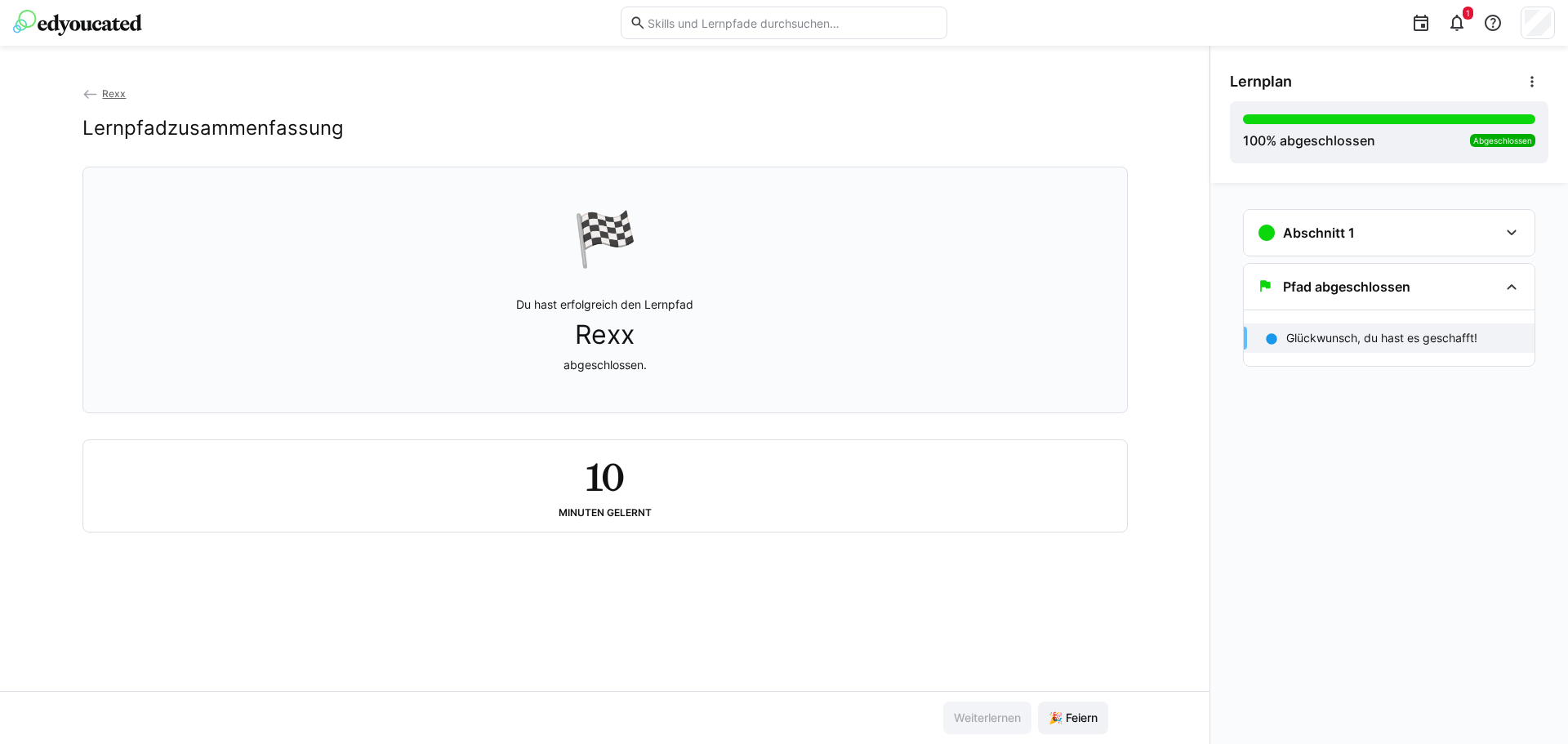
click at [83, 95] on eds-icon at bounding box center [90, 94] width 16 height 16
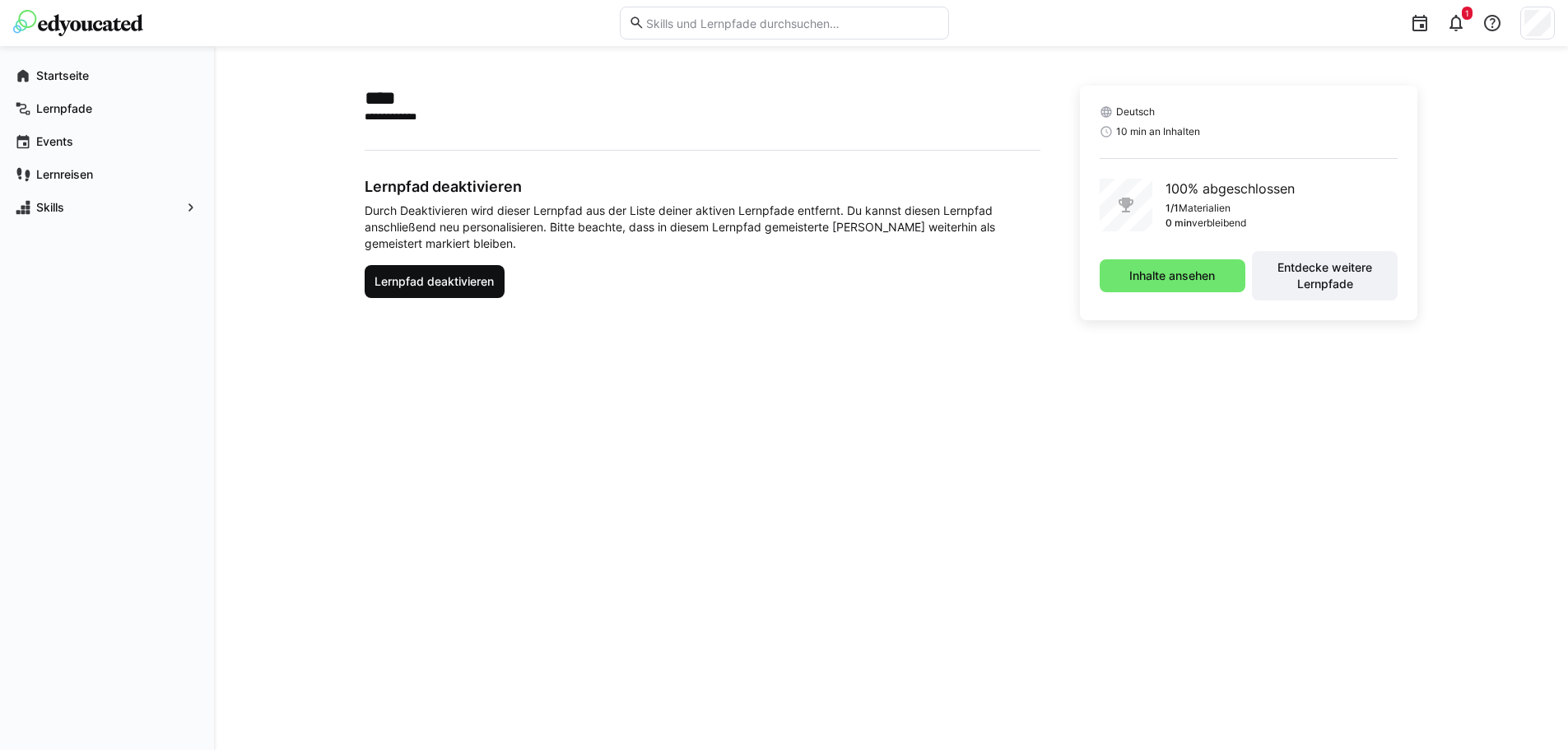
click at [441, 276] on span "Lernpfad deaktivieren" at bounding box center [434, 282] width 124 height 16
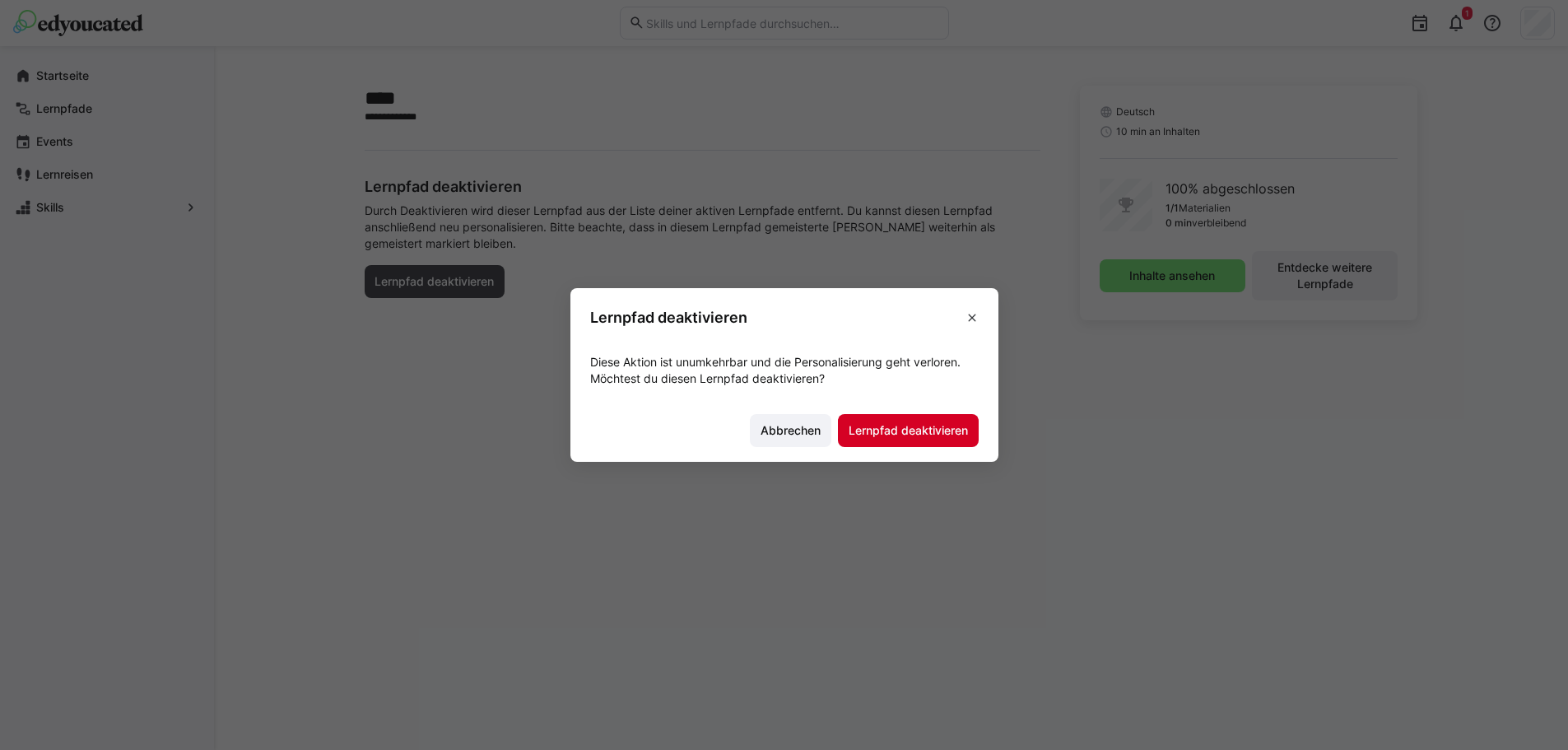
click at [908, 434] on span "Lernpfad deaktivieren" at bounding box center [908, 431] width 124 height 16
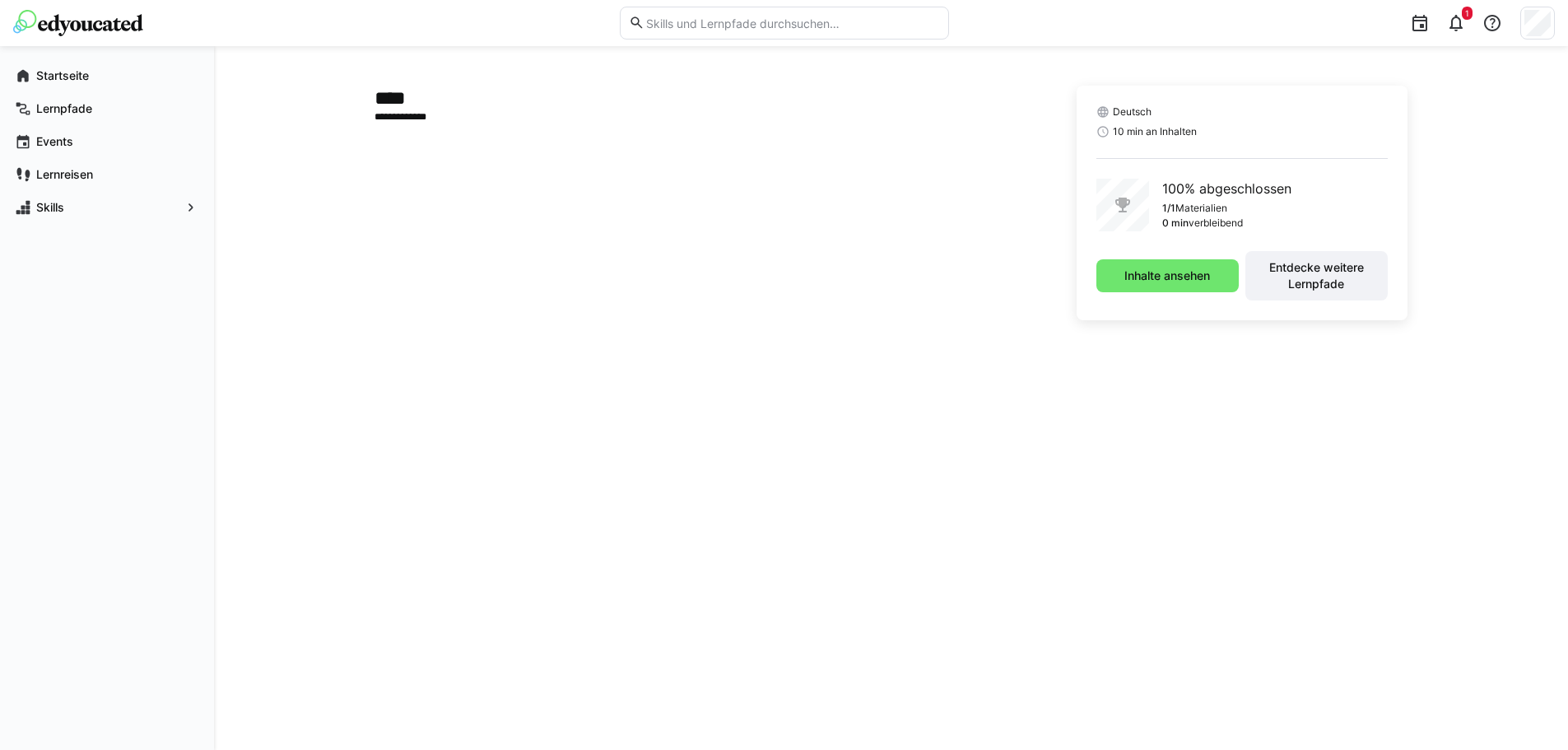
click at [700, 446] on app-learning-path-details-component "**********" at bounding box center [891, 399] width 1053 height 625
click at [0, 0] on app-navigation-label "Lernpfade" at bounding box center [0, 0] width 0 height 0
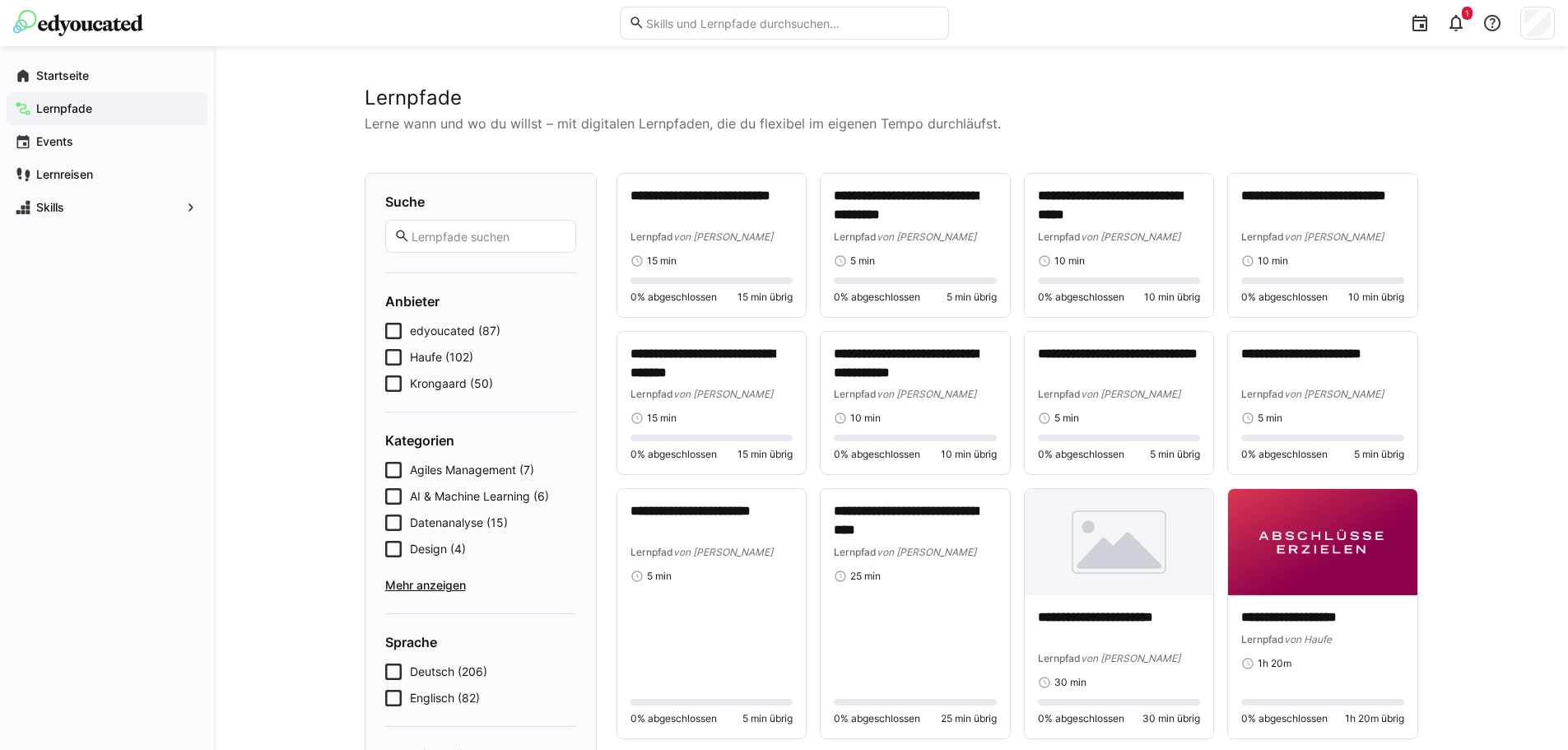
click at [721, 34] on eds-input at bounding box center [784, 23] width 329 height 33
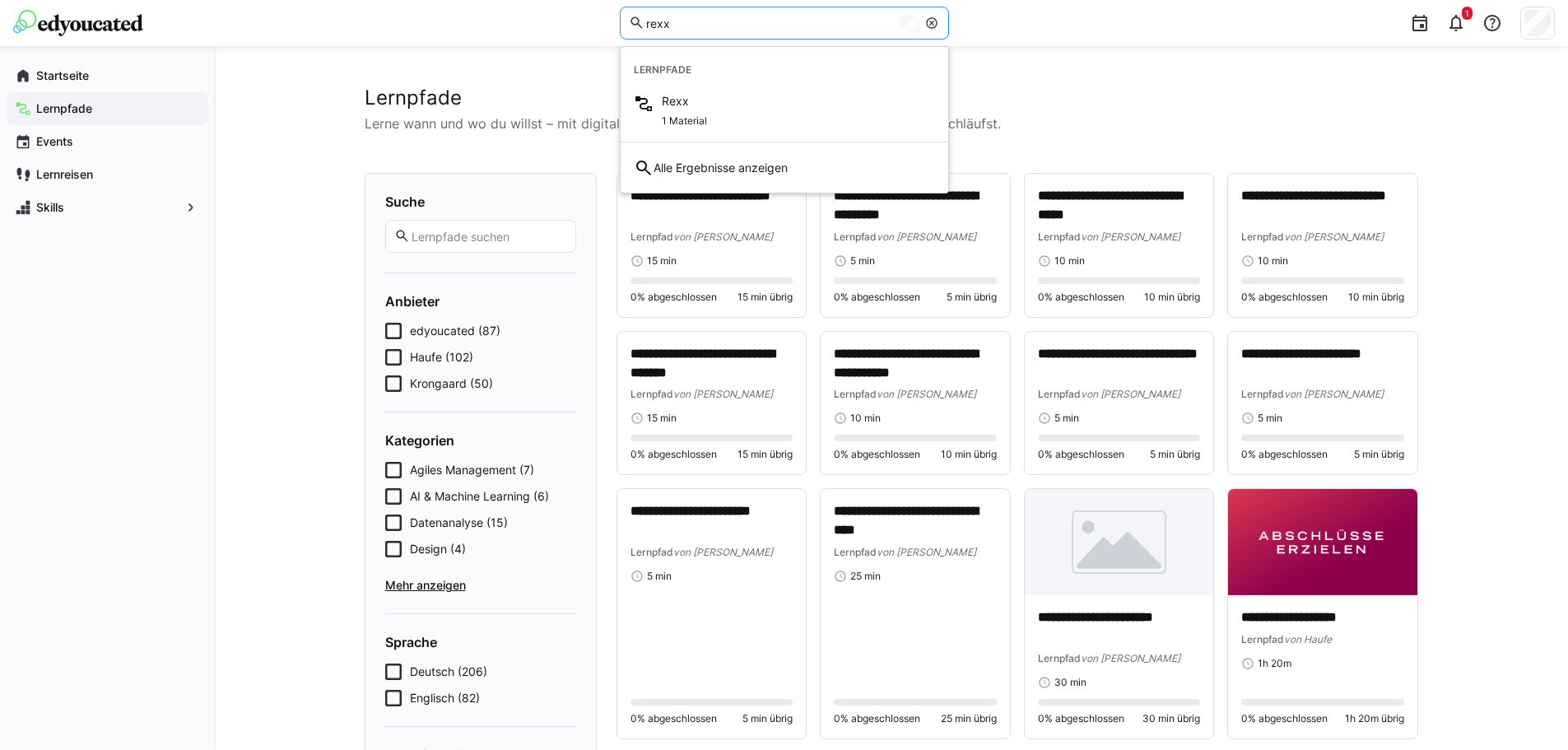
type input "rexx"
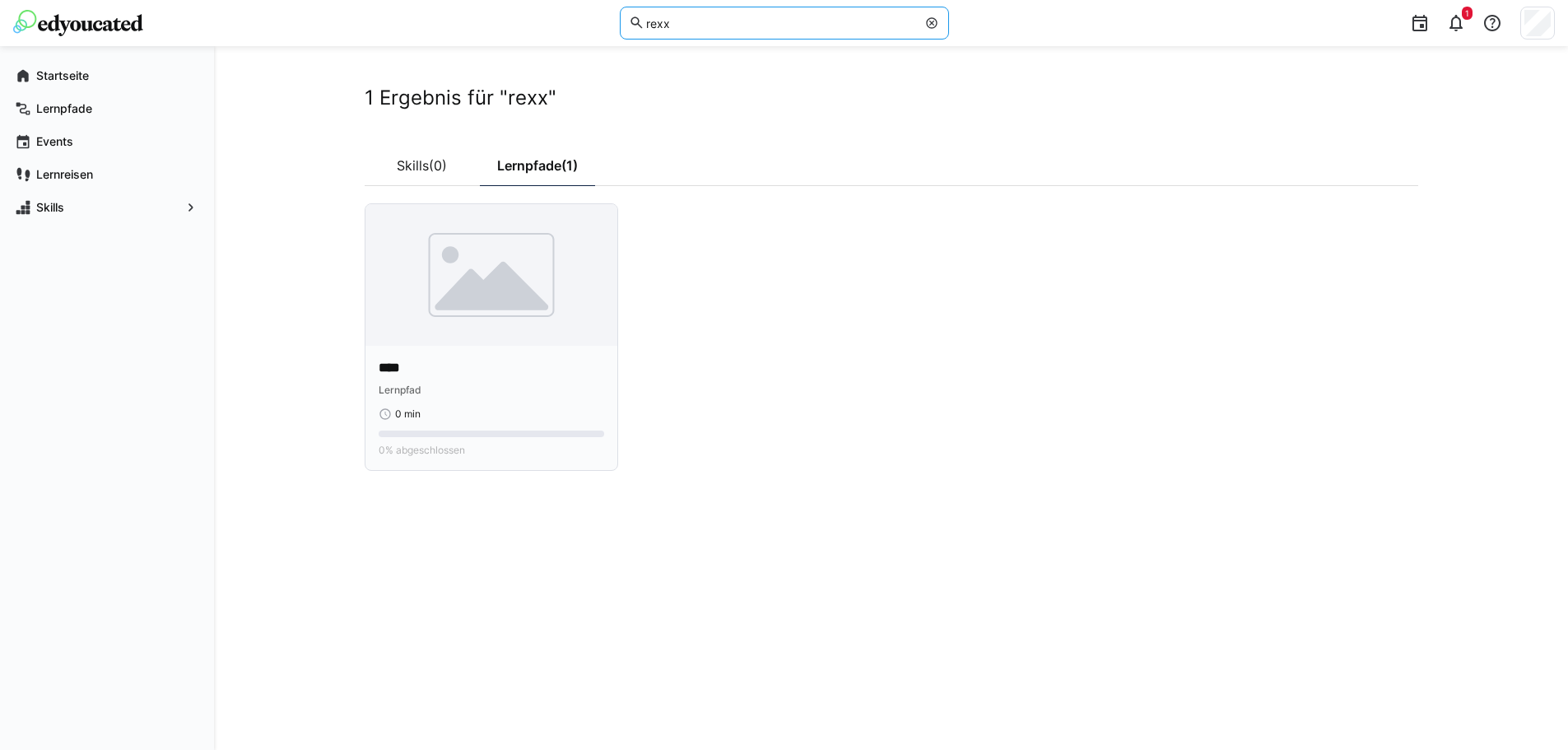
click at [423, 361] on p "****" at bounding box center [490, 369] width 225 height 19
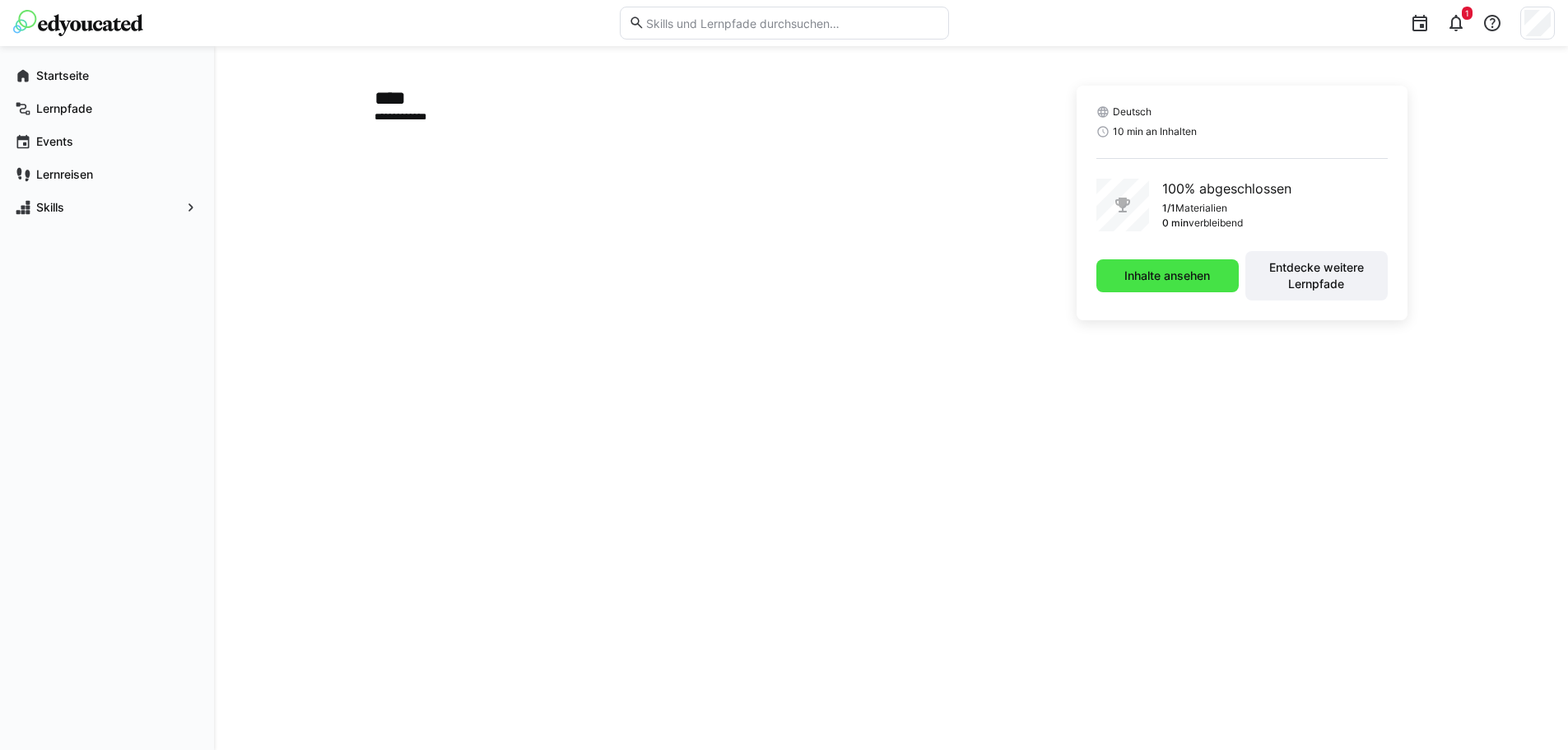
click at [1167, 282] on span "Inhalte ansehen" at bounding box center [1168, 276] width 91 height 16
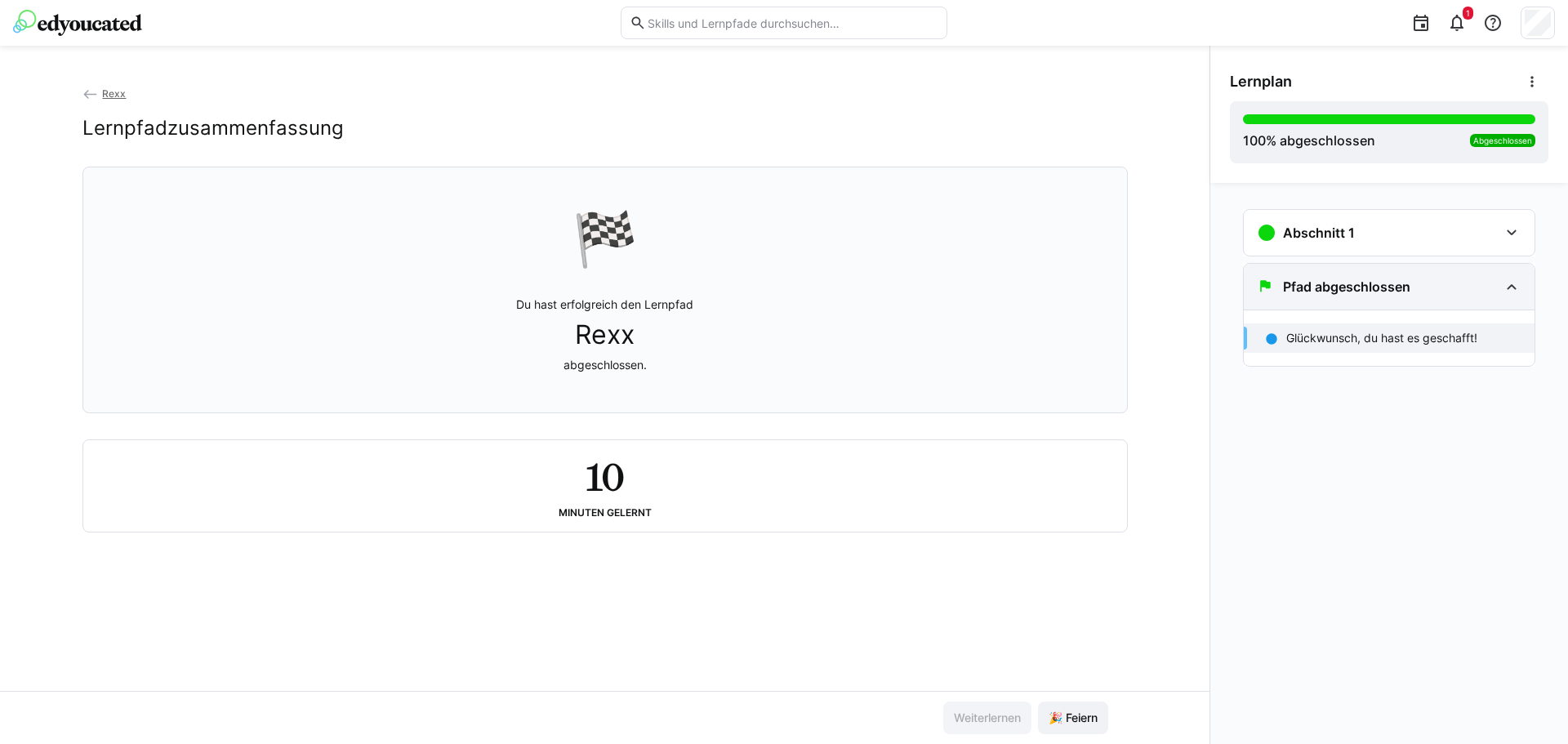
click at [1294, 301] on div "Pfad abgeschlossen" at bounding box center [1389, 287] width 291 height 46
click at [1370, 223] on div "Abschnitt 1" at bounding box center [1378, 232] width 242 height 19
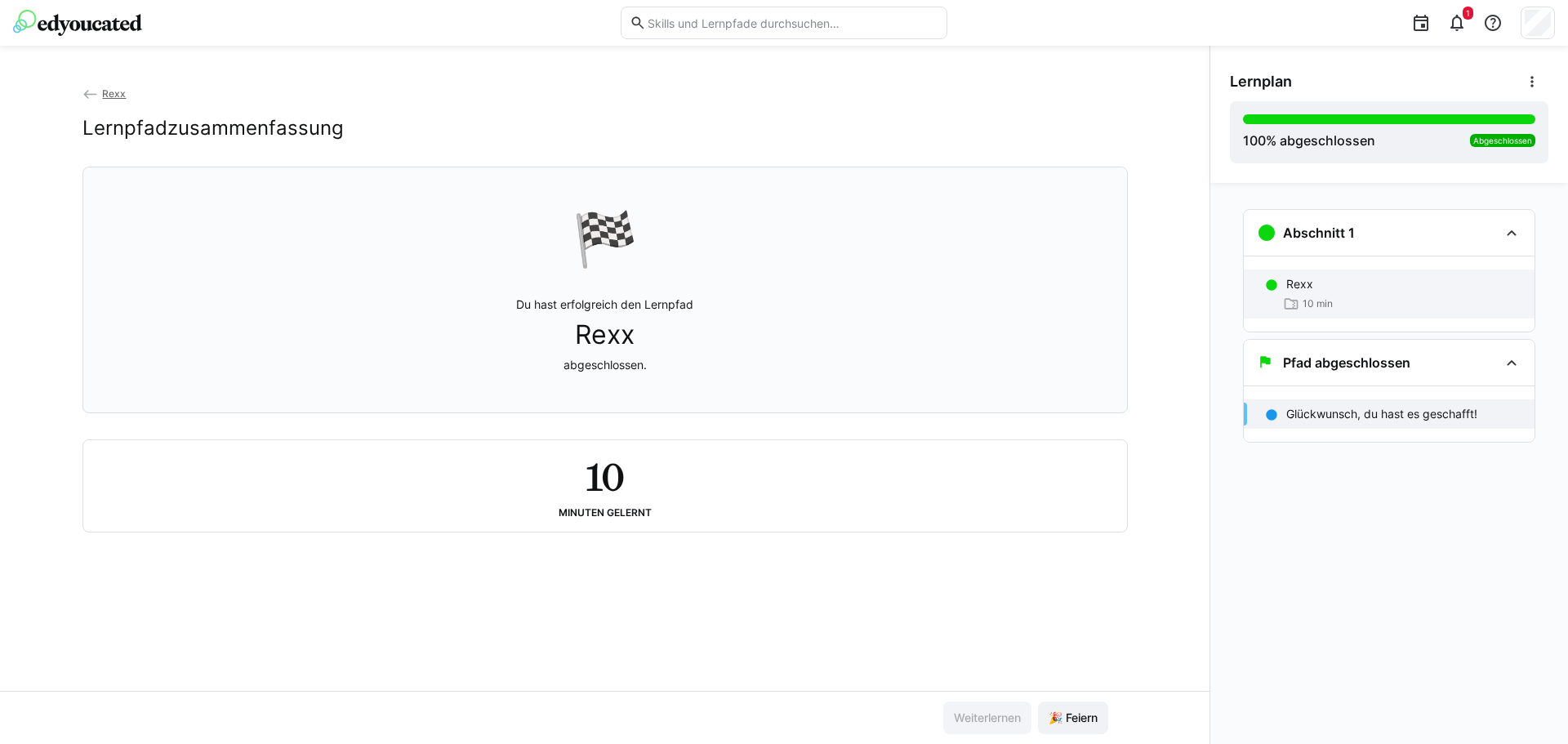
click at [1390, 293] on div "Rexx 10 min" at bounding box center [1389, 294] width 291 height 49
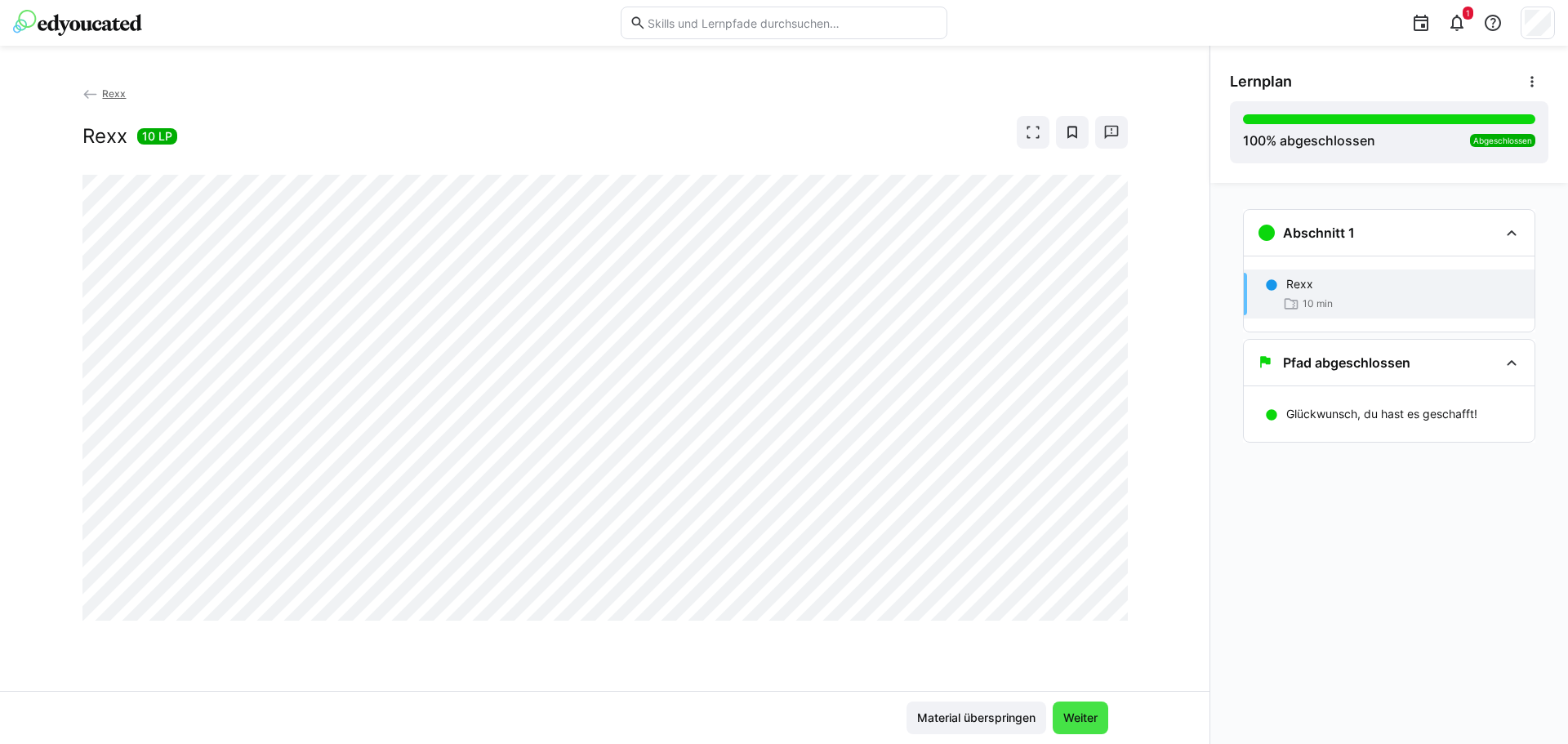
click at [1086, 721] on span "Weiter" at bounding box center [1080, 718] width 39 height 16
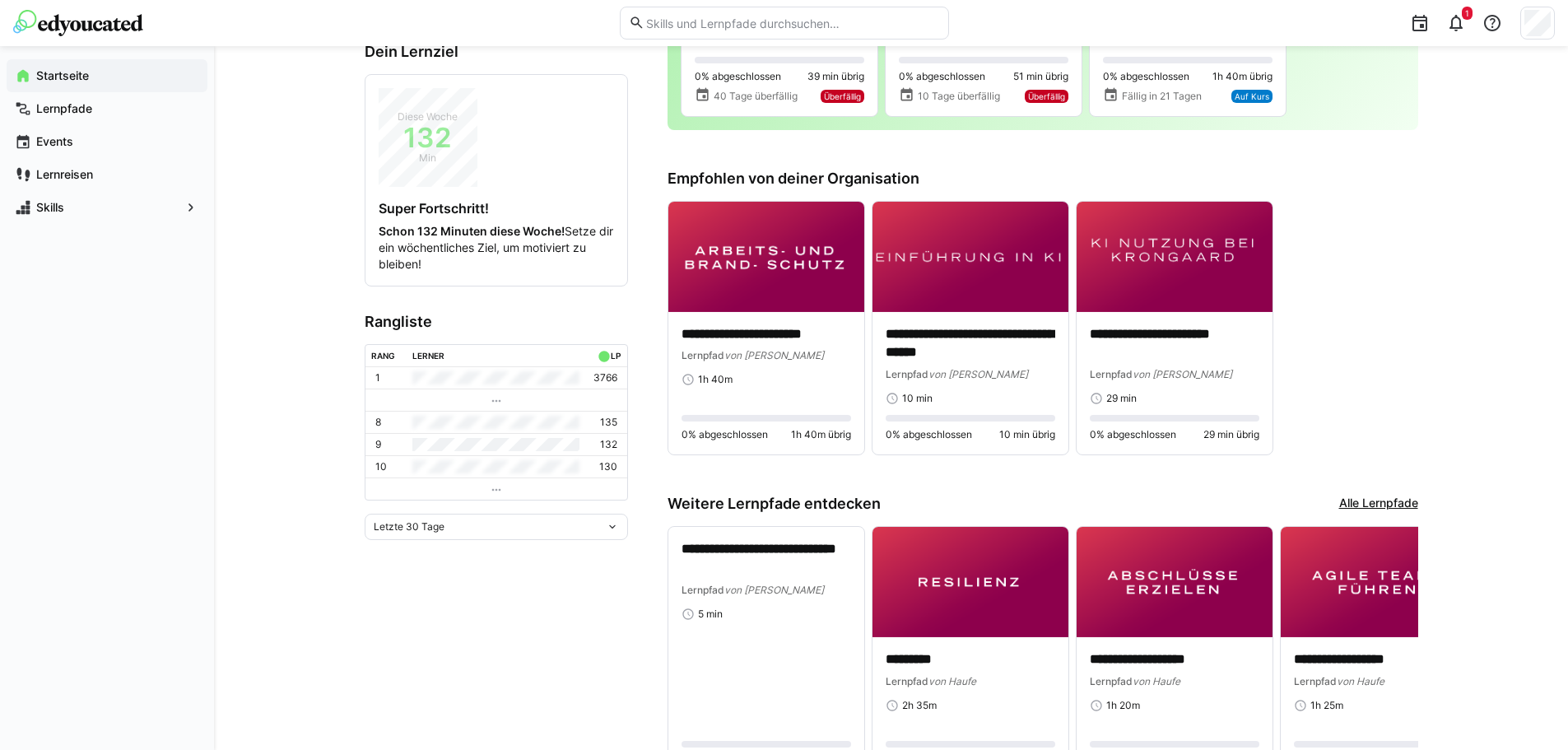
scroll to position [247, 0]
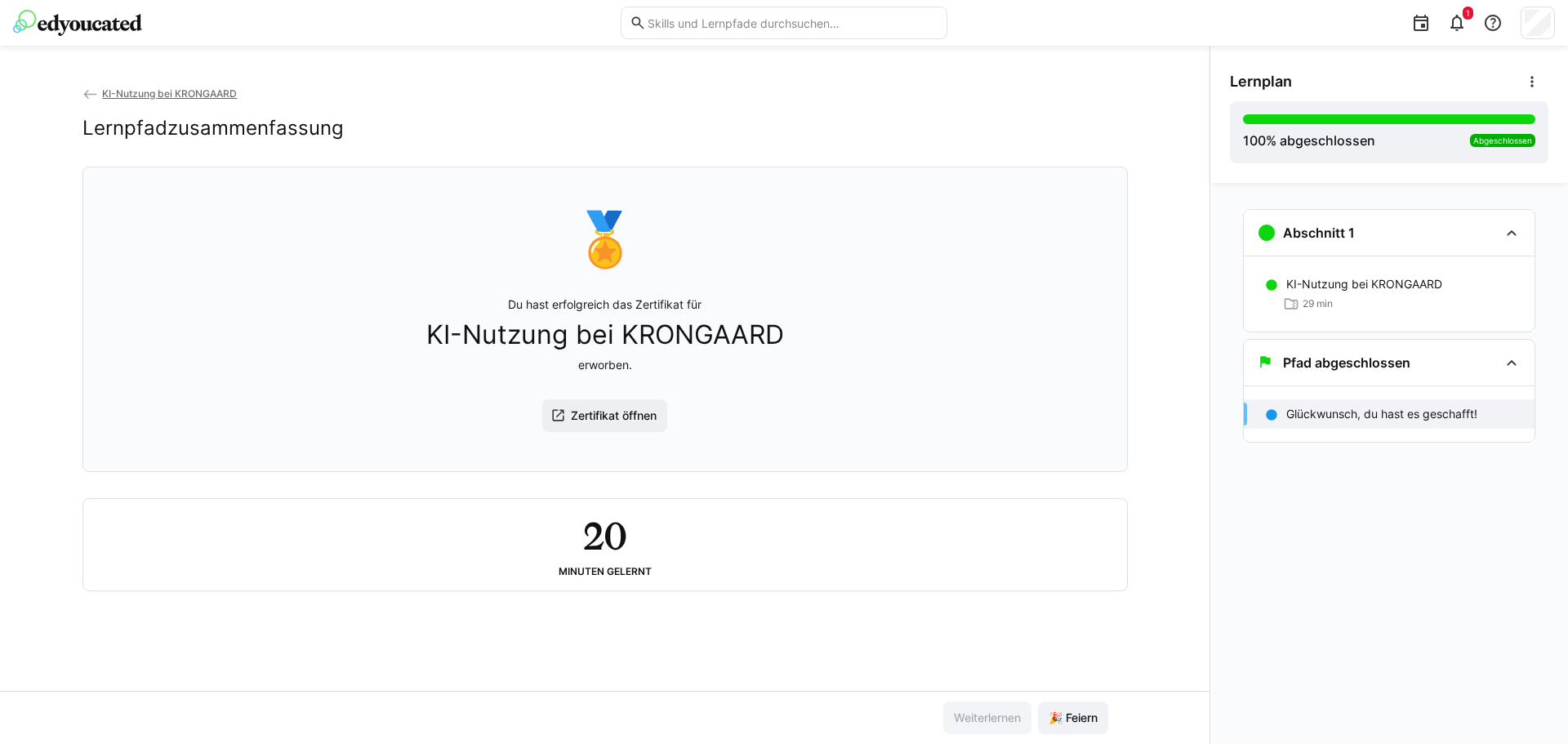
drag, startPoint x: 876, startPoint y: 603, endPoint x: 891, endPoint y: 595, distance: 17.0
drag, startPoint x: 891, startPoint y: 595, endPoint x: 798, endPoint y: 657, distance: 111.8
click at [798, 657] on div "KI-Nutzung bei KRONGAARD Lernpfadzusammenfassung 🏅 Du hast erfolgreich das Zert…" at bounding box center [605, 388] width 1209 height 606
click at [1091, 721] on span "🎉 Feiern" at bounding box center [1073, 718] width 54 height 16
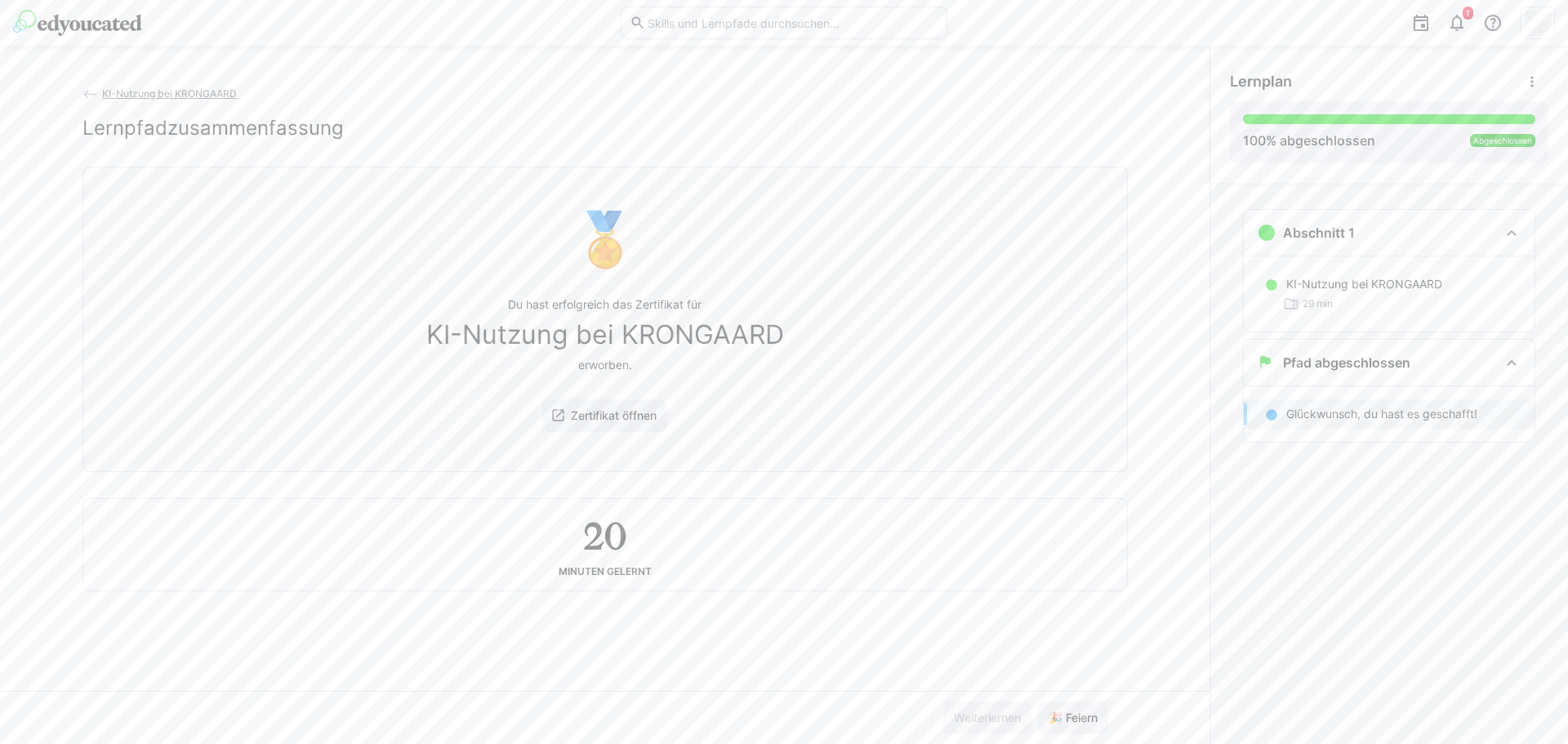
click at [114, 21] on img at bounding box center [78, 22] width 129 height 26
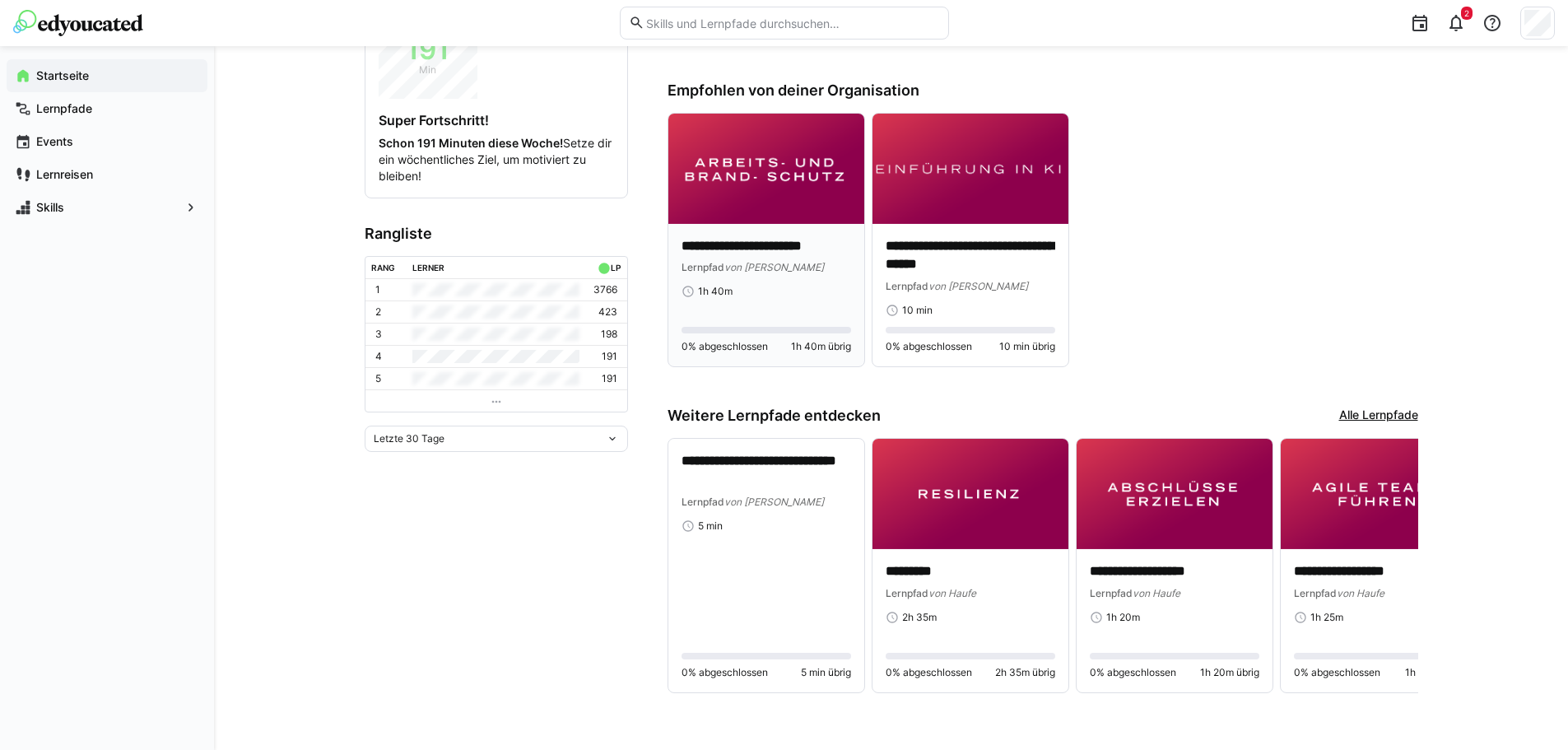
scroll to position [324, 0]
